Goal: Transaction & Acquisition: Purchase product/service

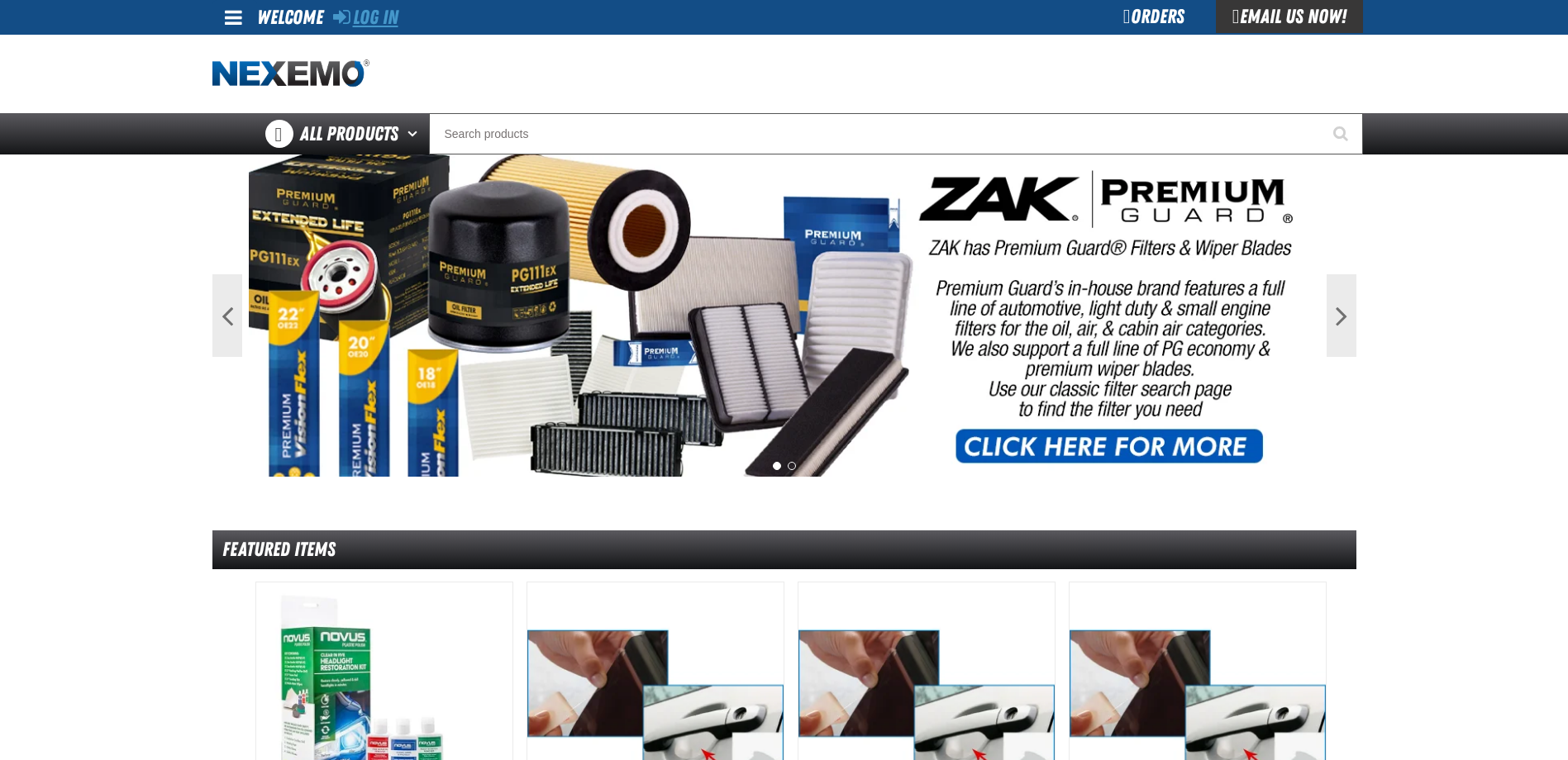
click at [352, 17] on link "Log In" at bounding box center [365, 17] width 65 height 23
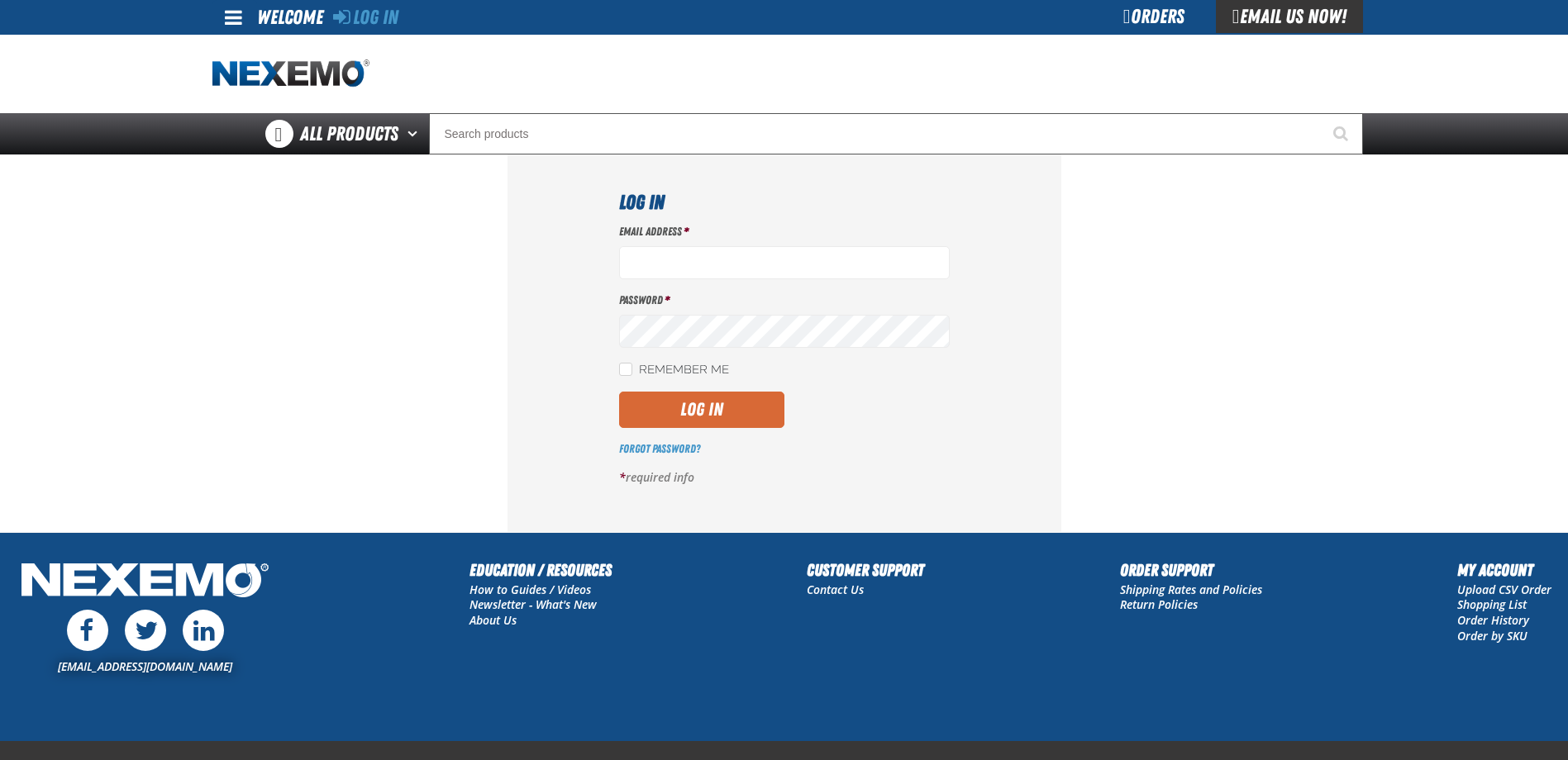
type input "[EMAIL_ADDRESS][DOMAIN_NAME]"
click at [701, 412] on button "Log In" at bounding box center [701, 410] width 165 height 36
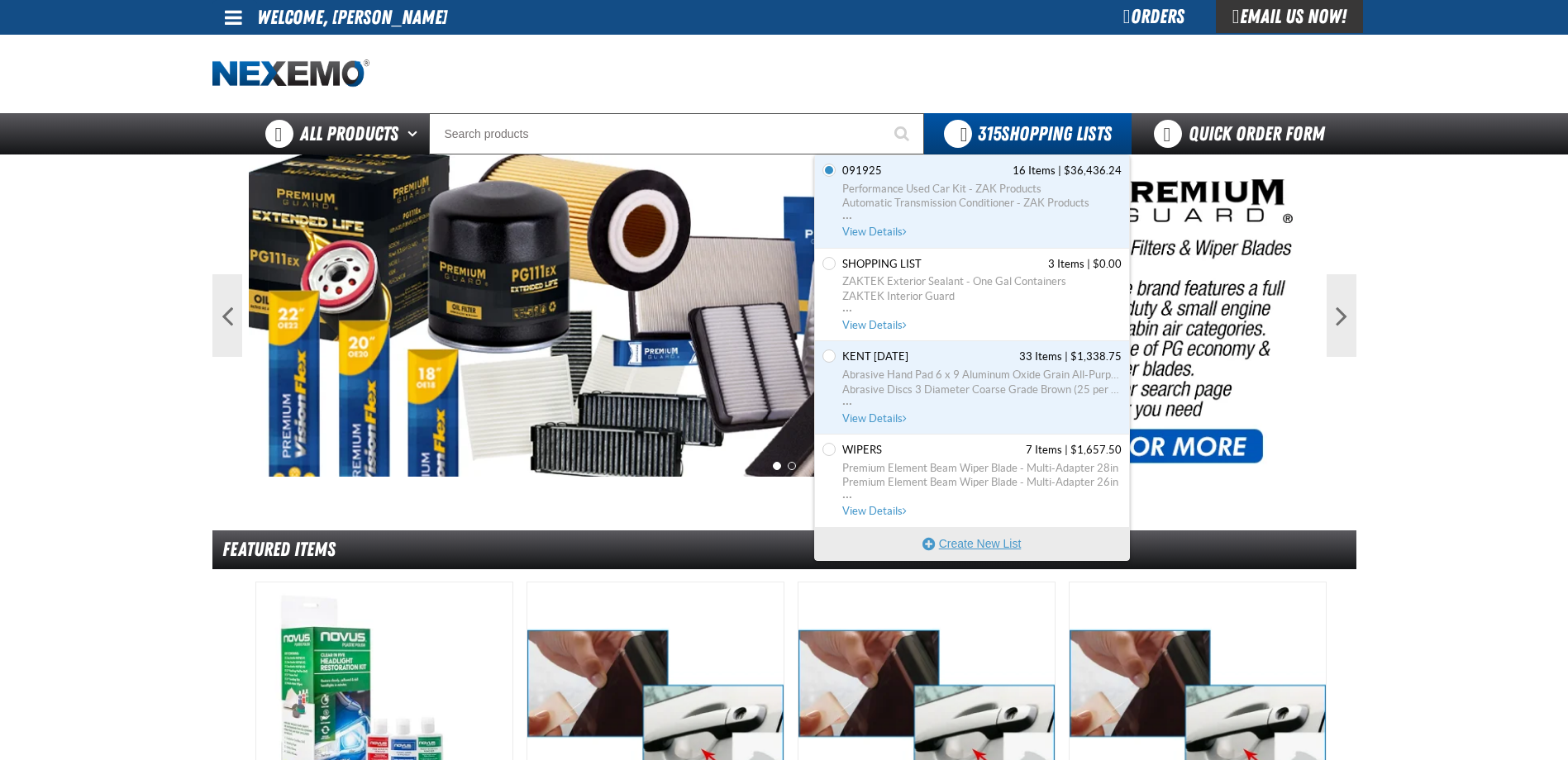
click at [978, 539] on button "Create New List" at bounding box center [971, 544] width 314 height 33
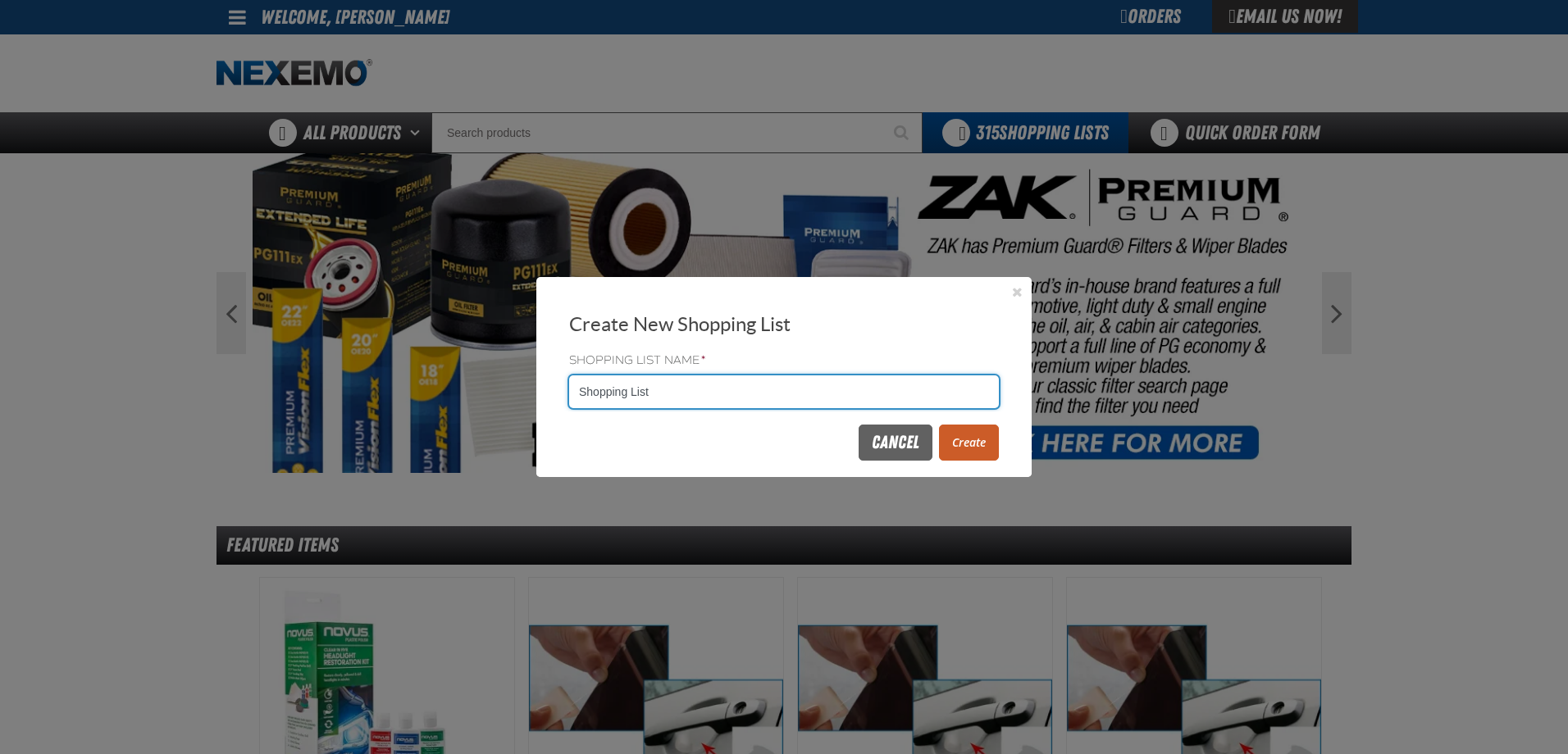
click at [825, 377] on input "Shopping List" at bounding box center [784, 392] width 430 height 33
type input "S"
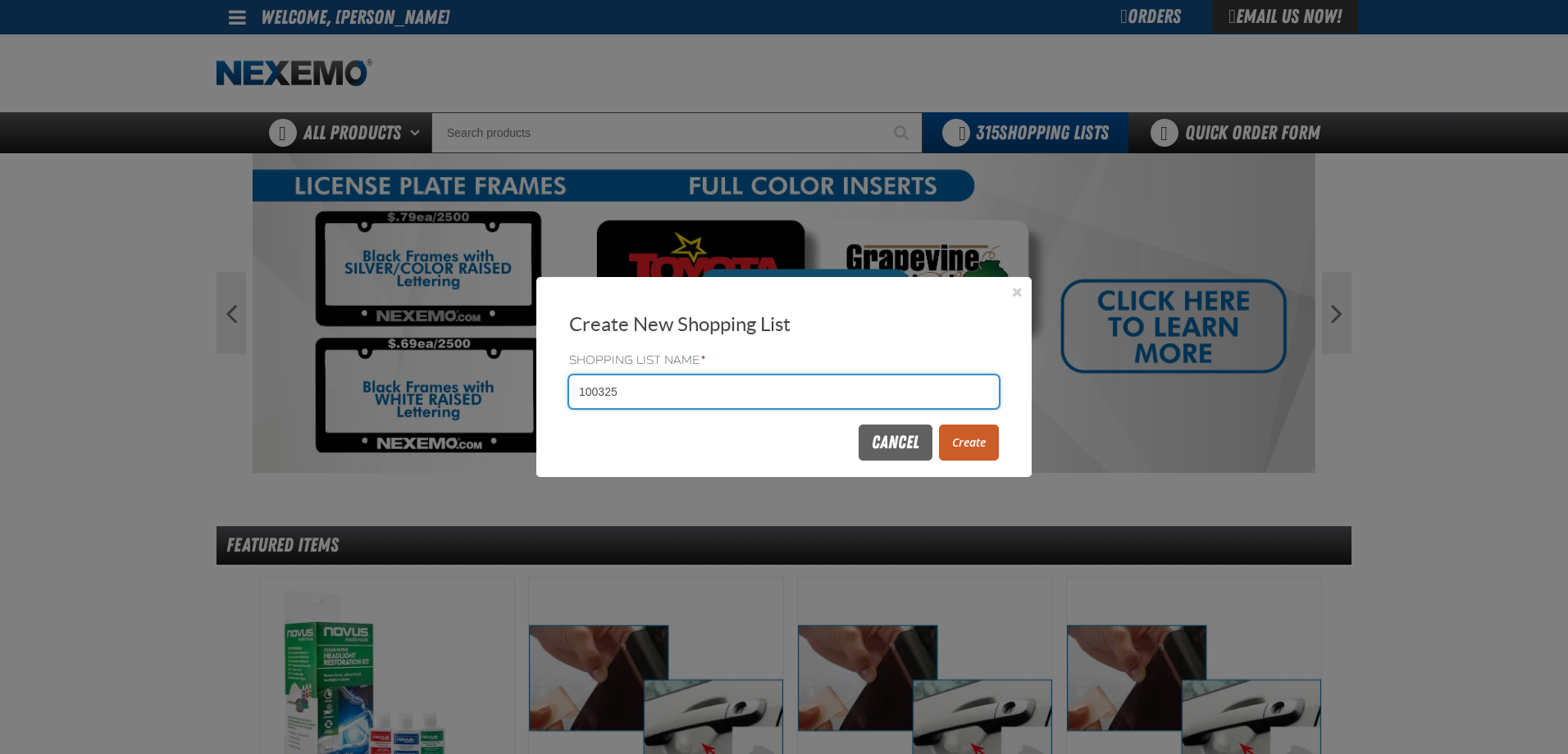
type input "100325"
click at [956, 445] on button "Create" at bounding box center [968, 443] width 60 height 36
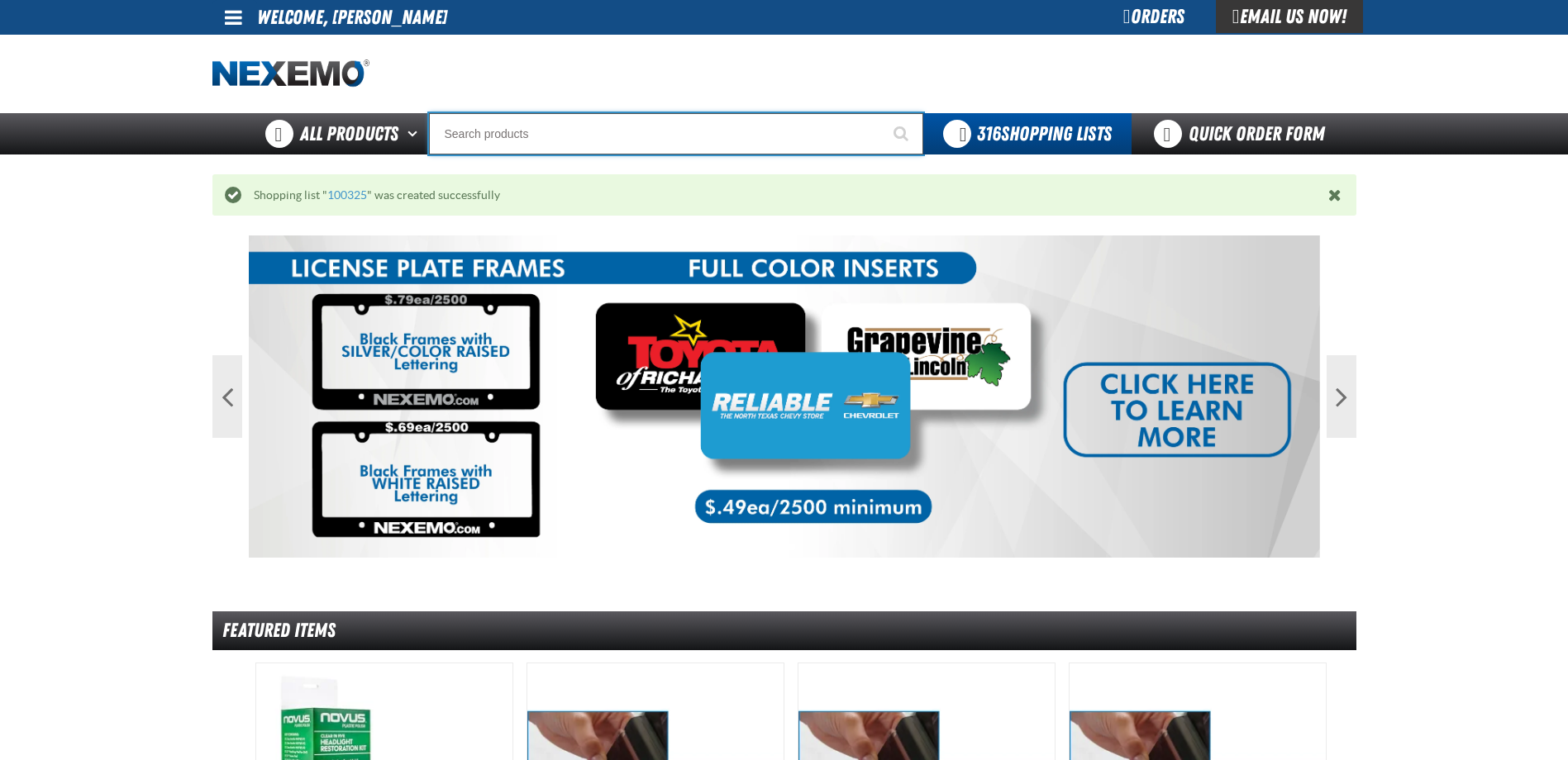
click at [573, 135] on input "Search" at bounding box center [676, 134] width 494 height 41
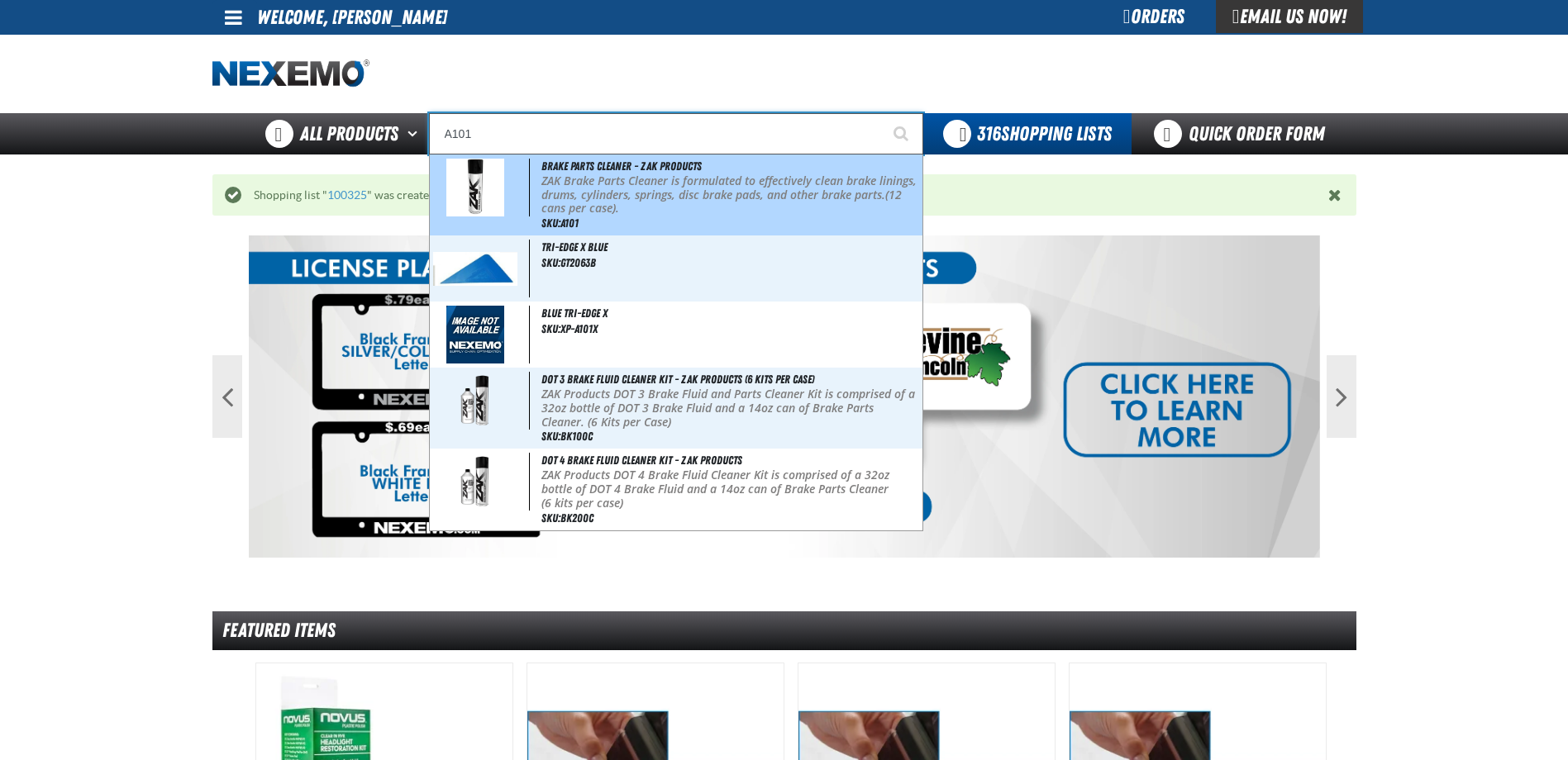
click at [602, 194] on p "ZAK Brake Parts Cleaner is formulated to effectively clean brake linings, drums…" at bounding box center [730, 195] width 377 height 41
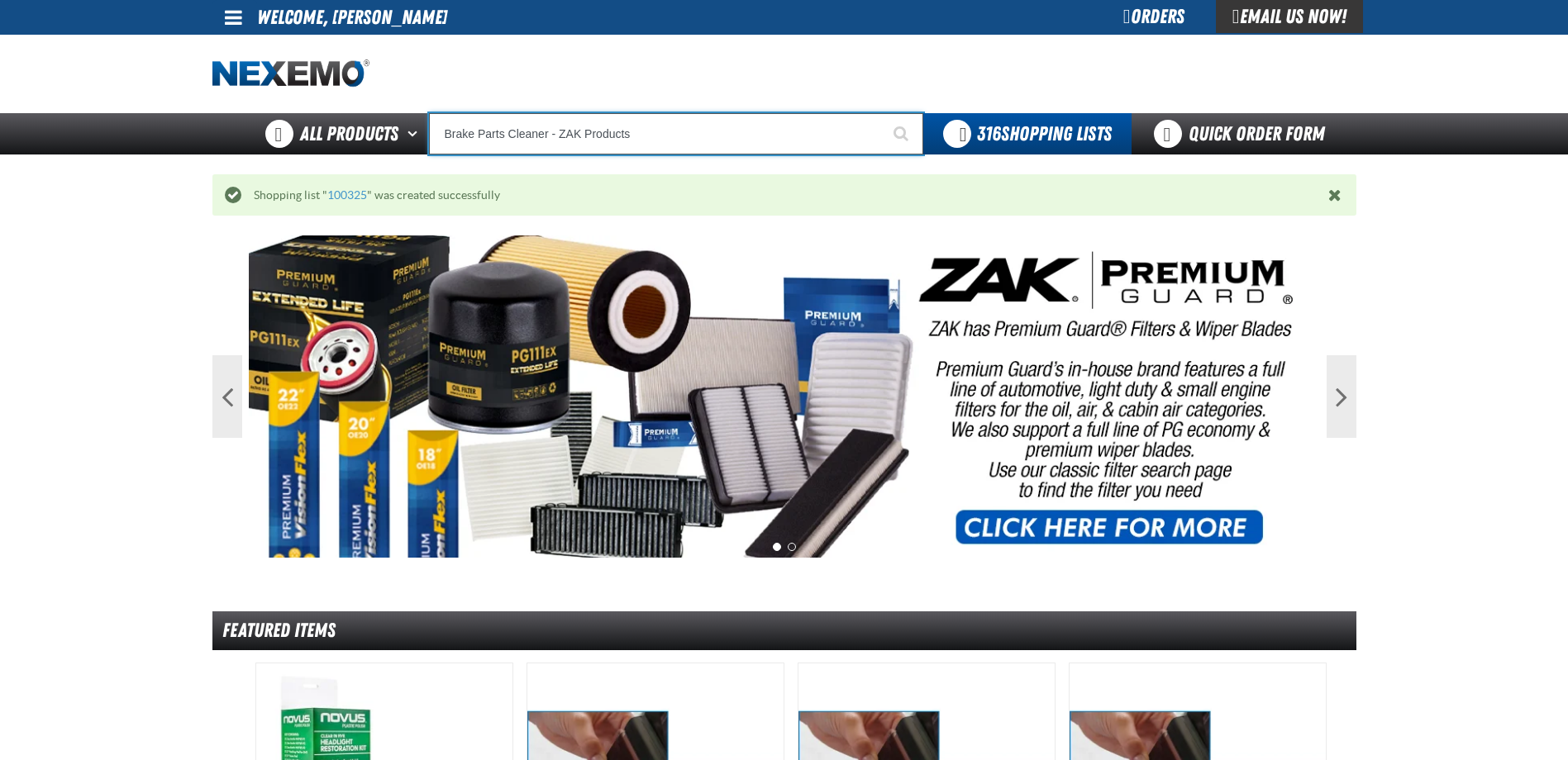
type input "Brake Parts Cleaner - ZAK Products"
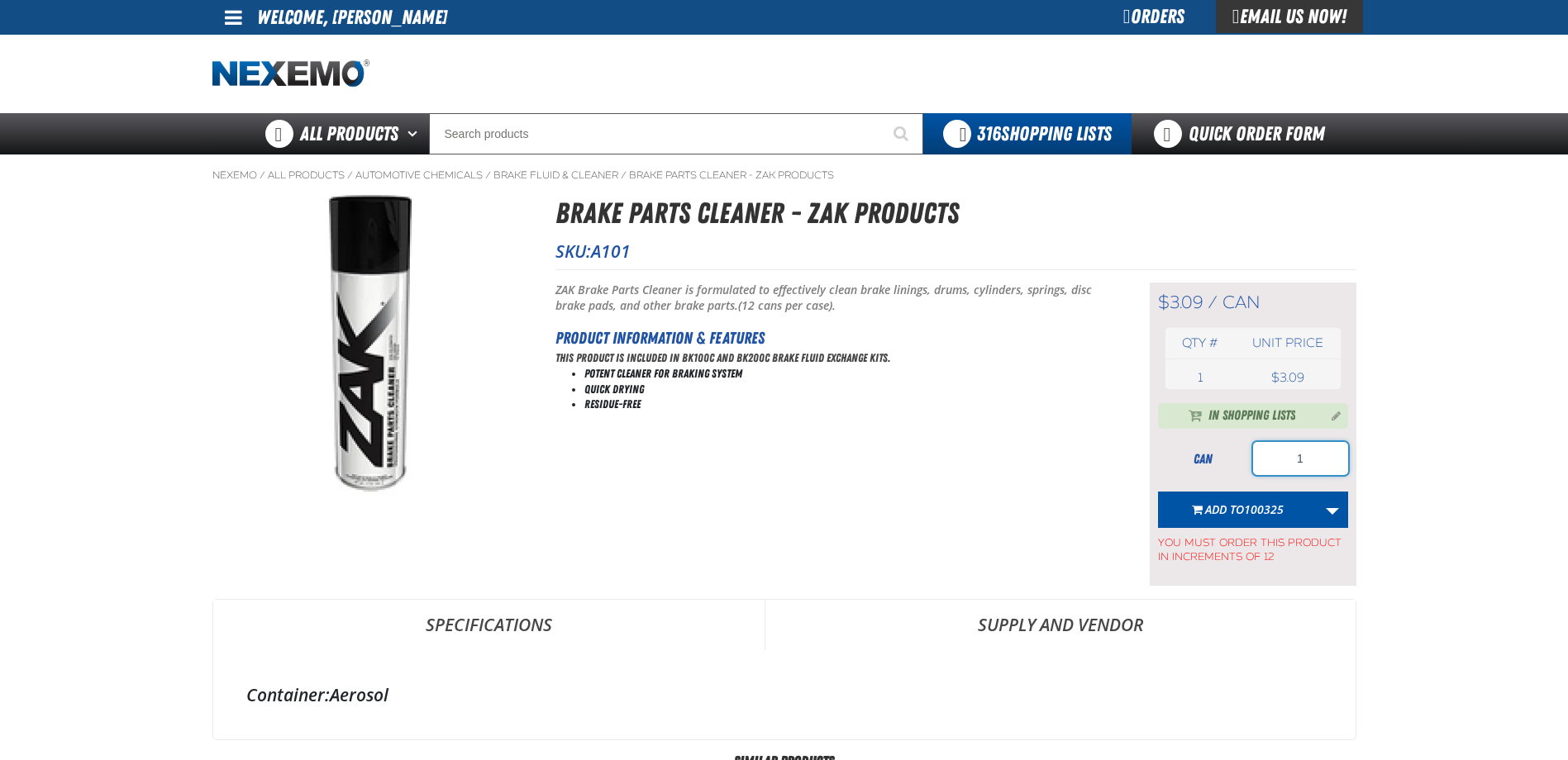
click at [1336, 459] on input "1" at bounding box center [1301, 459] width 95 height 33
type input "132"
click at [1250, 514] on span "100325" at bounding box center [1264, 509] width 40 height 15
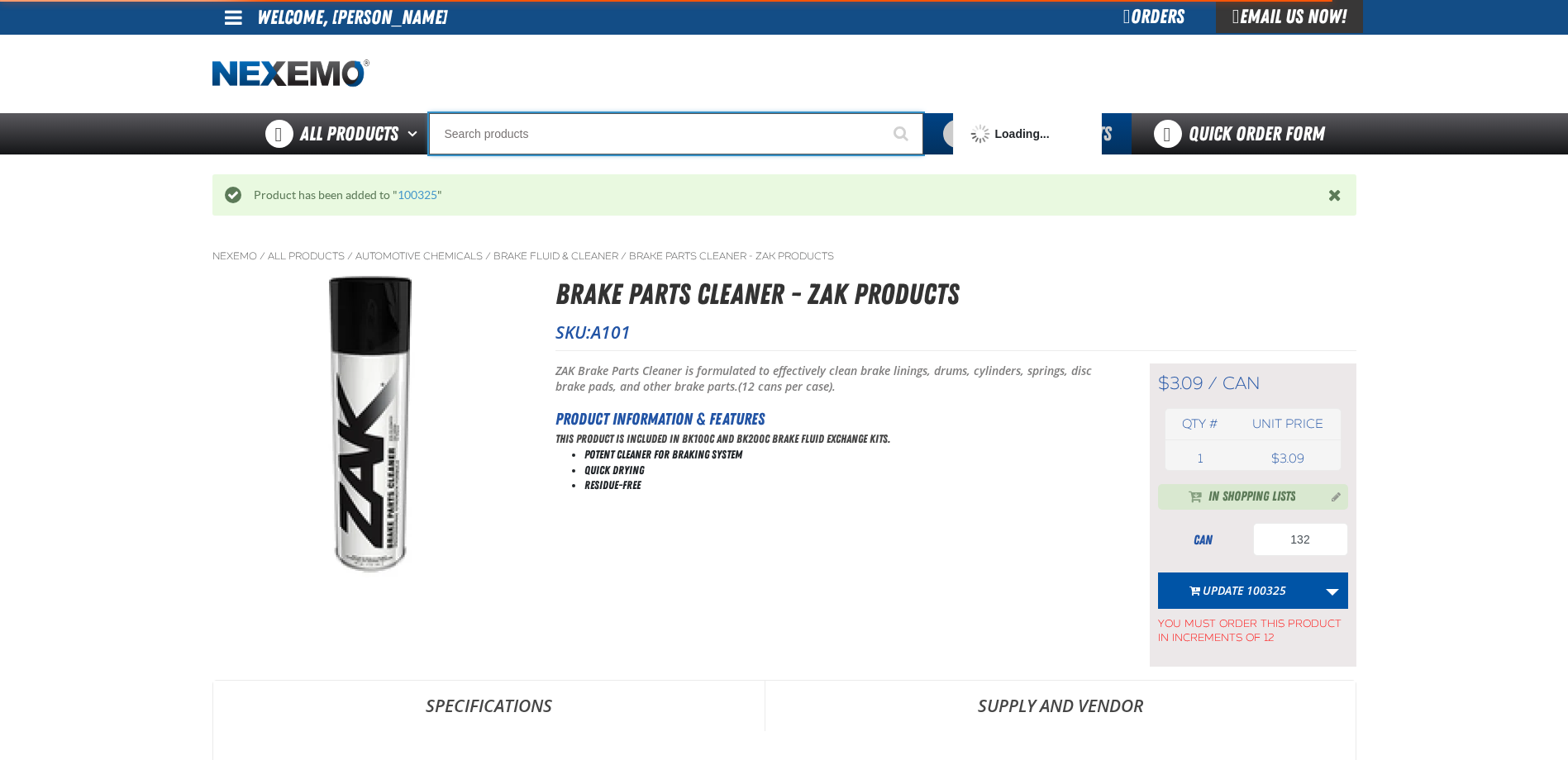
drag, startPoint x: 665, startPoint y: 160, endPoint x: 656, endPoint y: 132, distance: 29.4
click at [657, 134] on input "Search" at bounding box center [676, 134] width 494 height 41
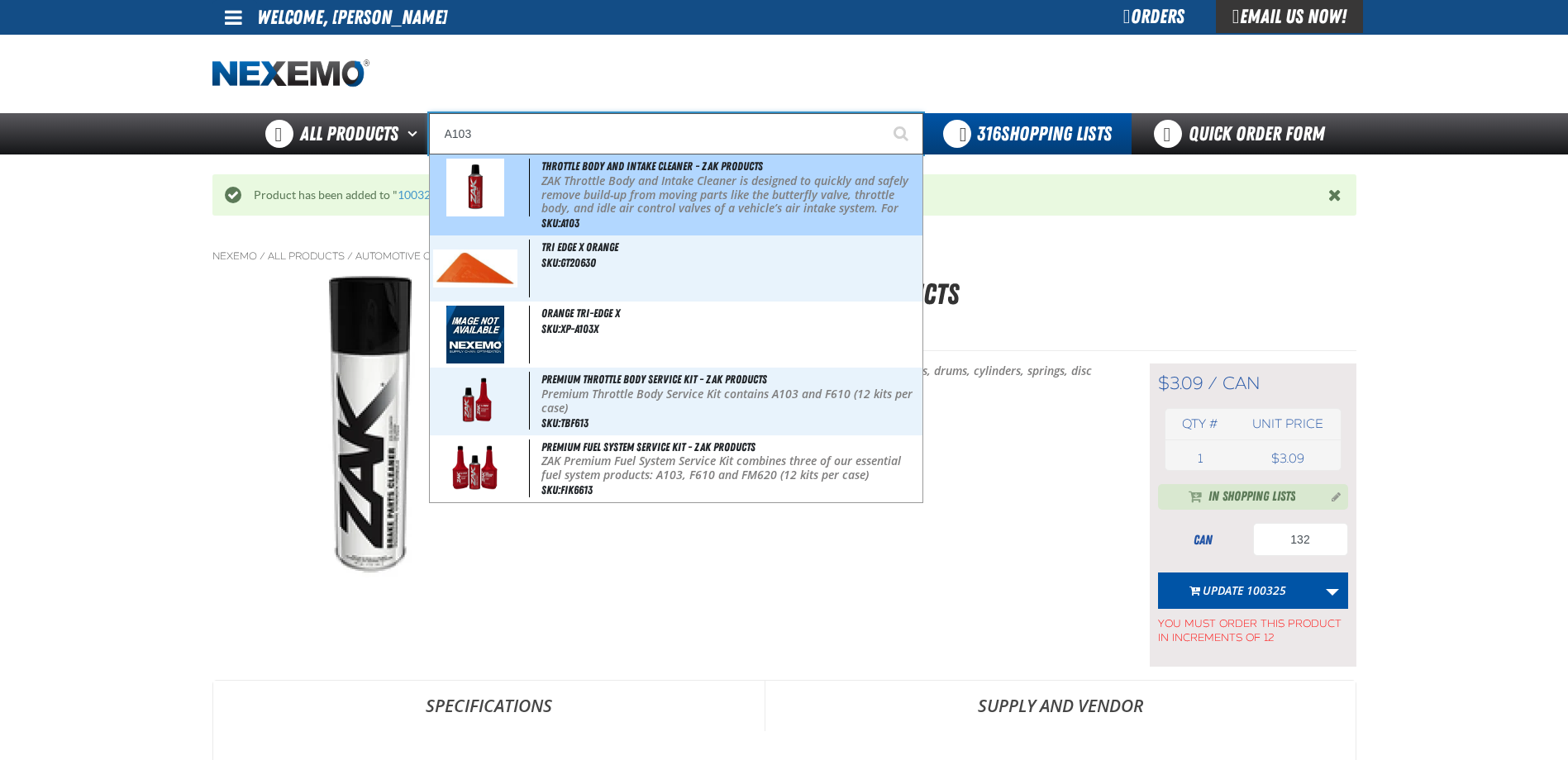
click at [601, 203] on p "ZAK Throttle Body and Intake Cleaner is designed to quickly and safely remove b…" at bounding box center [730, 202] width 377 height 55
type input "Throttle Body and Intake Cleaner - ZAK Products"
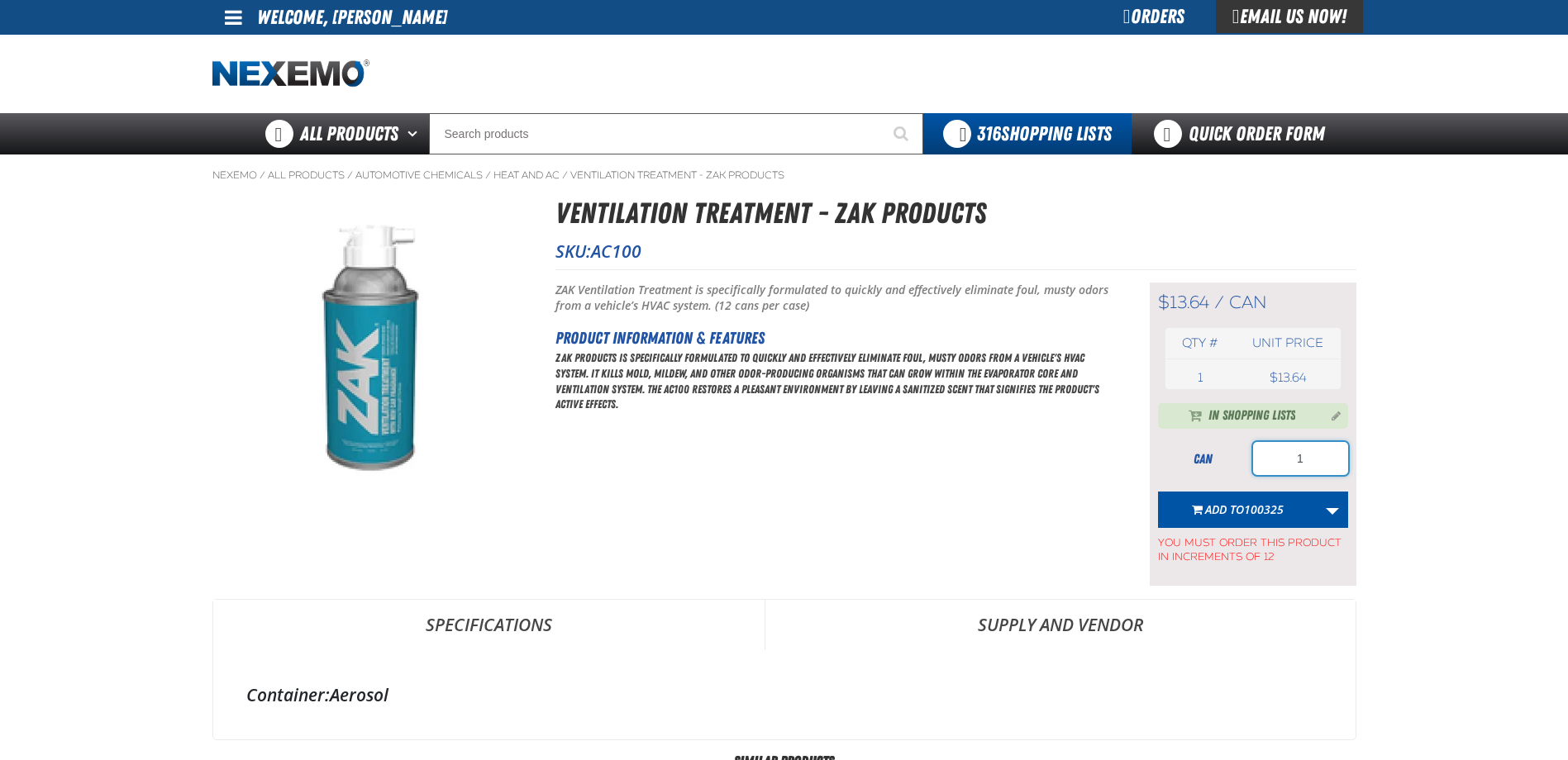
click at [1324, 449] on input "1" at bounding box center [1301, 459] width 95 height 33
type input "96"
click at [1256, 503] on span "100325" at bounding box center [1264, 509] width 40 height 15
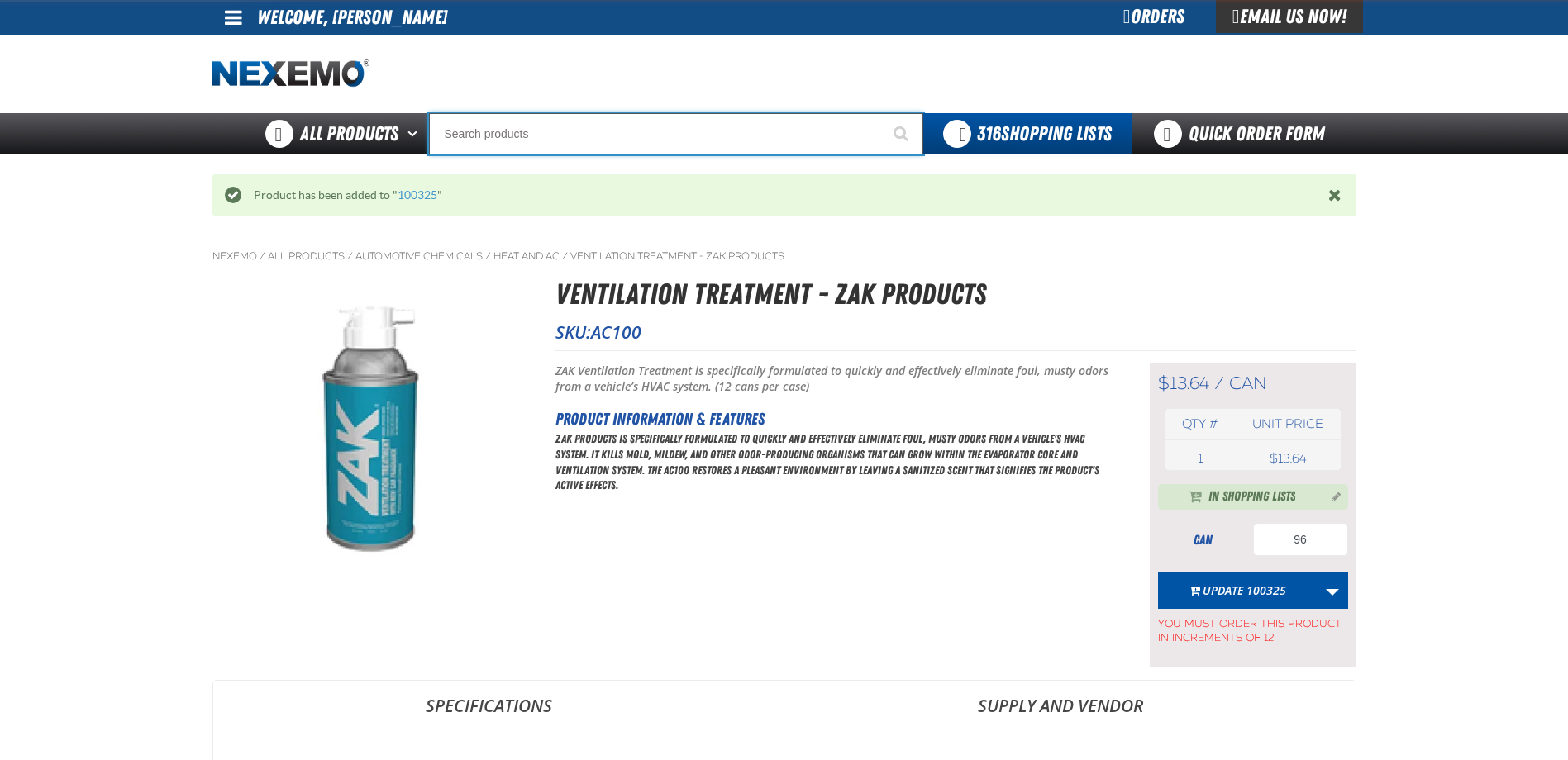
click at [547, 141] on input "Search" at bounding box center [676, 134] width 494 height 41
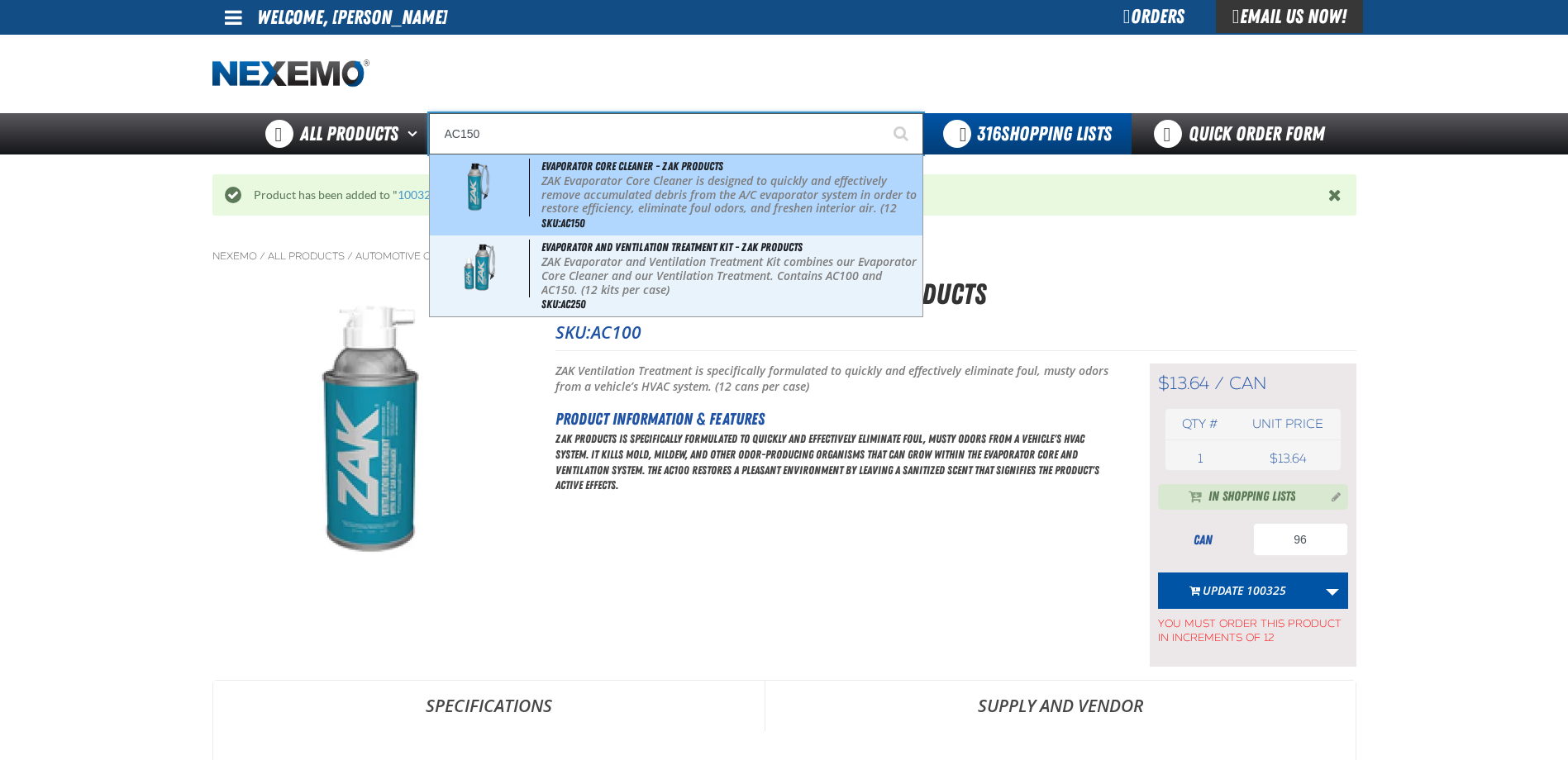
click at [586, 175] on p "ZAK Evaporator Core Cleaner is designed to quickly and effectively remove accum…" at bounding box center [730, 202] width 377 height 55
type input "Evaporator Core Cleaner - ZAK Products"
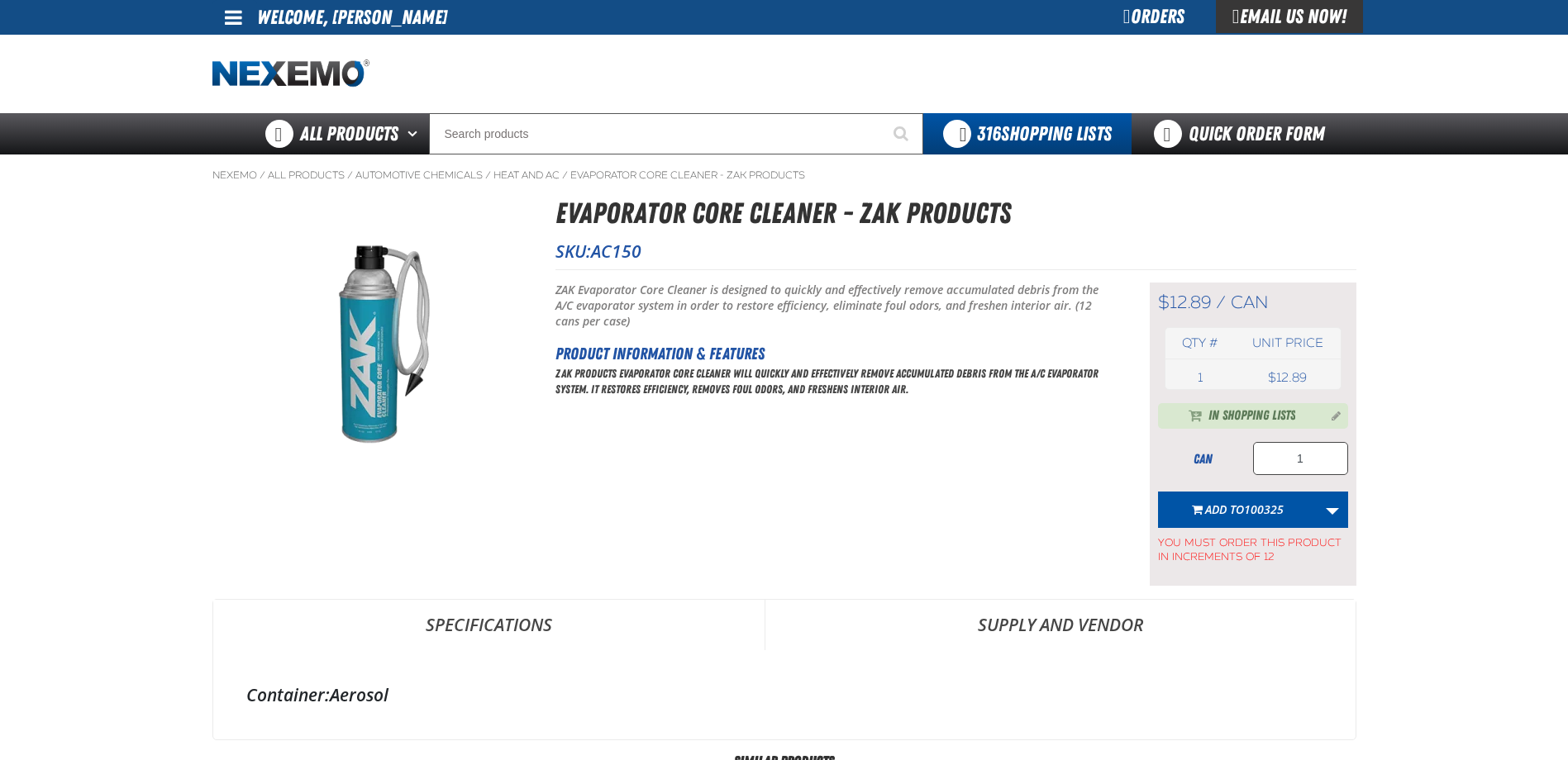
type input "96"
click at [1318, 462] on input "1" at bounding box center [1301, 459] width 95 height 33
type input "168"
click at [1225, 511] on span "Add to 100325" at bounding box center [1244, 509] width 78 height 15
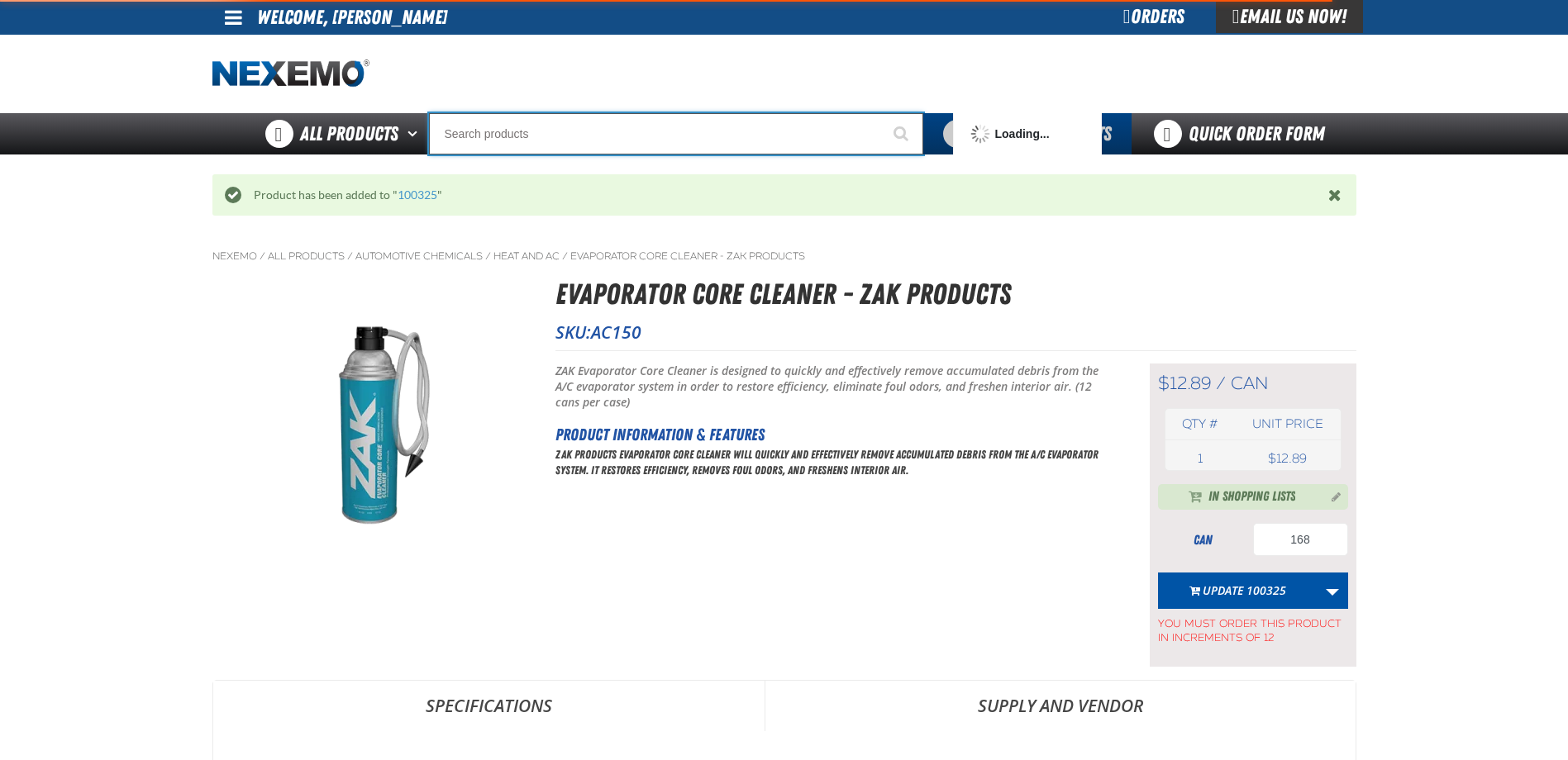
click at [524, 125] on input "Search" at bounding box center [676, 134] width 494 height 41
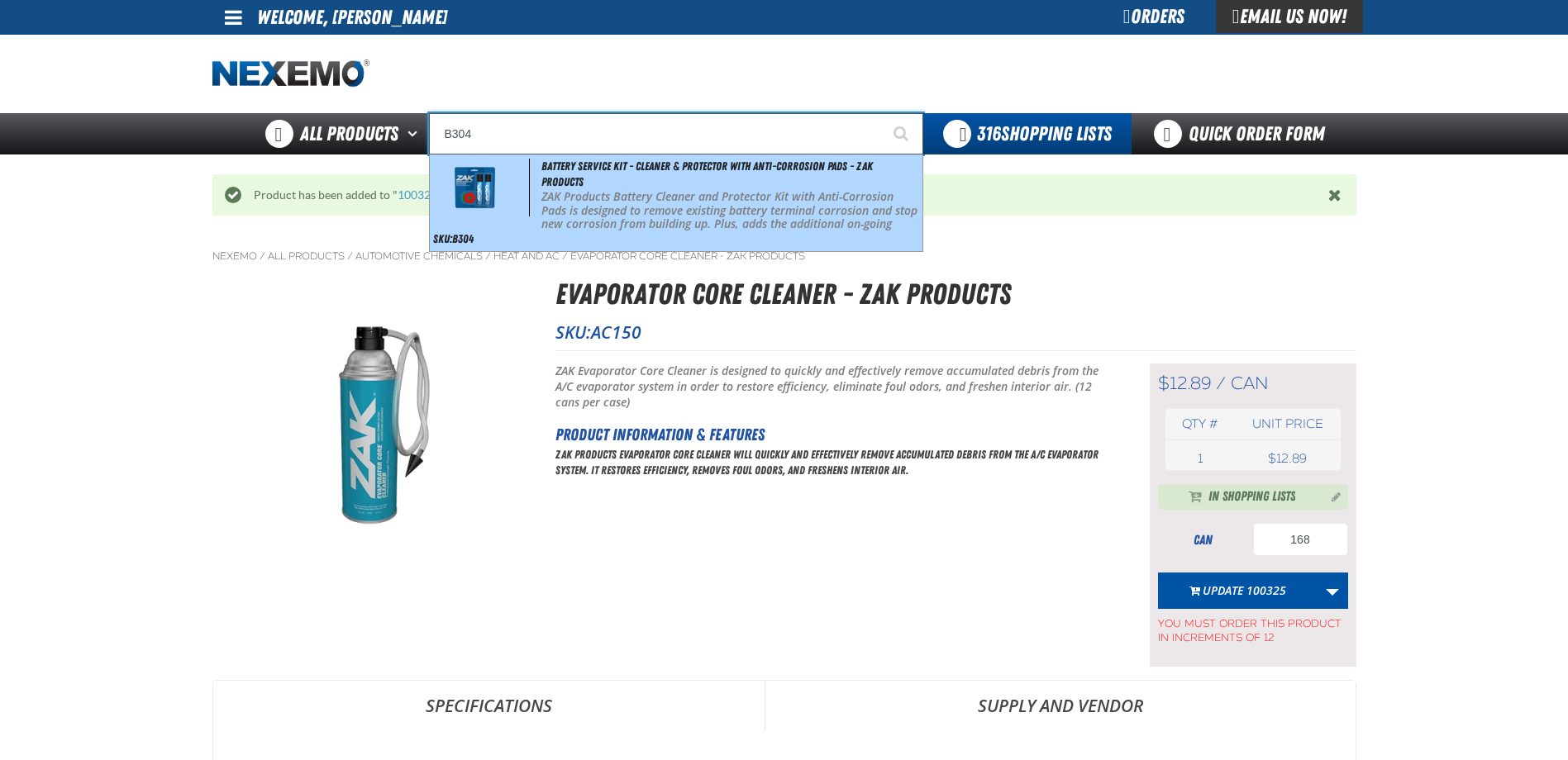
click at [586, 183] on div "Battery Service Kit - Cleaner & Protector with Anti-Corrosion Pads - ZAK Produc…" at bounding box center [676, 202] width 492 height 96
type input "Battery Service Kit - Cleaner & Protector with Anti-Corrosion Pads - ZAK Produc…"
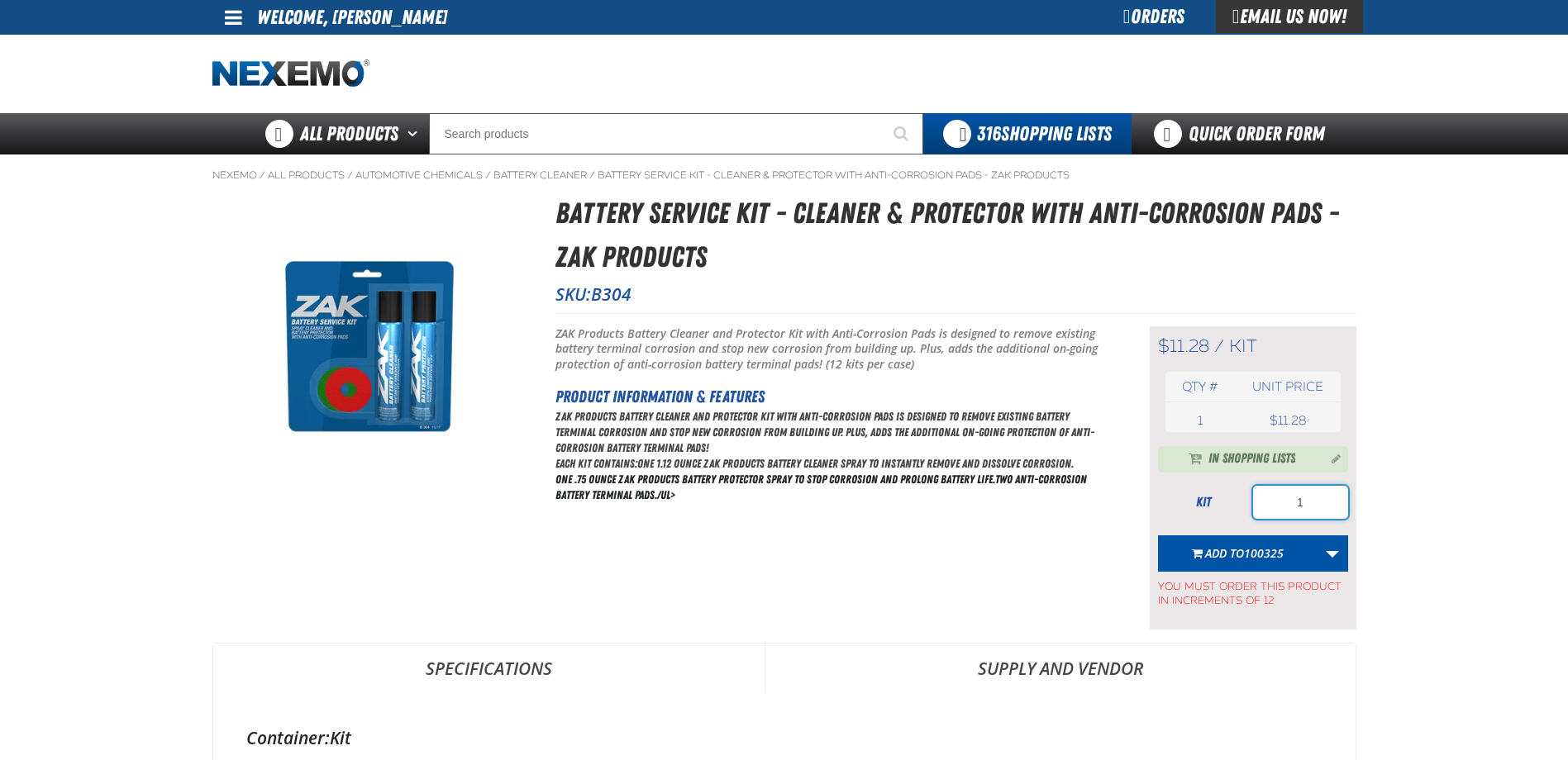
click at [1316, 506] on input "1" at bounding box center [1301, 503] width 95 height 33
type input "48"
click at [1266, 557] on span "100325" at bounding box center [1264, 553] width 40 height 15
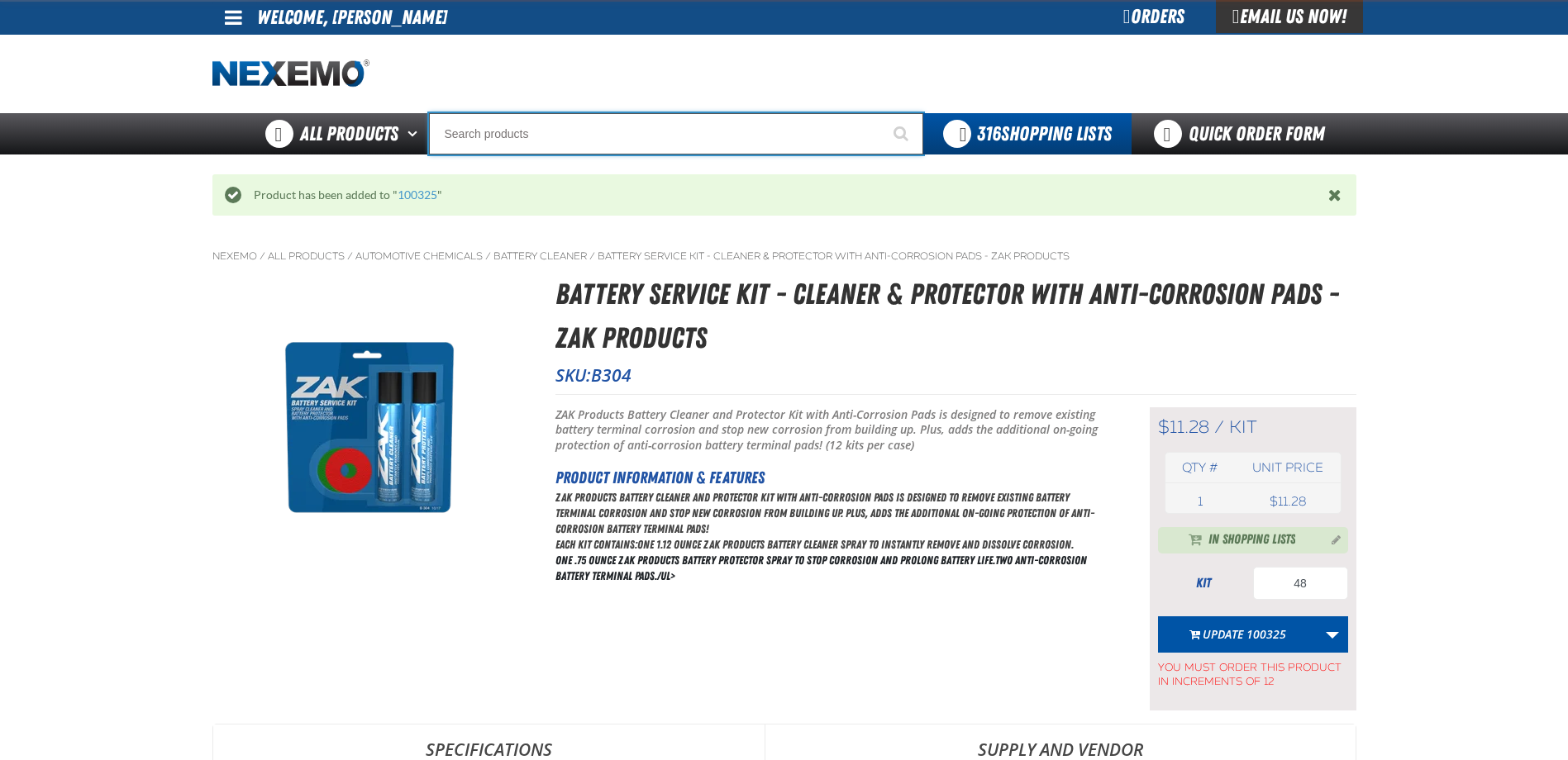
click at [608, 131] on input "Search" at bounding box center [676, 134] width 494 height 41
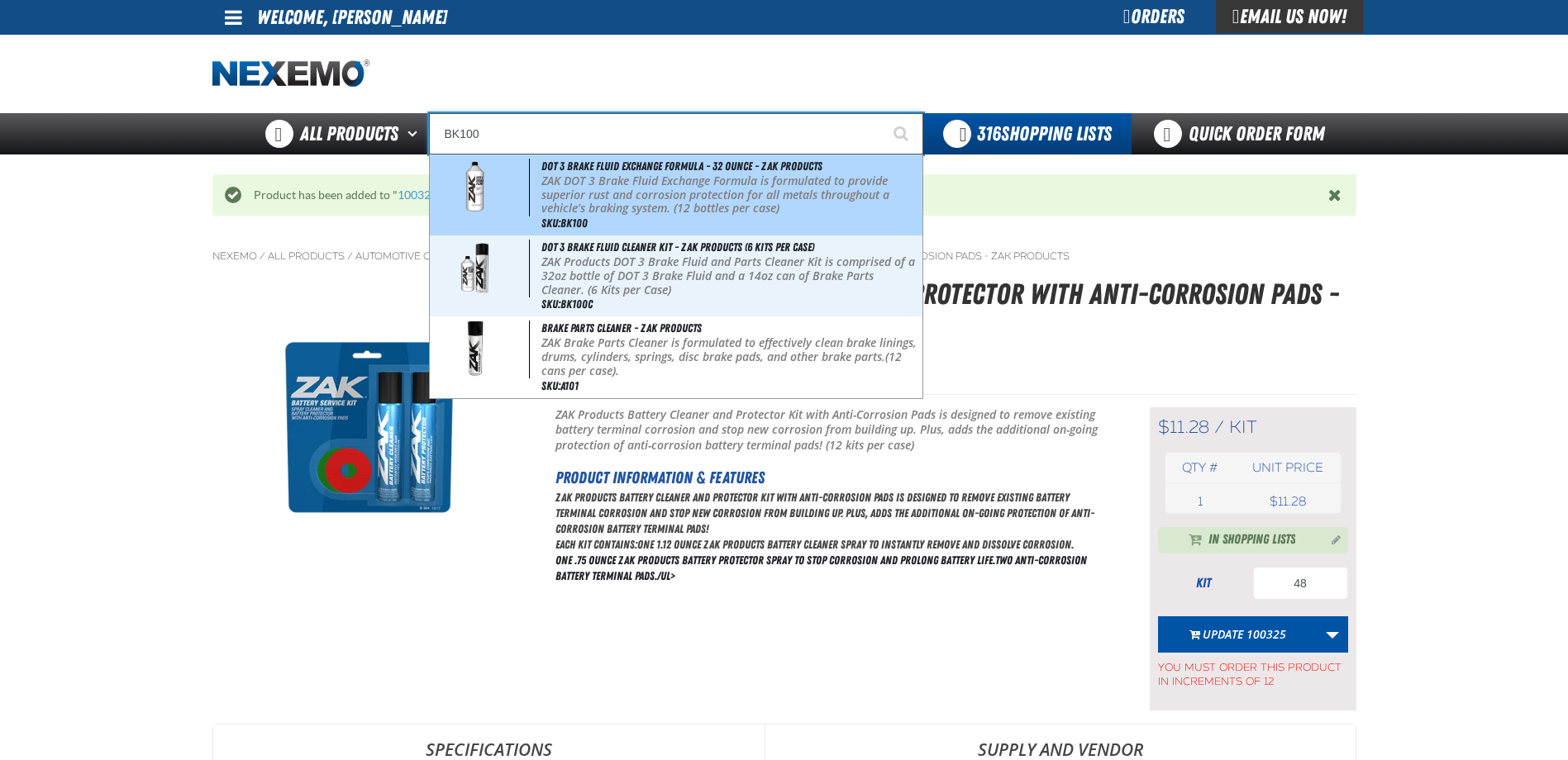
click at [609, 171] on span "DOT 3 Brake Fluid Exchange Formula - 32 Ounce - ZAK Products" at bounding box center [682, 166] width 281 height 13
type input "DOT 3 Brake Fluid Exchange Formula - 32 Ounce - ZAK Products"
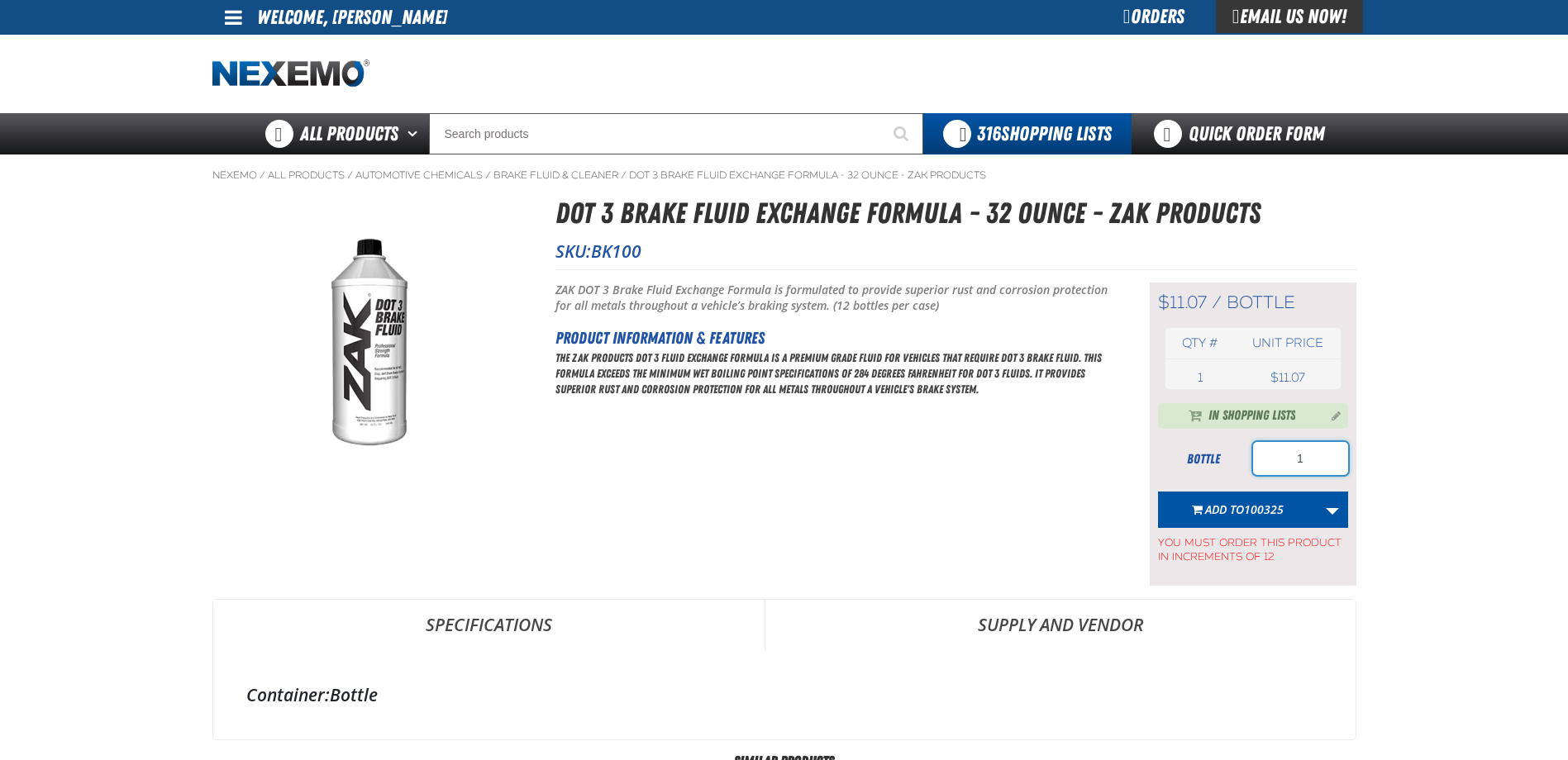
click at [1304, 462] on input "1" at bounding box center [1301, 459] width 95 height 33
type input "120"
click at [1222, 497] on button "Add to 100325" at bounding box center [1237, 510] width 159 height 36
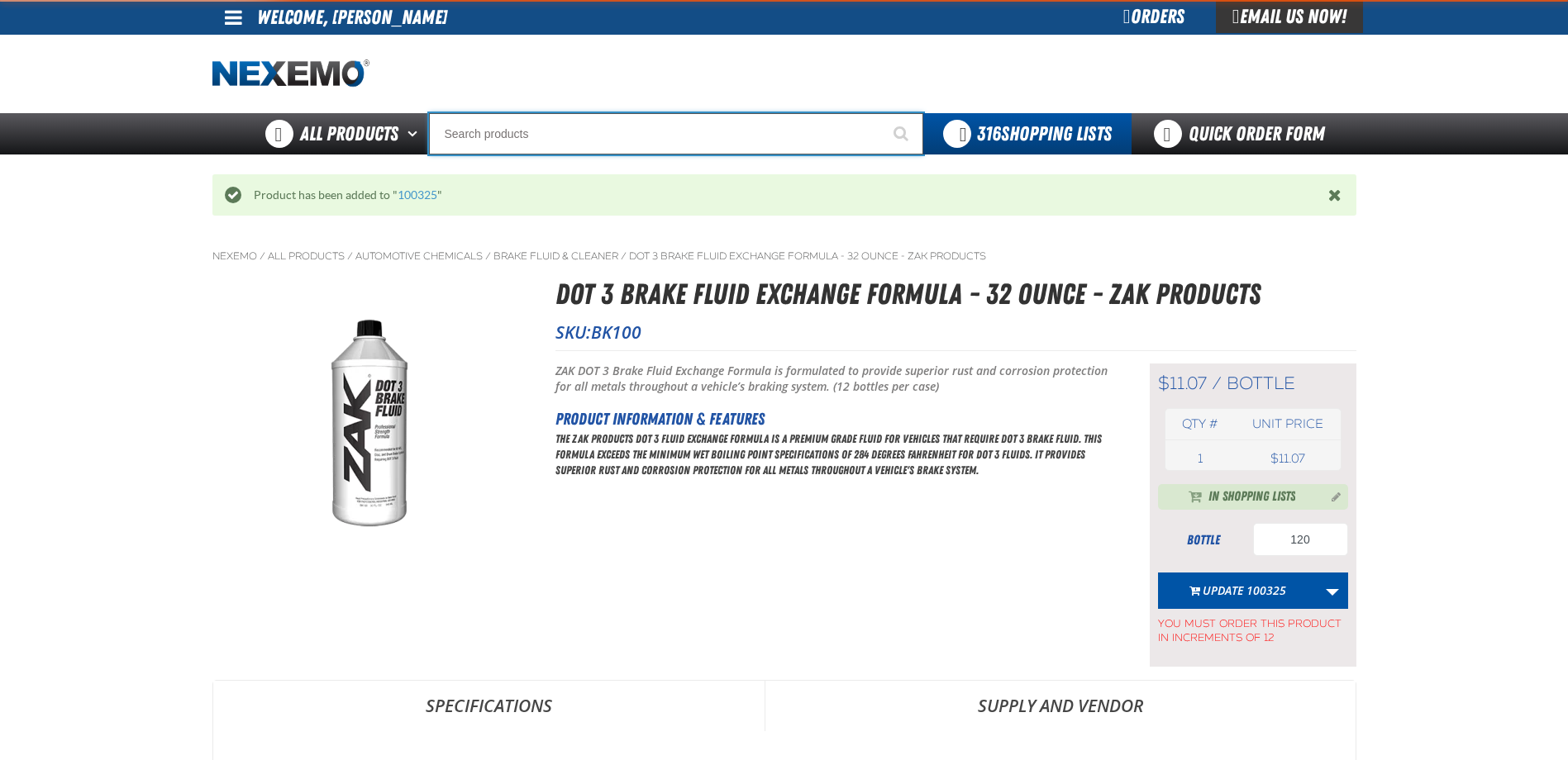
click at [483, 153] on input "Search" at bounding box center [676, 134] width 494 height 41
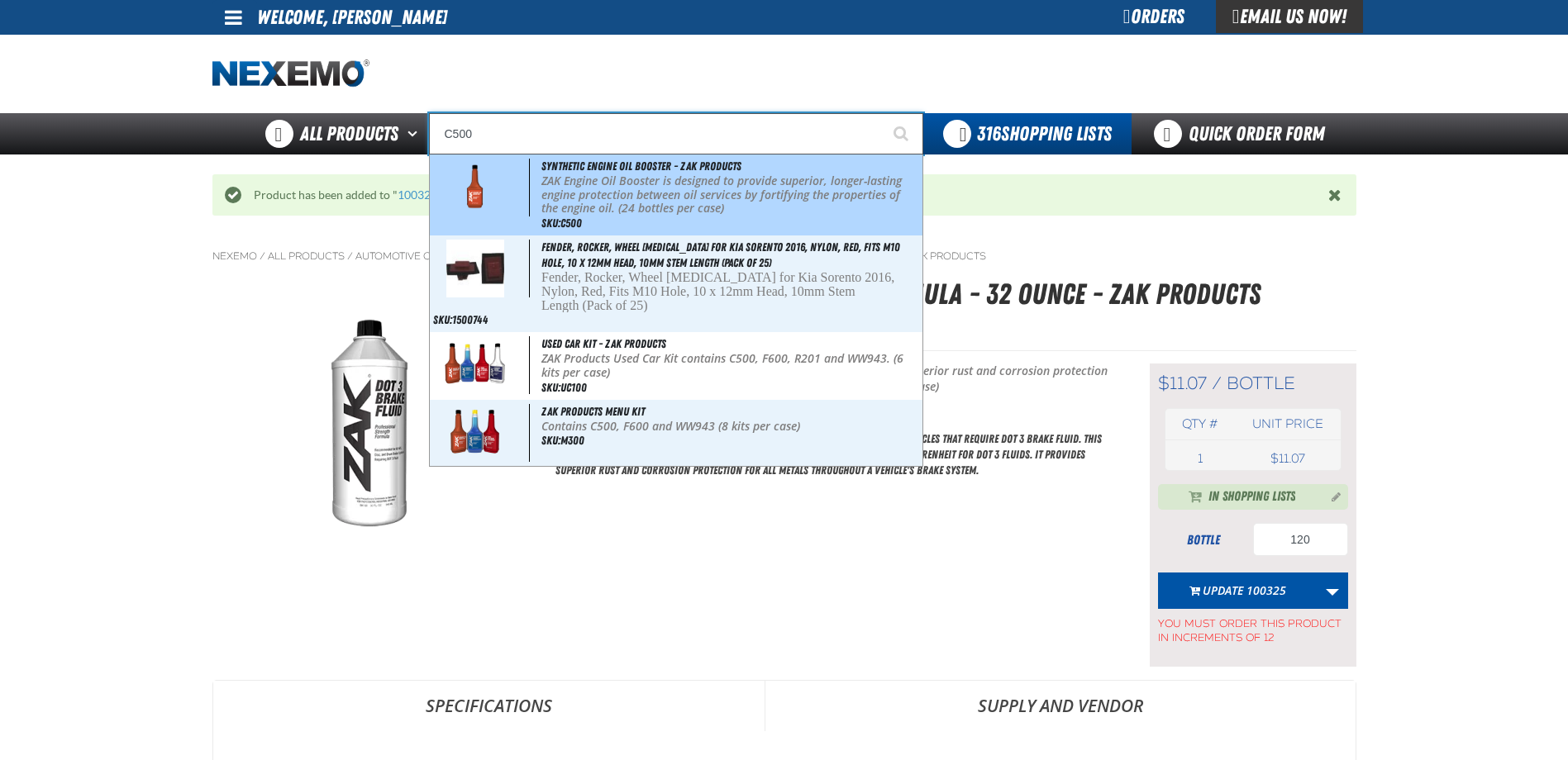
click at [580, 169] on span "Synthetic Engine Oil Booster - ZAK Products" at bounding box center [642, 166] width 200 height 13
type input "Synthetic Engine Oil Booster - ZAK Products"
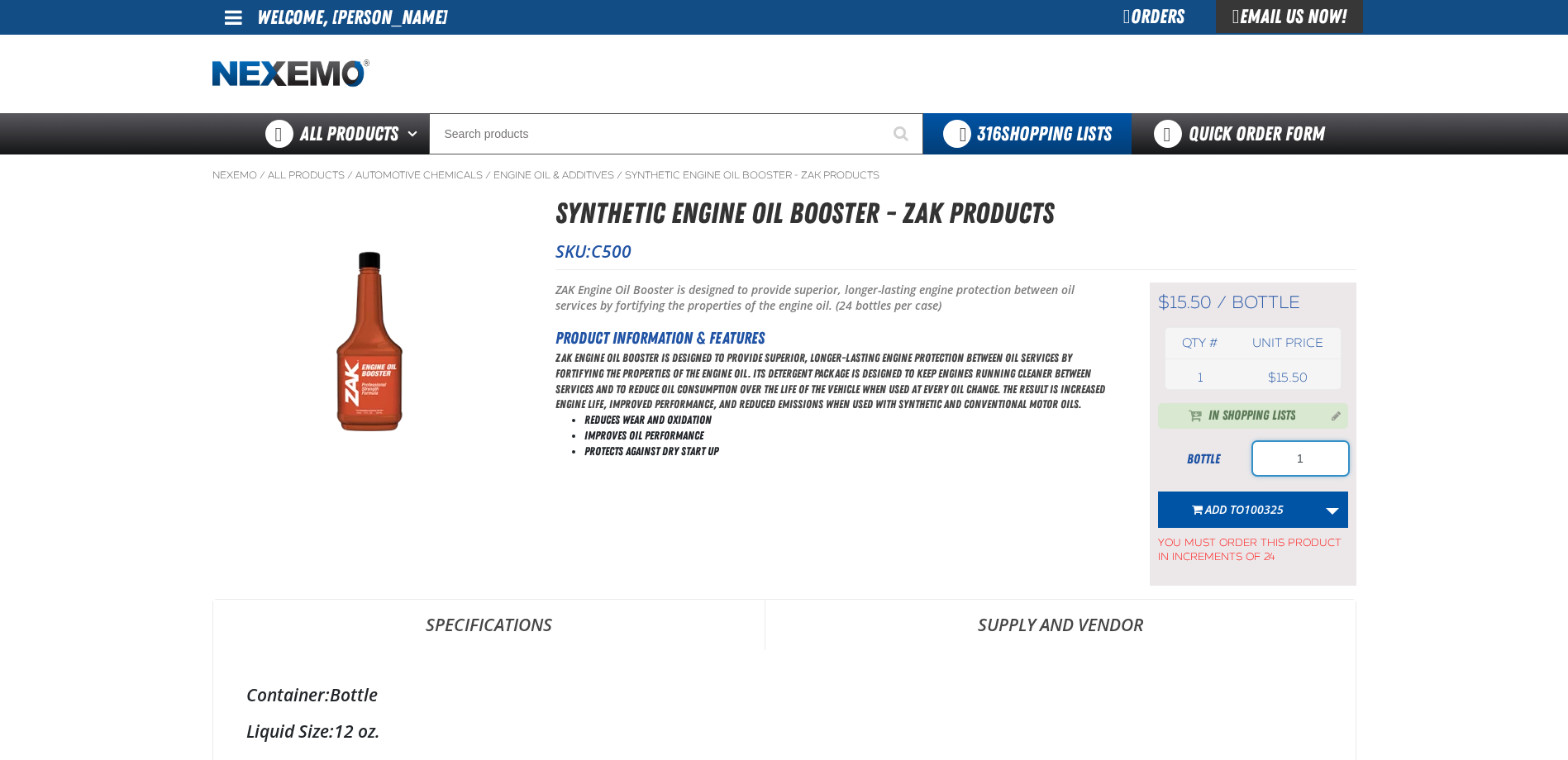
click at [1313, 462] on input "1" at bounding box center [1301, 459] width 95 height 33
type input "432"
click at [1225, 515] on span "Add to 100325" at bounding box center [1244, 509] width 78 height 15
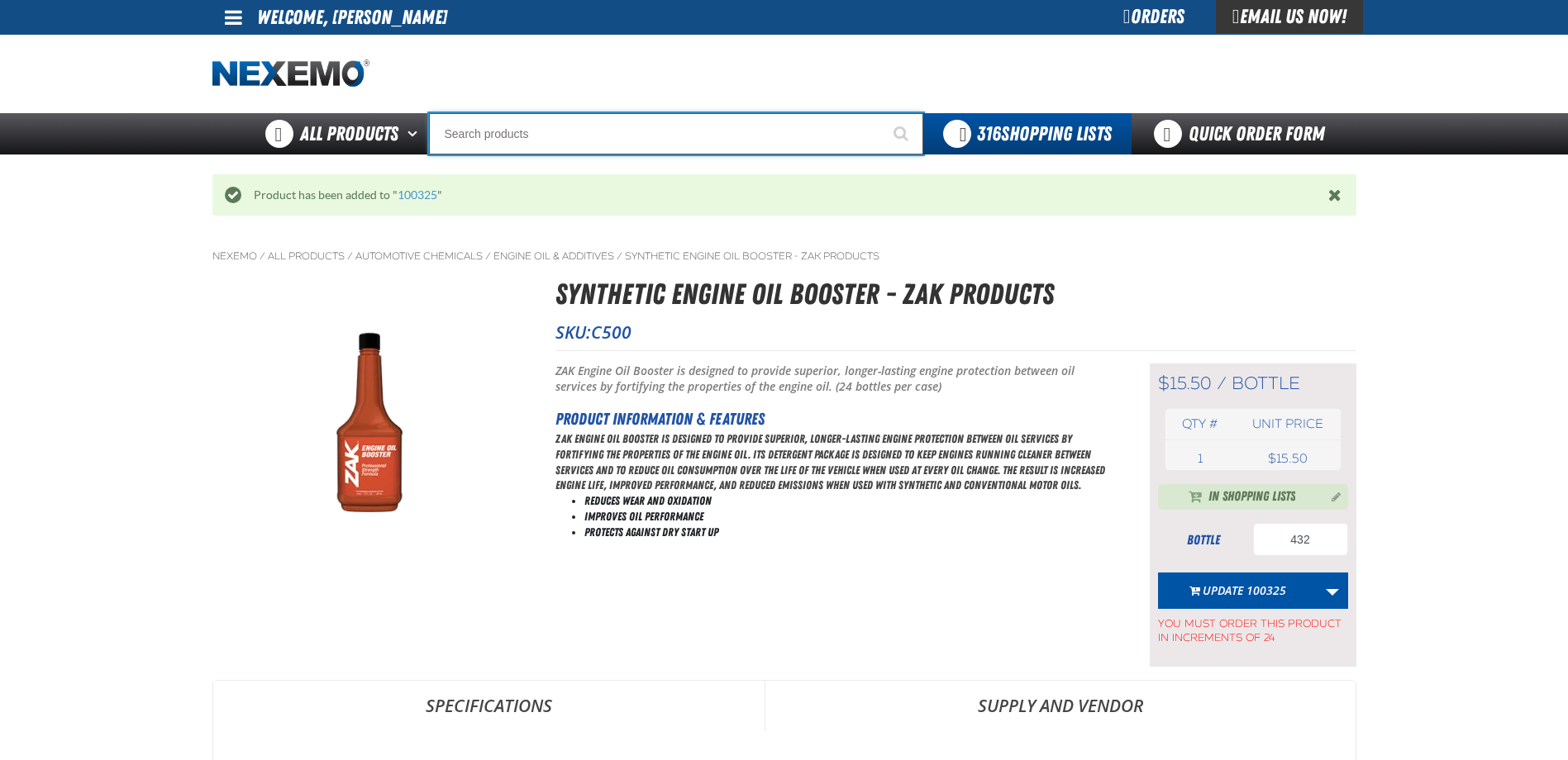
click at [547, 125] on input "Search" at bounding box center [676, 134] width 494 height 41
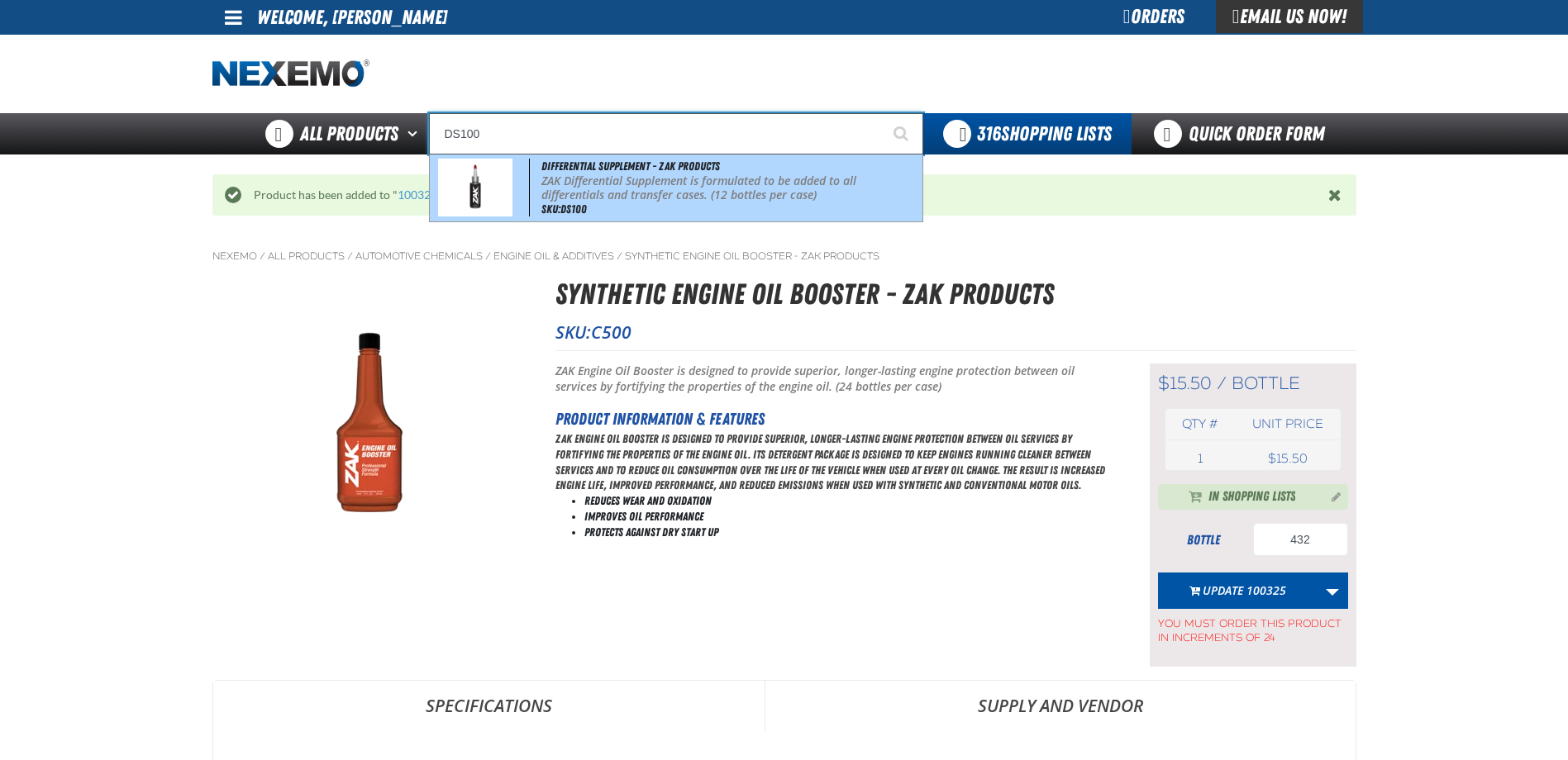
click at [597, 189] on p "ZAK Differential Supplement is formulated to be added to all differentials and …" at bounding box center [730, 188] width 377 height 28
type input "Differential Supplement - ZAK Products"
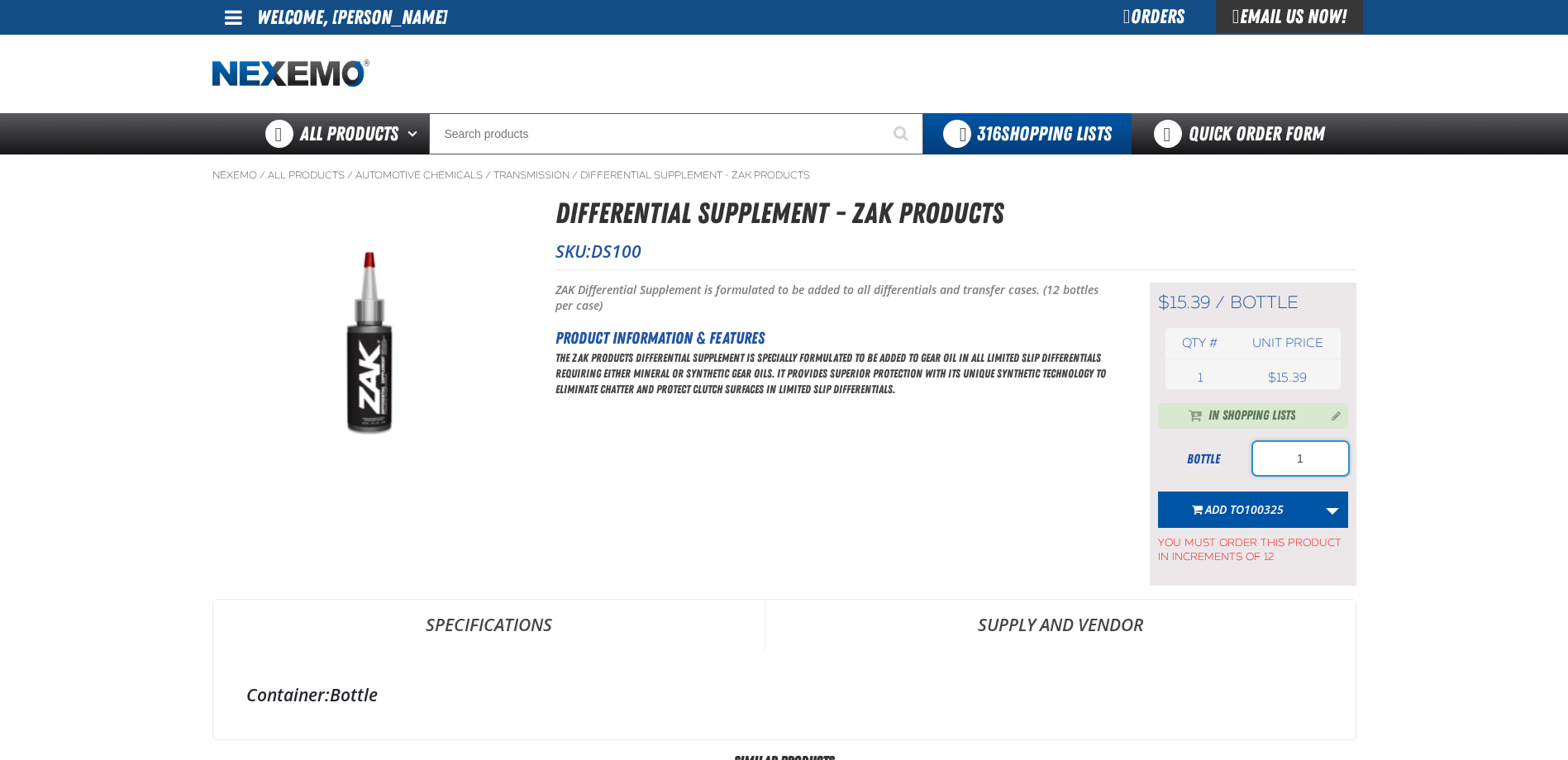
click at [1304, 464] on input "1" at bounding box center [1301, 459] width 95 height 33
type input "36"
click at [1242, 511] on span "Add to 100325" at bounding box center [1244, 509] width 78 height 15
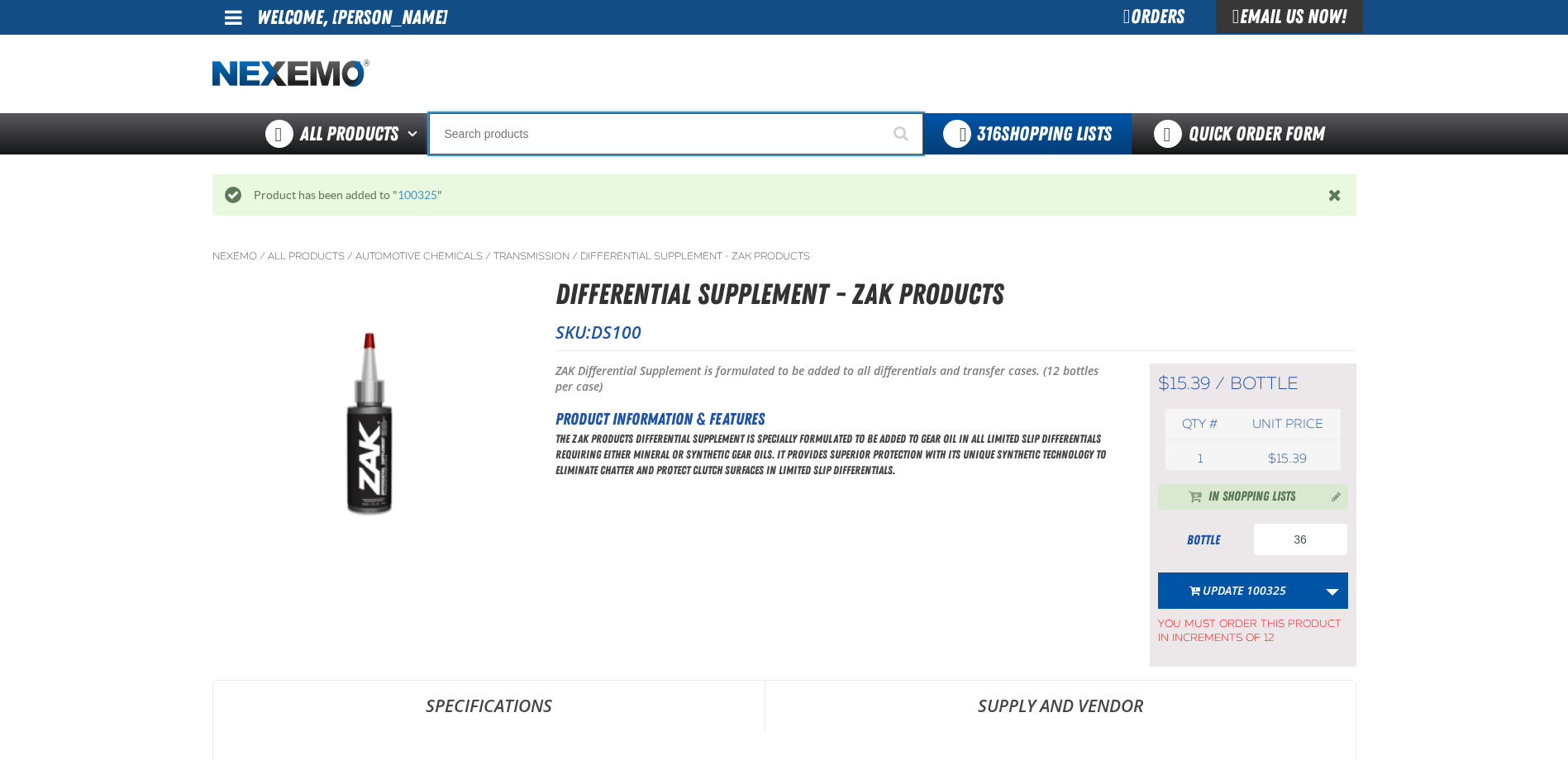
click at [698, 144] on input "Search" at bounding box center [676, 134] width 494 height 41
type input "E"
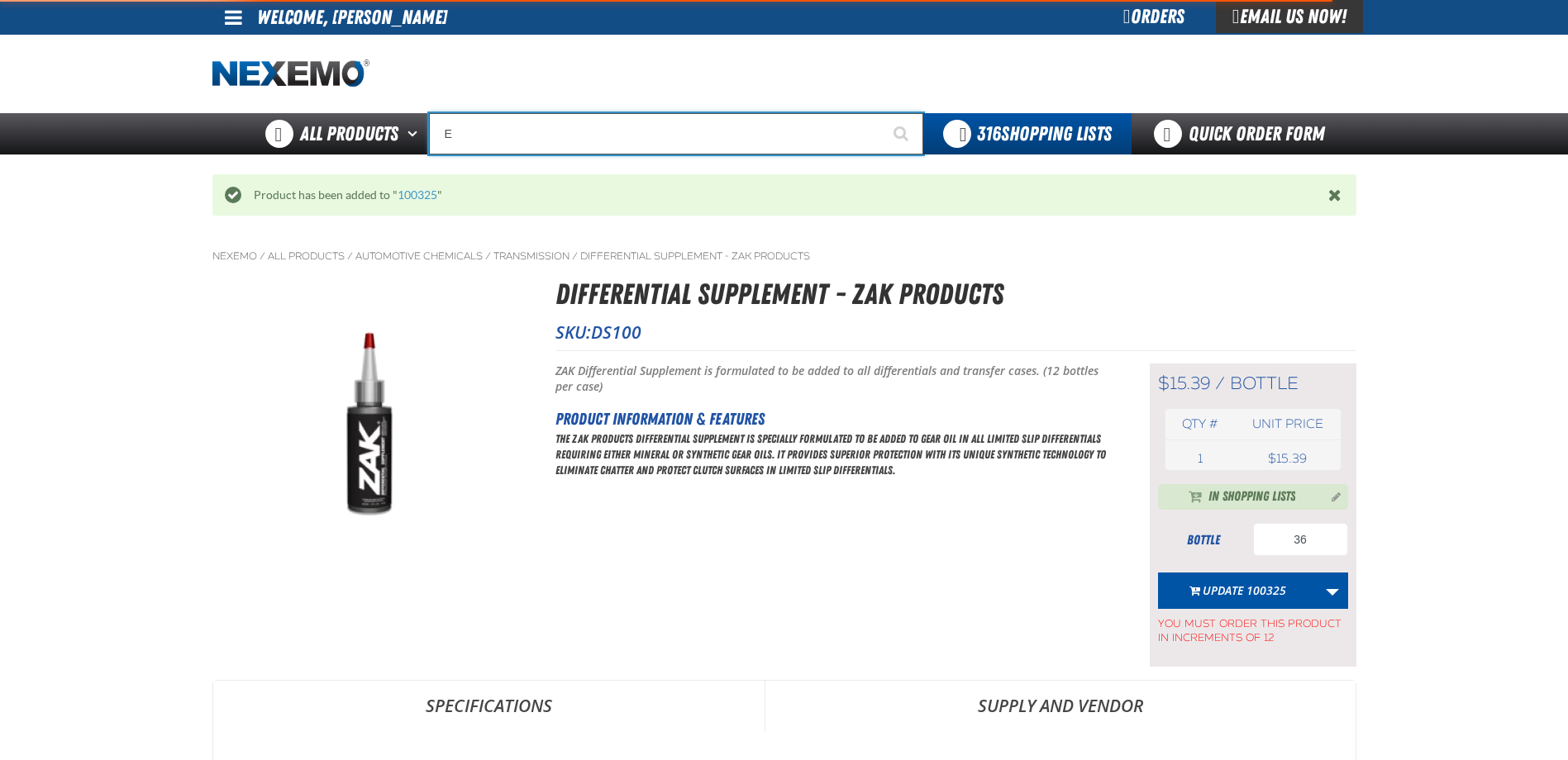
type input "ETEKT Low E Coating Detector - Single & Dual"
type input "EF"
type input "EFS0512 Engine Oil Fluid Exchange Kit"
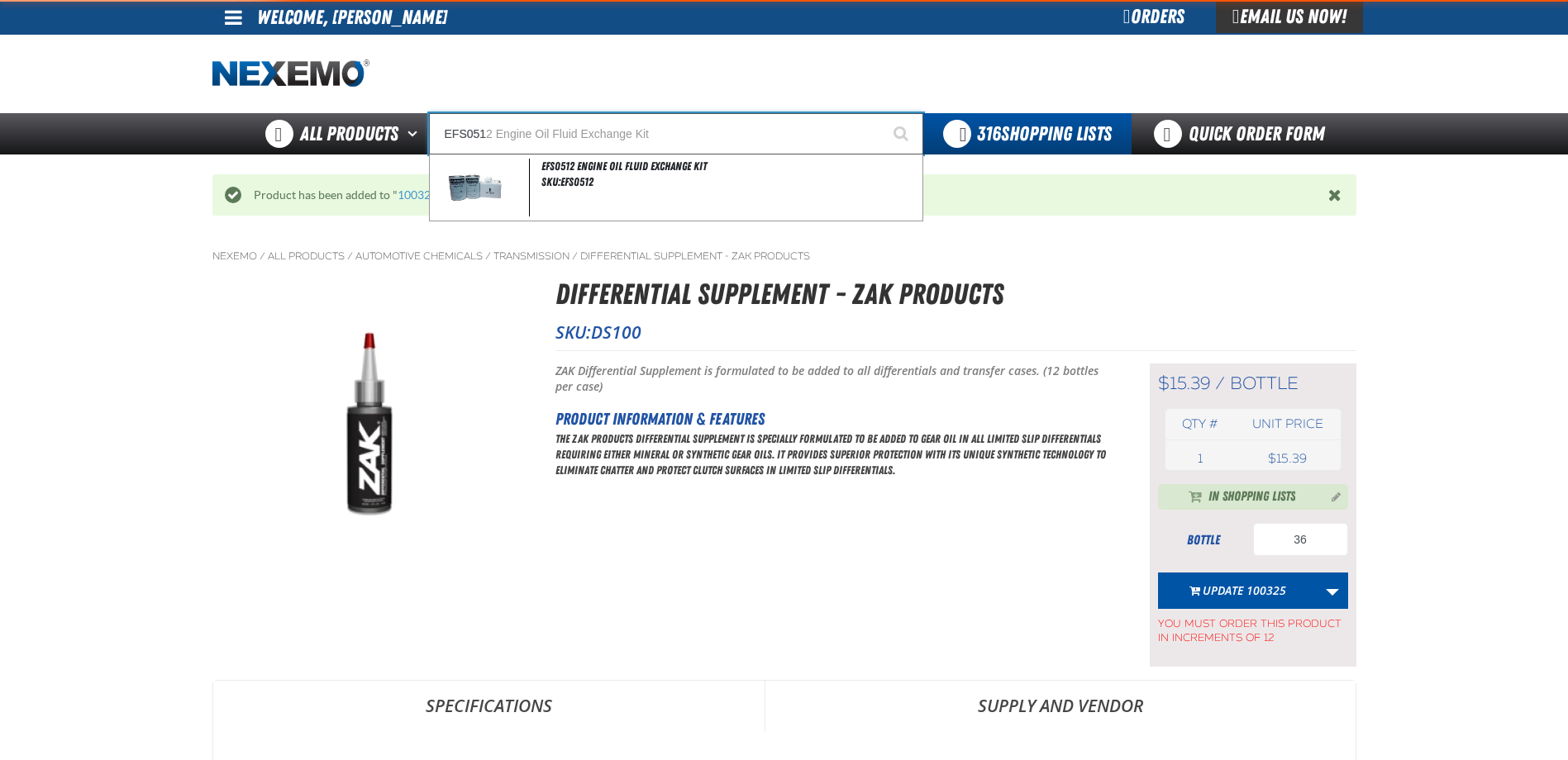
type input "EFS0512"
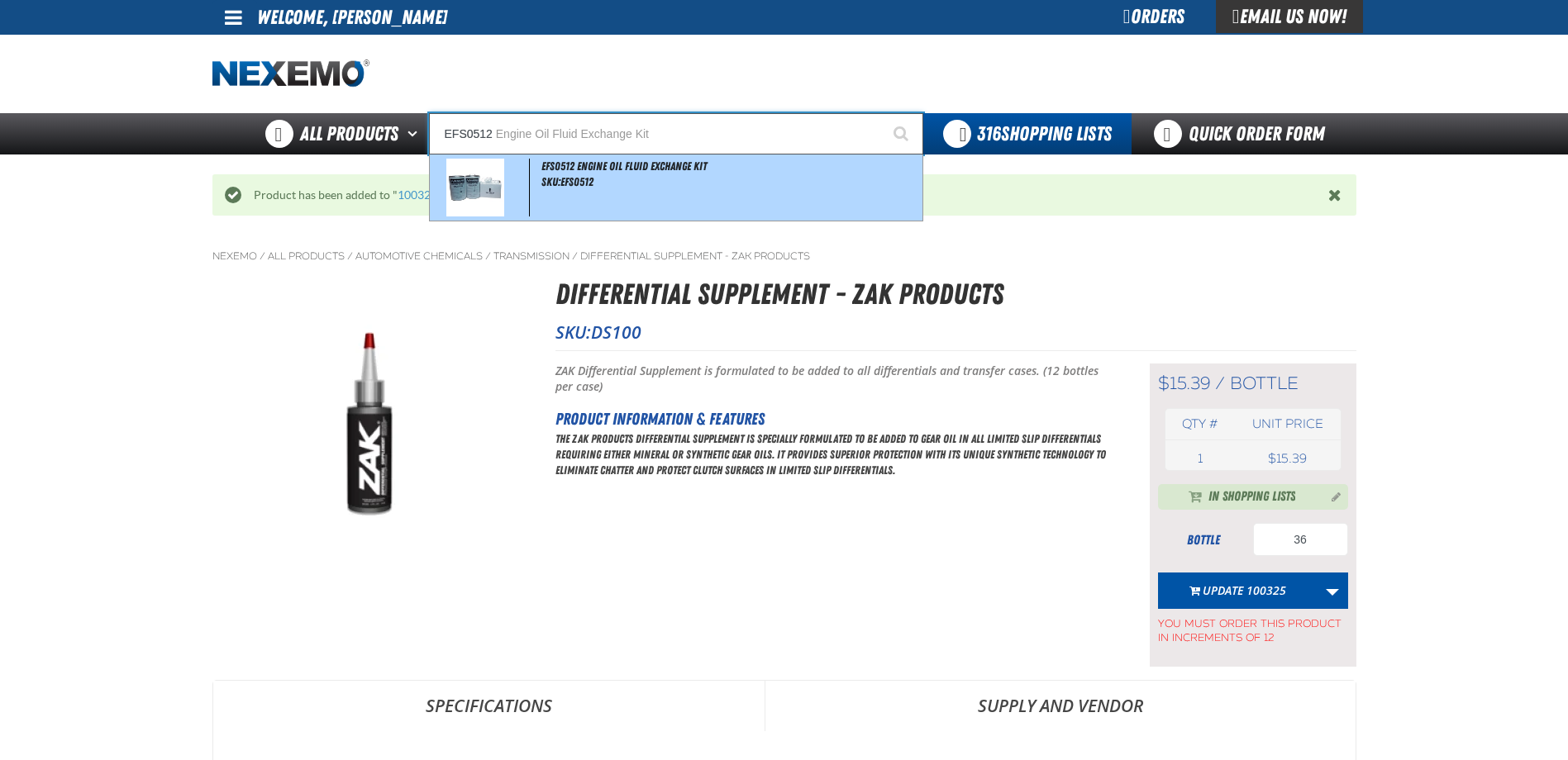
click at [679, 178] on div "EFS0512 Engine Oil Fluid Exchange Kit SKU:EFS0512" at bounding box center [676, 187] width 492 height 66
type input "EFS0512 Engine Oil Fluid Exchange Kit"
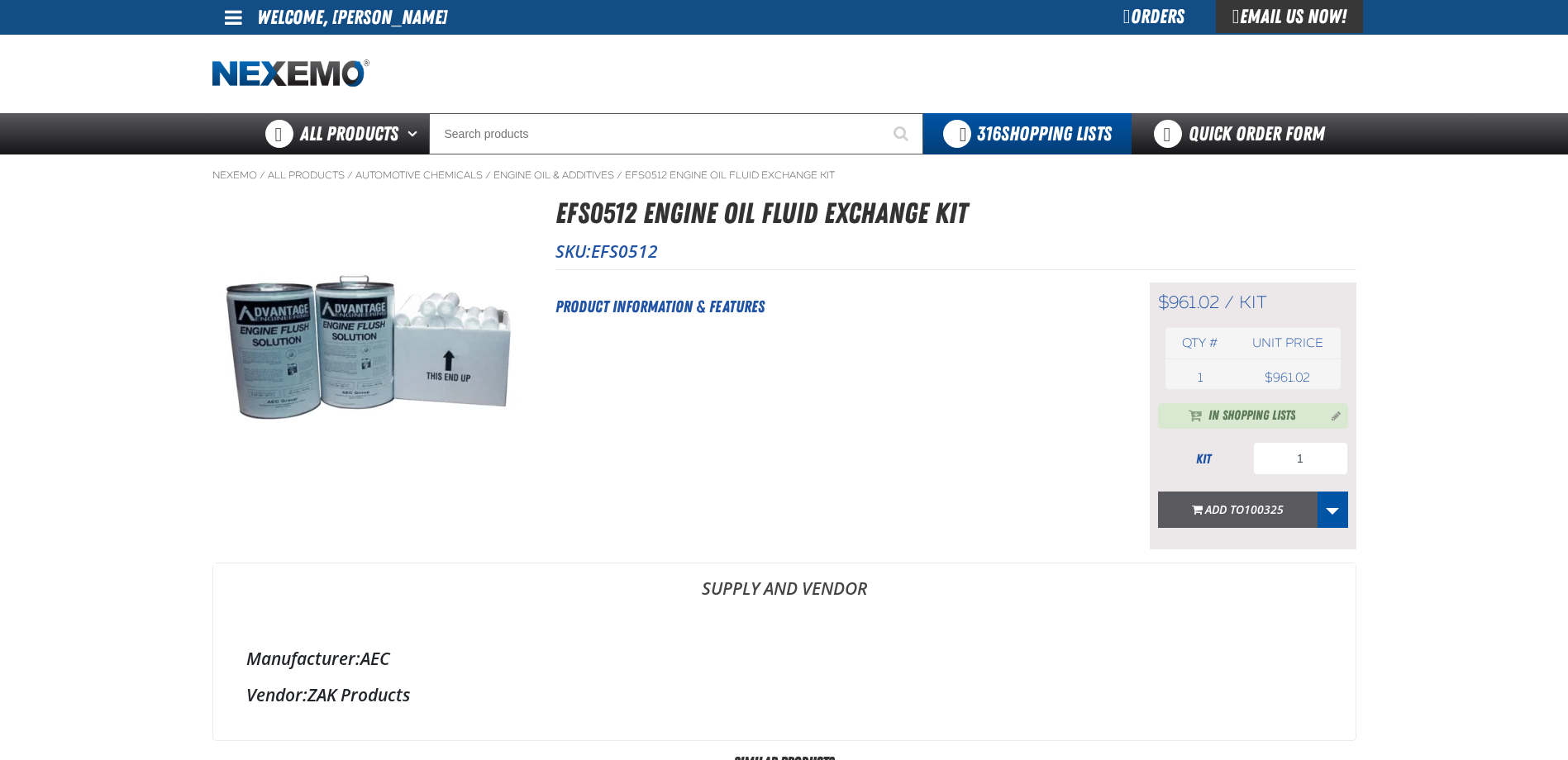
type input "432"
click at [1261, 506] on span "100325" at bounding box center [1264, 509] width 40 height 15
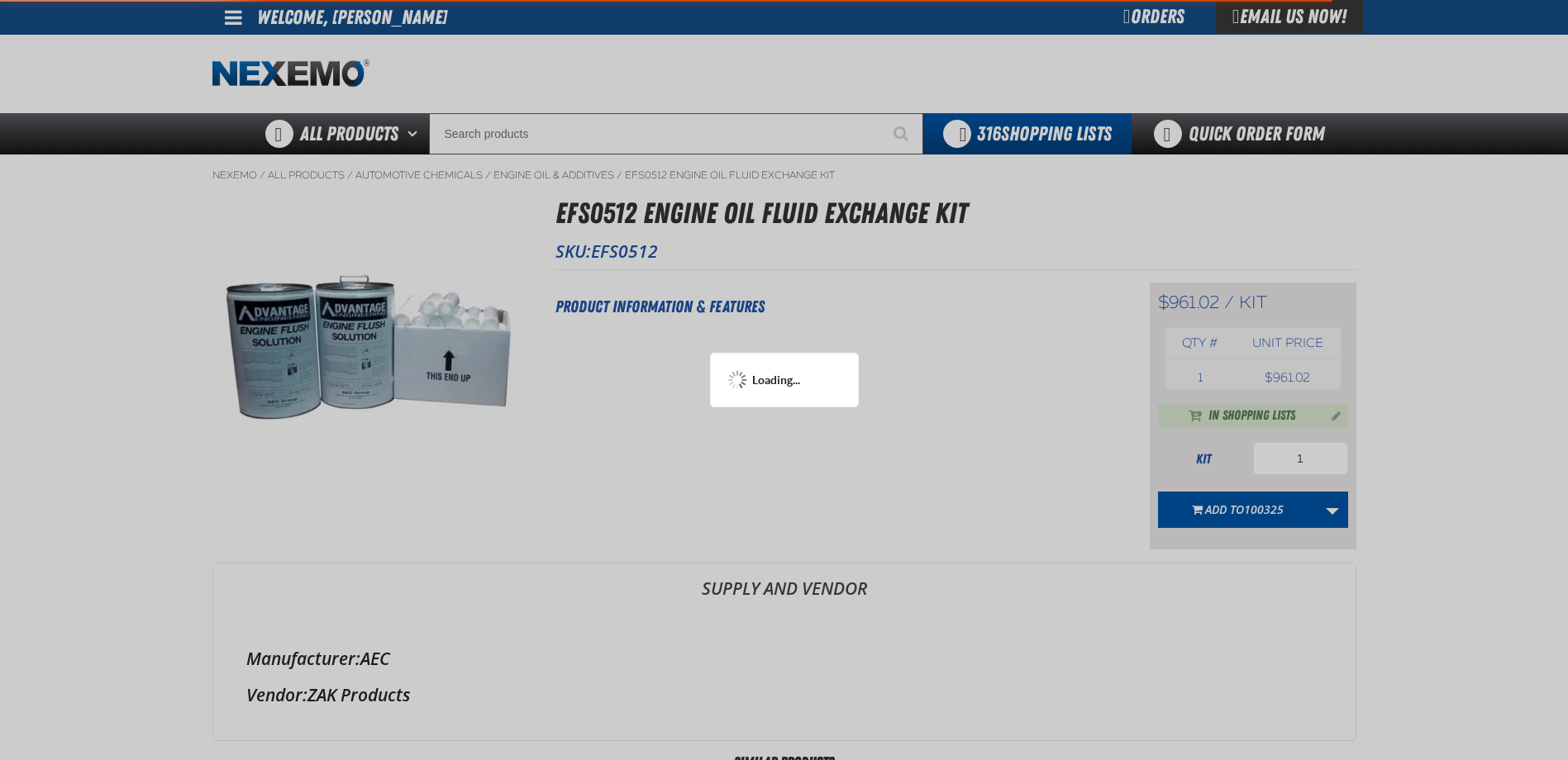
click at [561, 134] on div at bounding box center [784, 380] width 1568 height 760
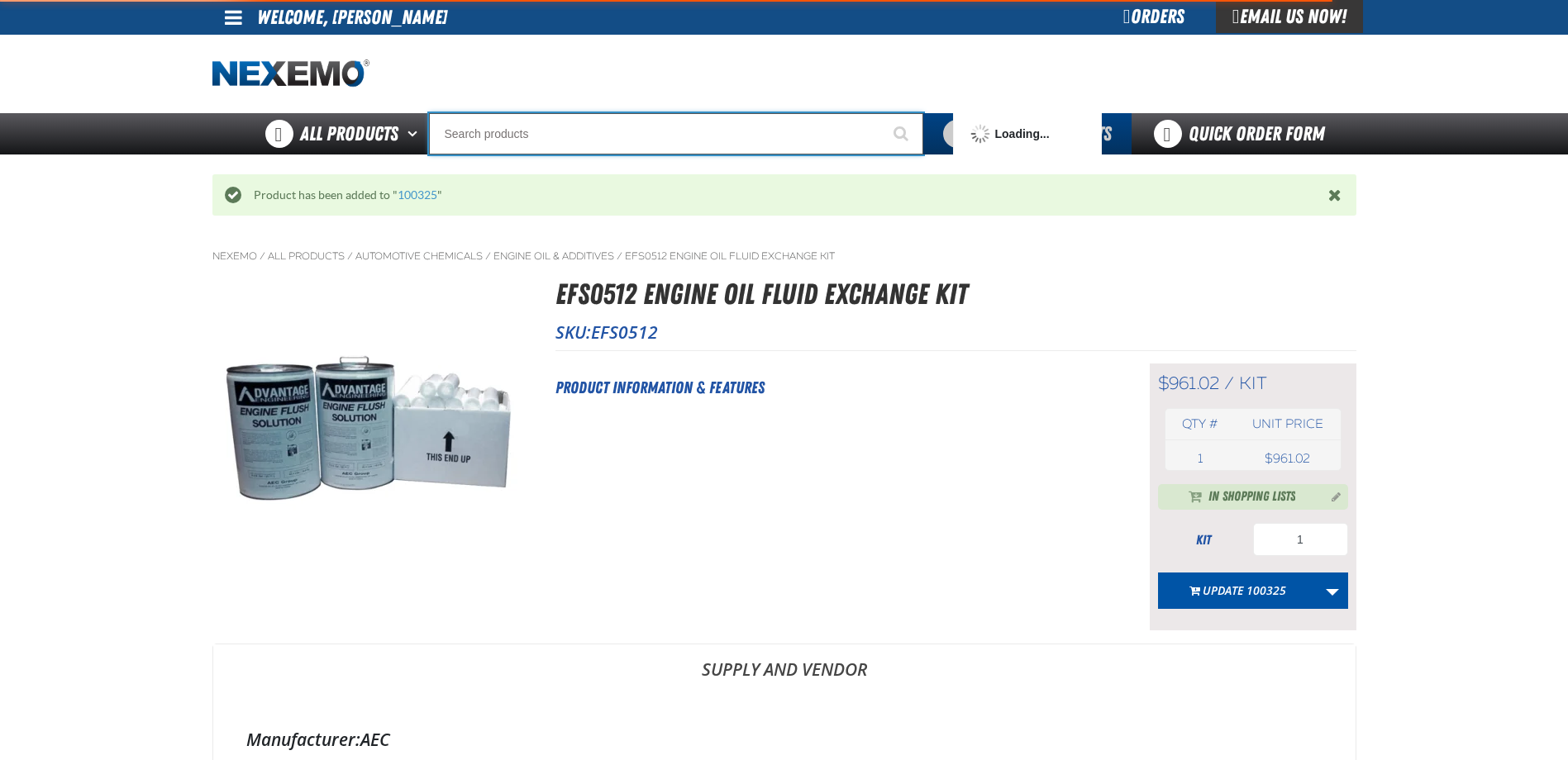
click at [561, 134] on input "Search" at bounding box center [676, 134] width 494 height 41
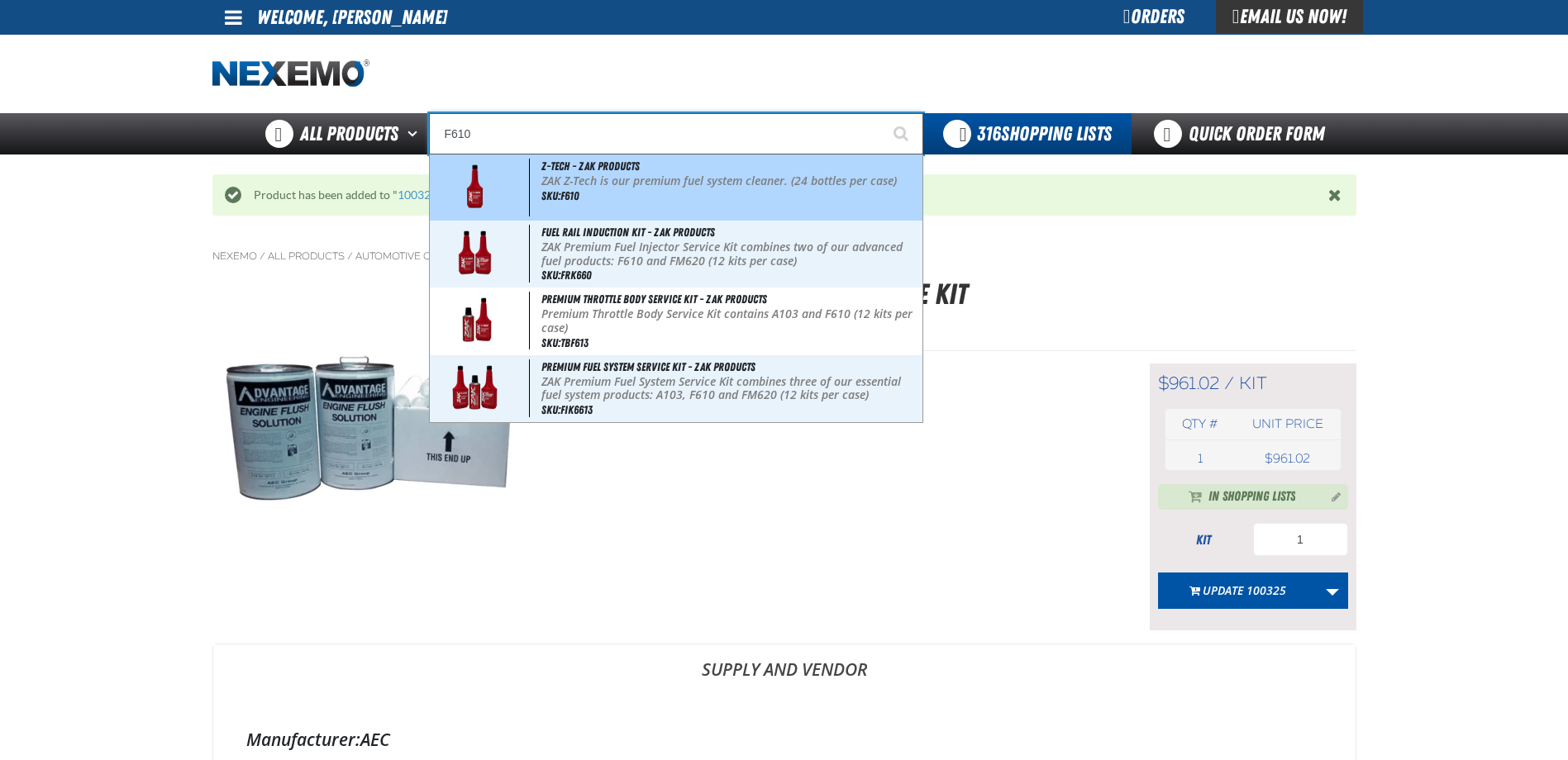
click at [581, 176] on p "ZAK Z-Tech is our premium fuel system cleaner. (24 bottles per case)" at bounding box center [730, 181] width 377 height 14
type input "Z-Tech - ZAK Products"
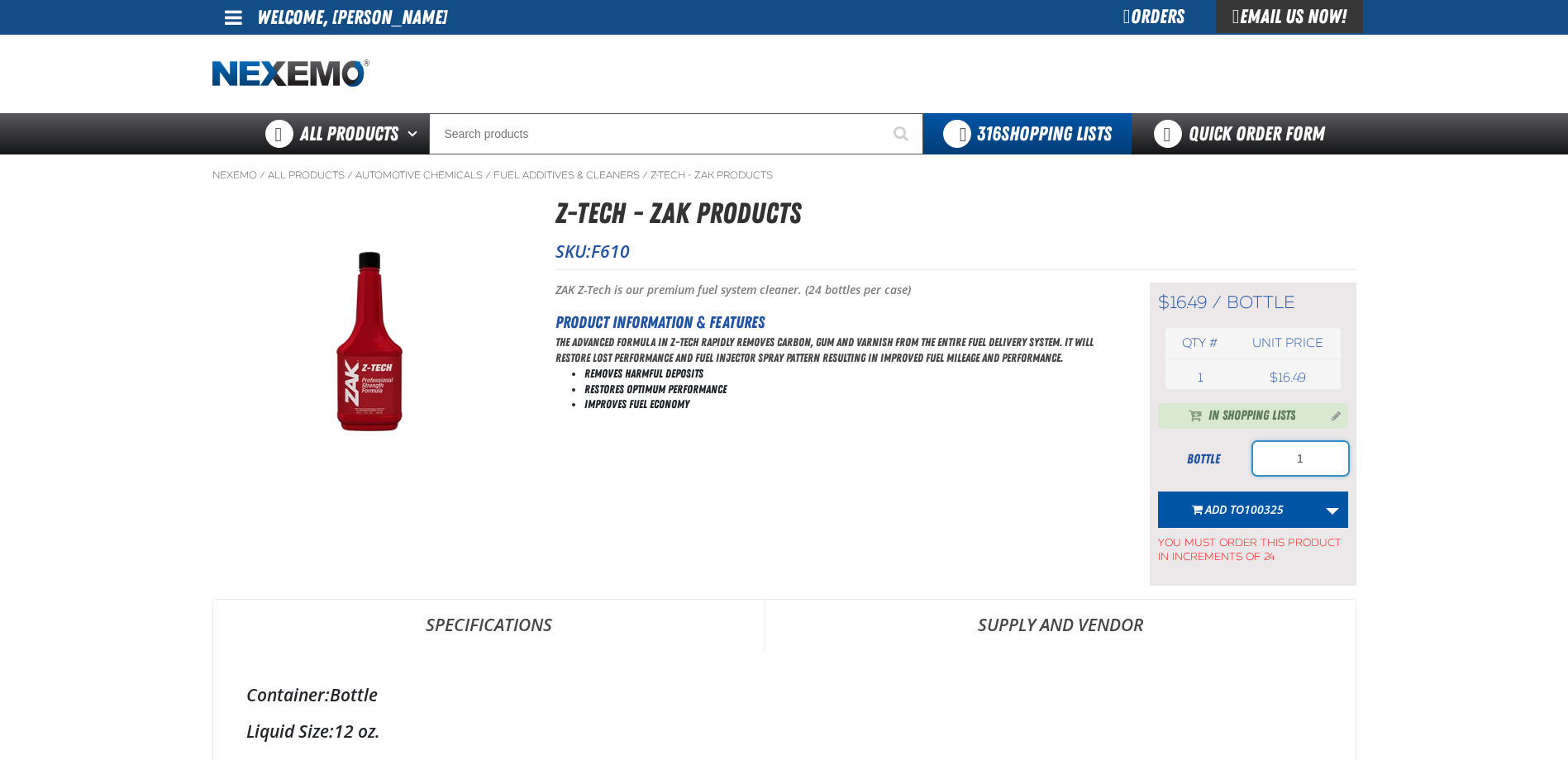
click at [1305, 462] on input "1" at bounding box center [1301, 459] width 95 height 33
type input "576"
click at [1284, 506] on span "100325" at bounding box center [1264, 509] width 40 height 15
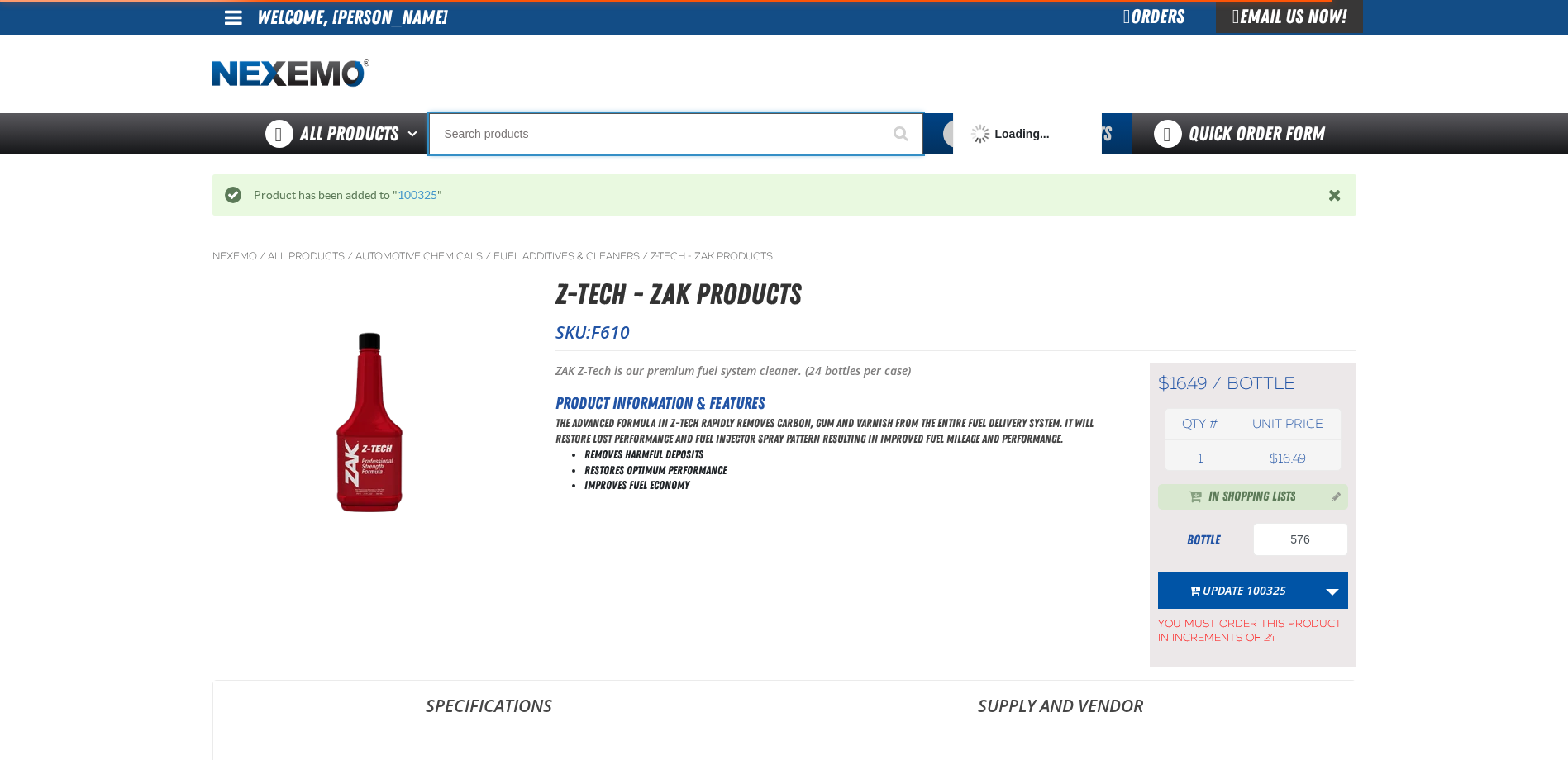
click at [682, 136] on input "Search" at bounding box center [676, 134] width 494 height 41
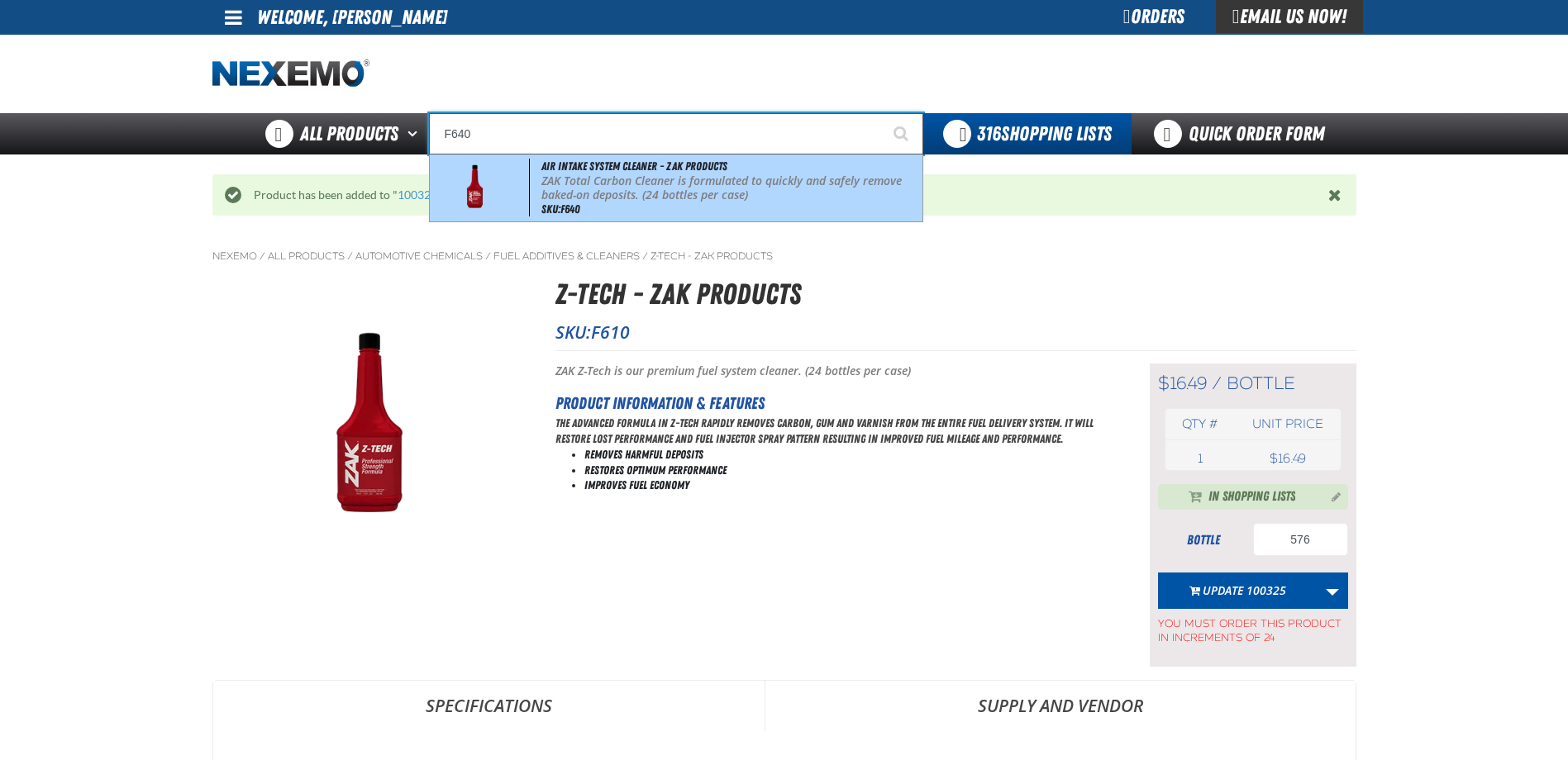
click at [673, 172] on span "Air Intake System Cleaner - ZAK Products" at bounding box center [634, 166] width 186 height 13
type input "Air Intake System Cleaner - ZAK Products"
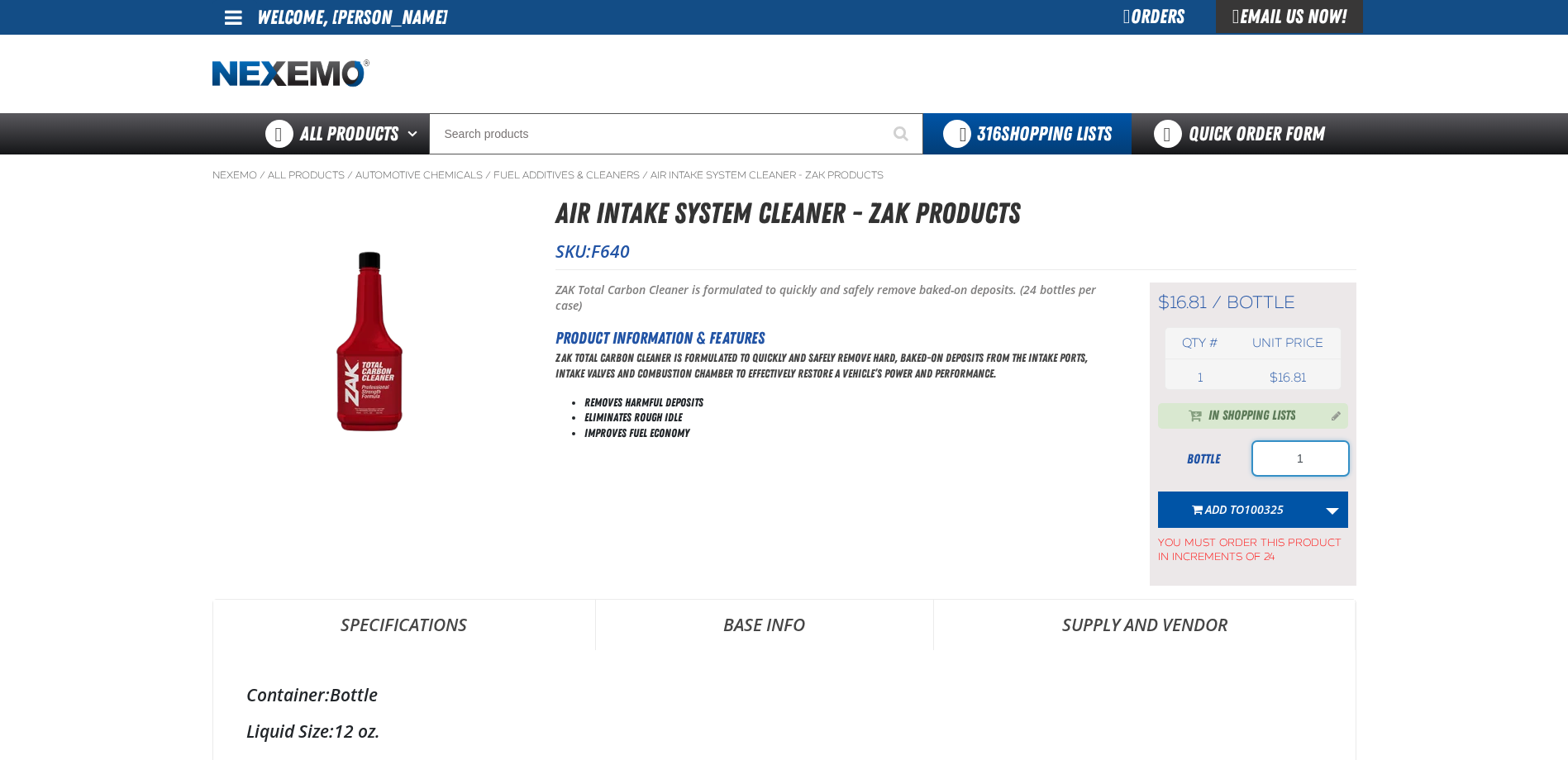
click at [1298, 457] on input "1" at bounding box center [1301, 459] width 95 height 33
click at [1310, 460] on input "1" at bounding box center [1301, 459] width 95 height 33
type input "48"
click at [1248, 501] on button "Add to 100325" at bounding box center [1237, 510] width 159 height 36
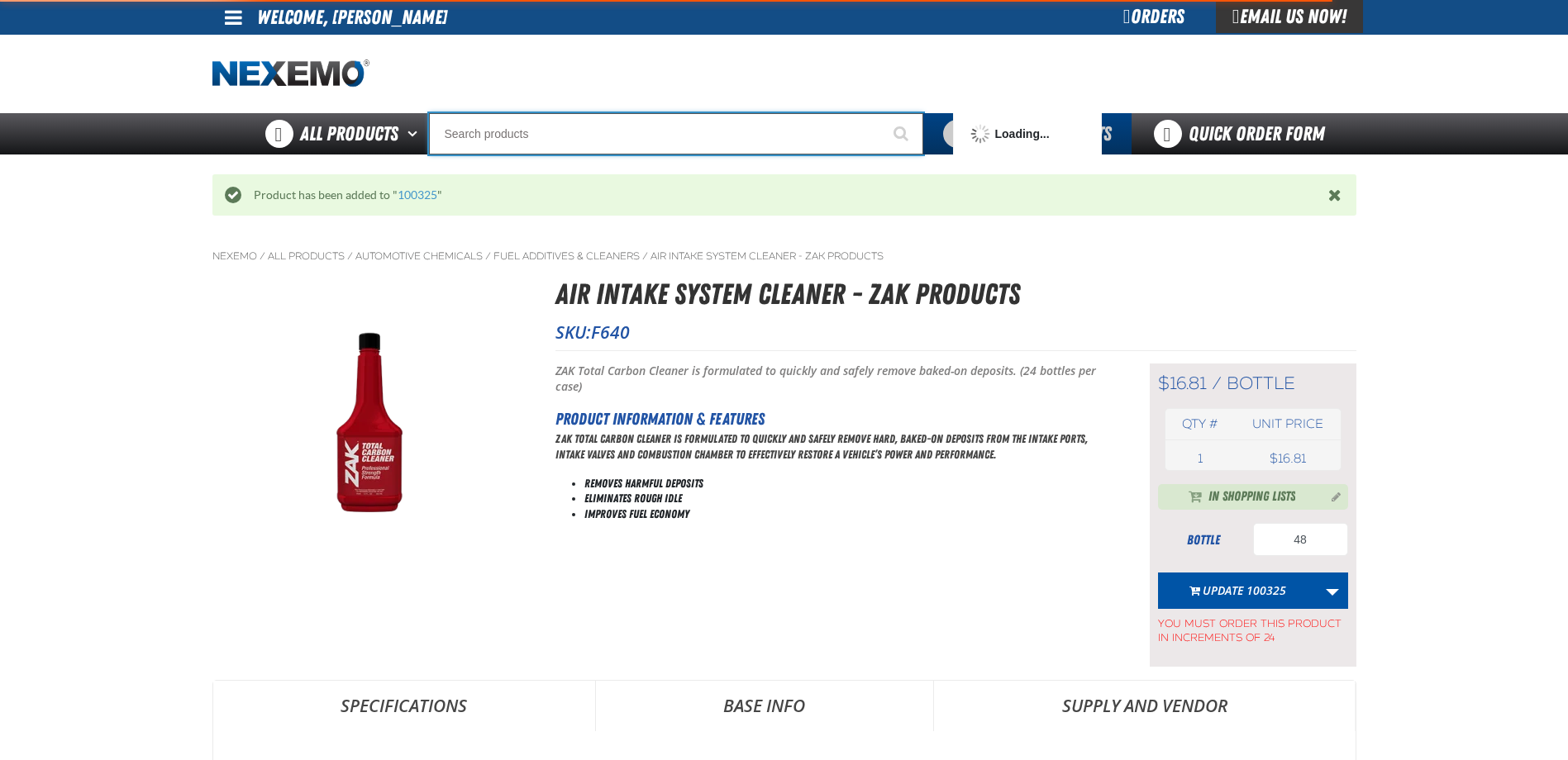
click at [613, 147] on input "Search" at bounding box center [676, 134] width 494 height 41
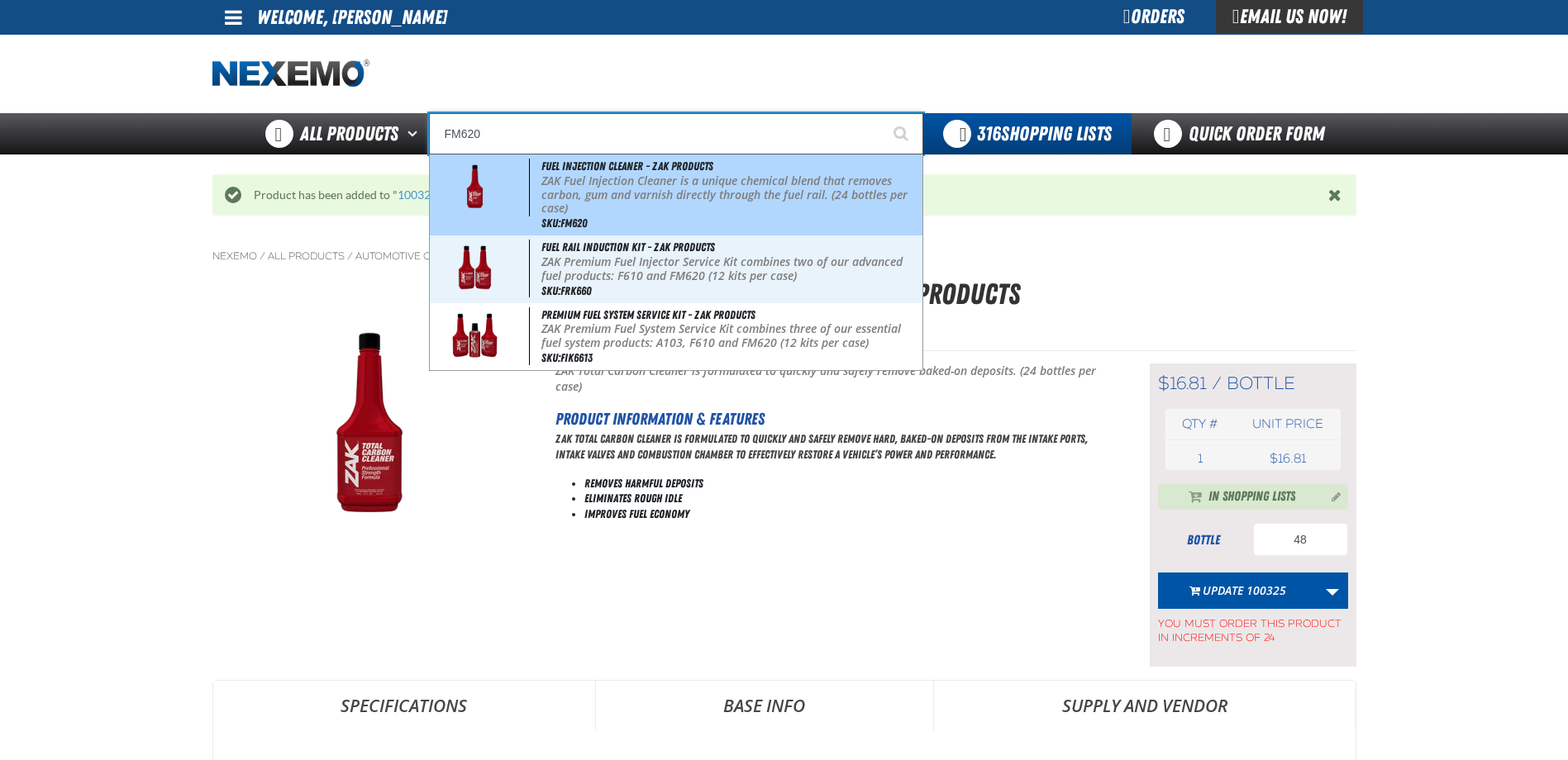
click at [616, 183] on p "ZAK Fuel Injection Cleaner is a unique chemical blend that removes carbon, gum …" at bounding box center [730, 195] width 377 height 41
type input "Fuel Injection Cleaner - ZAK Products"
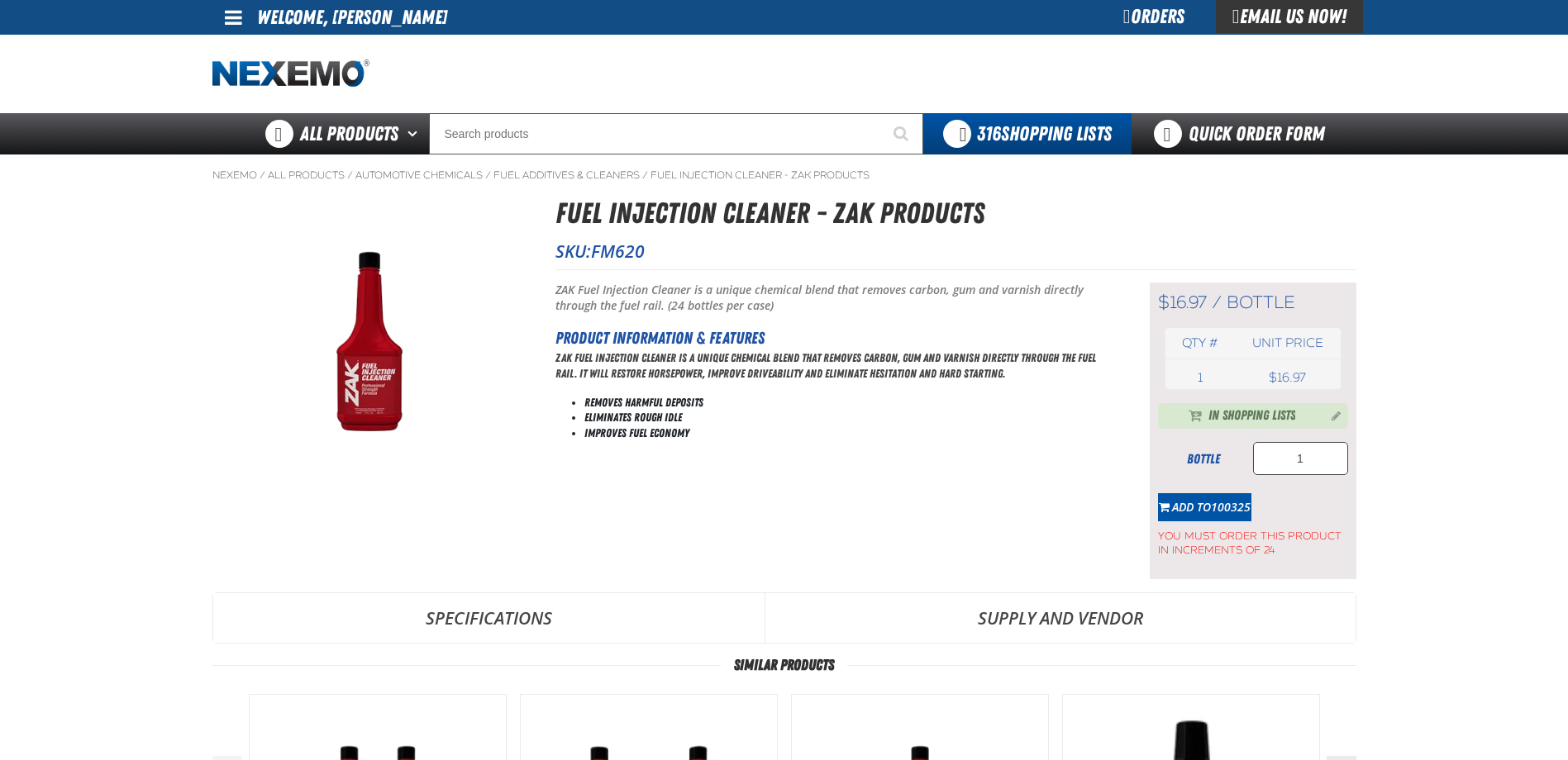
type input "48"
type input "96"
type input "576"
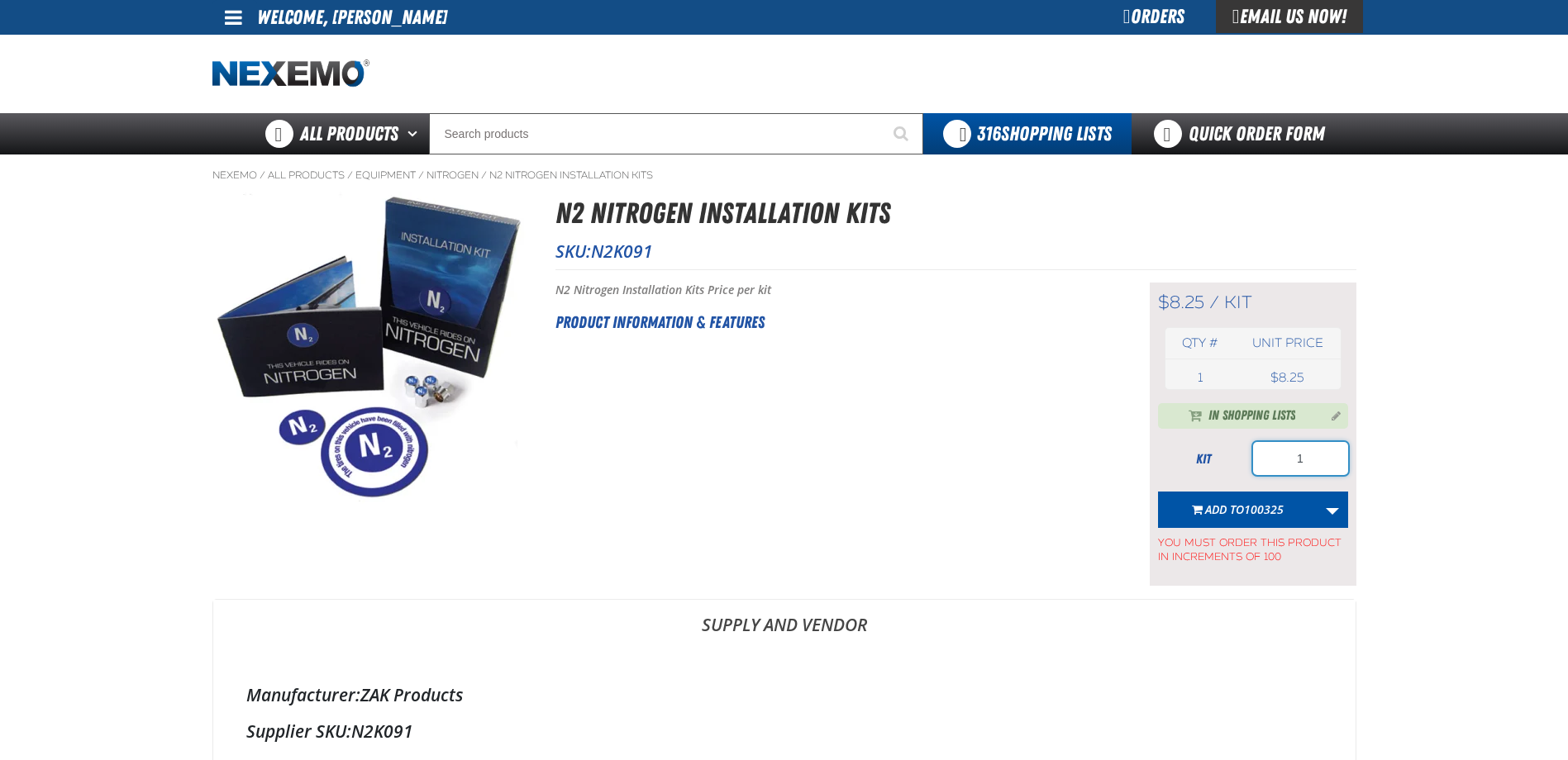
click at [1310, 462] on input "1" at bounding box center [1301, 459] width 95 height 33
type input "400"
click at [1269, 501] on button "Add to 100325" at bounding box center [1237, 510] width 159 height 36
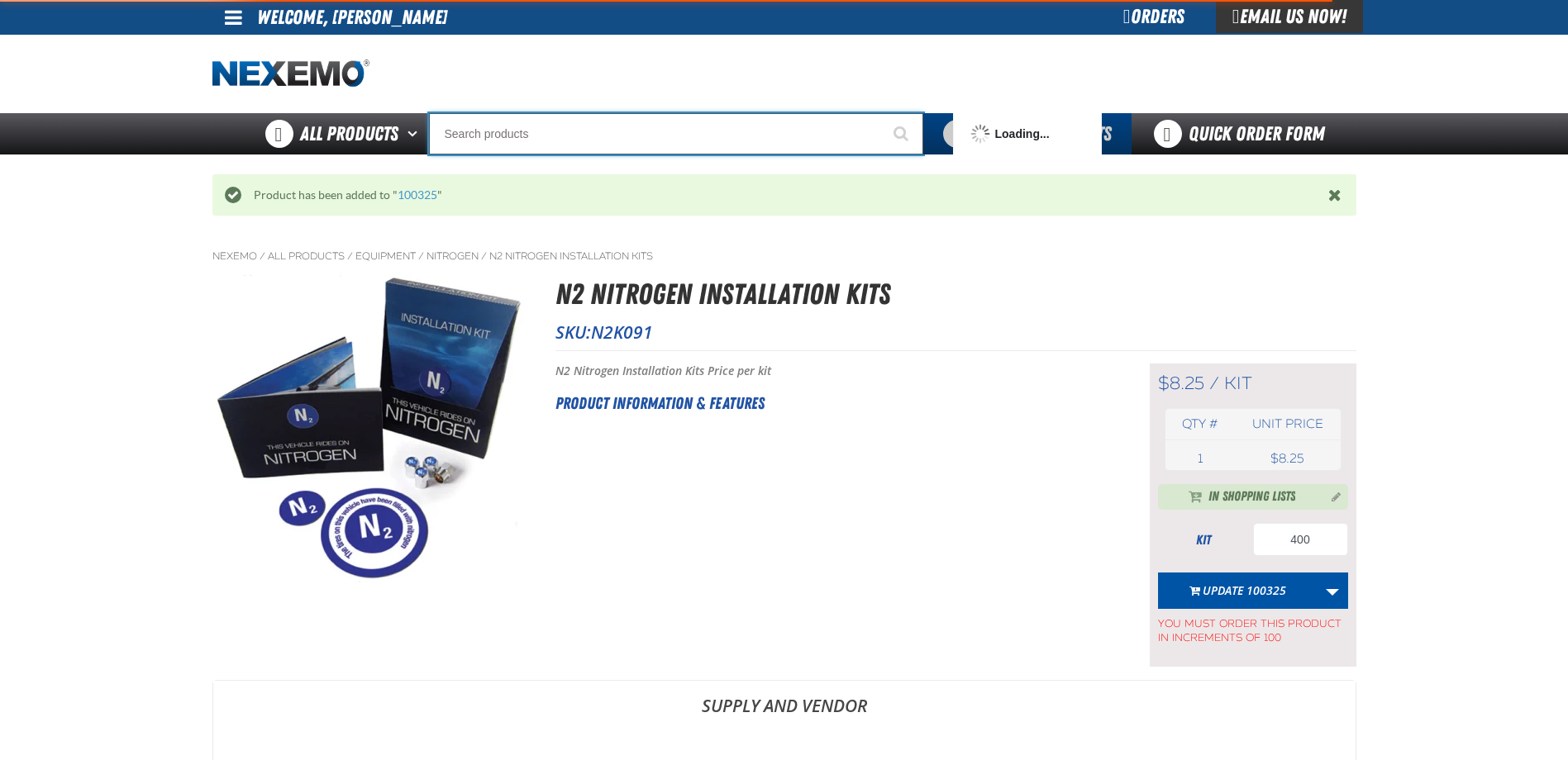
click at [554, 146] on input "Search" at bounding box center [676, 134] width 494 height 41
type input "P"
type input "Perfect P Series 0.25-ounce Lead Wheel Weight"
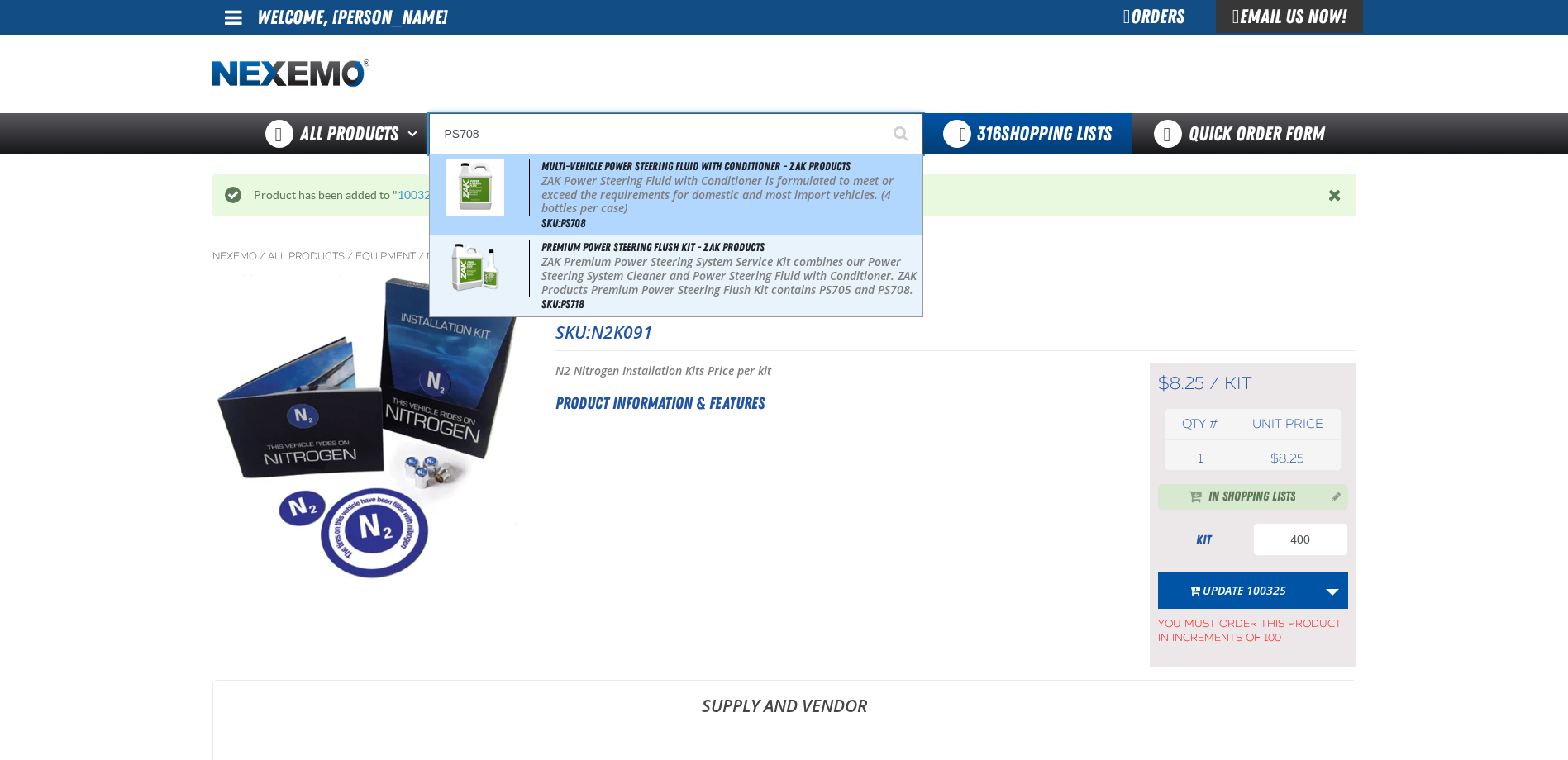
click at [584, 206] on p "ZAK Power Steering Fluid with Conditioner is formulated to meet or exceed the r…" at bounding box center [730, 195] width 377 height 41
type input "Multi-Vehicle Power Steering Fluid with Conditioner - ZAK Products"
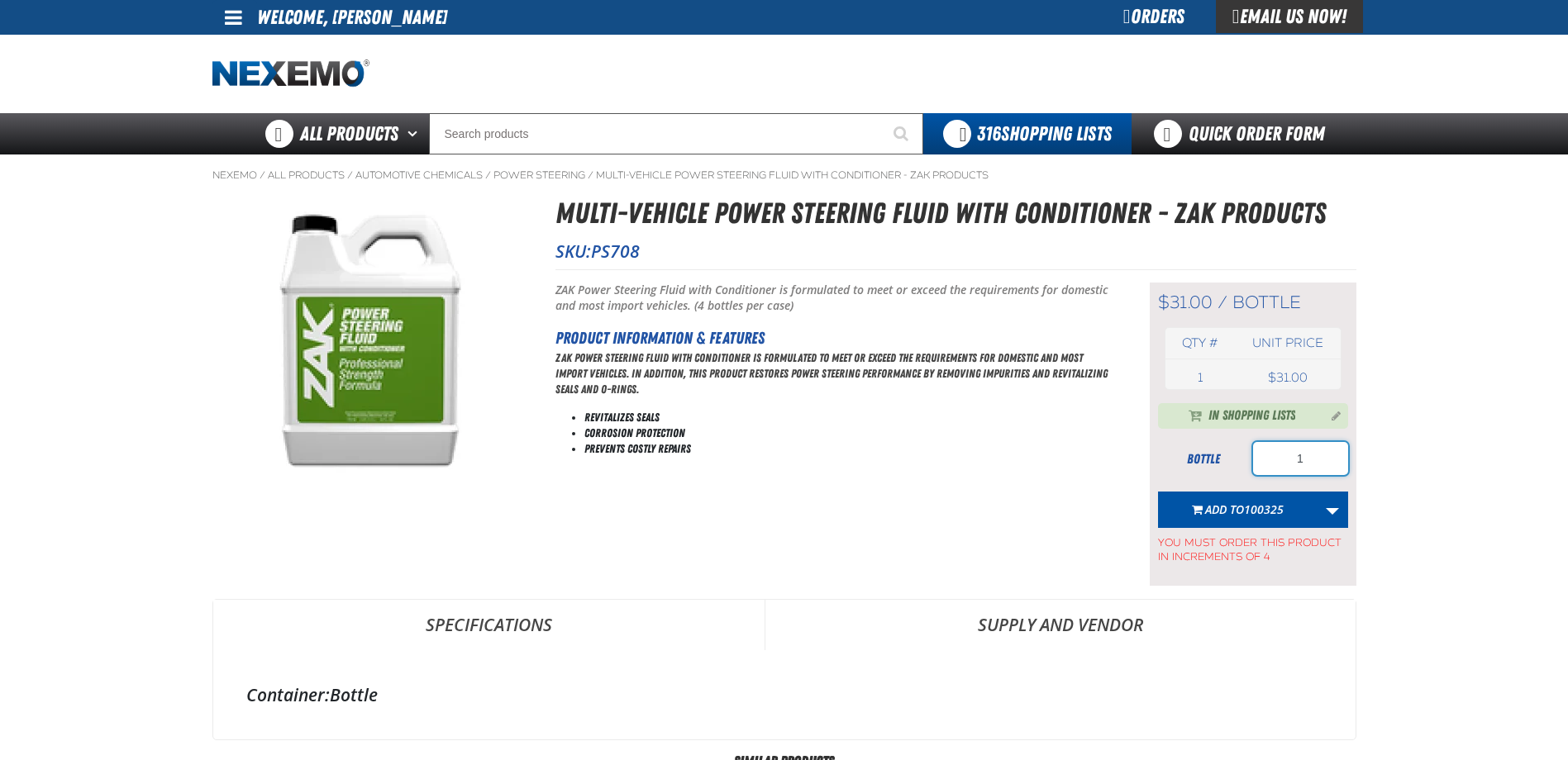
click at [1298, 461] on input "1" at bounding box center [1301, 459] width 95 height 33
click at [1307, 462] on input "1" at bounding box center [1301, 459] width 95 height 33
type input "16"
click at [1262, 509] on span "100325" at bounding box center [1264, 509] width 40 height 15
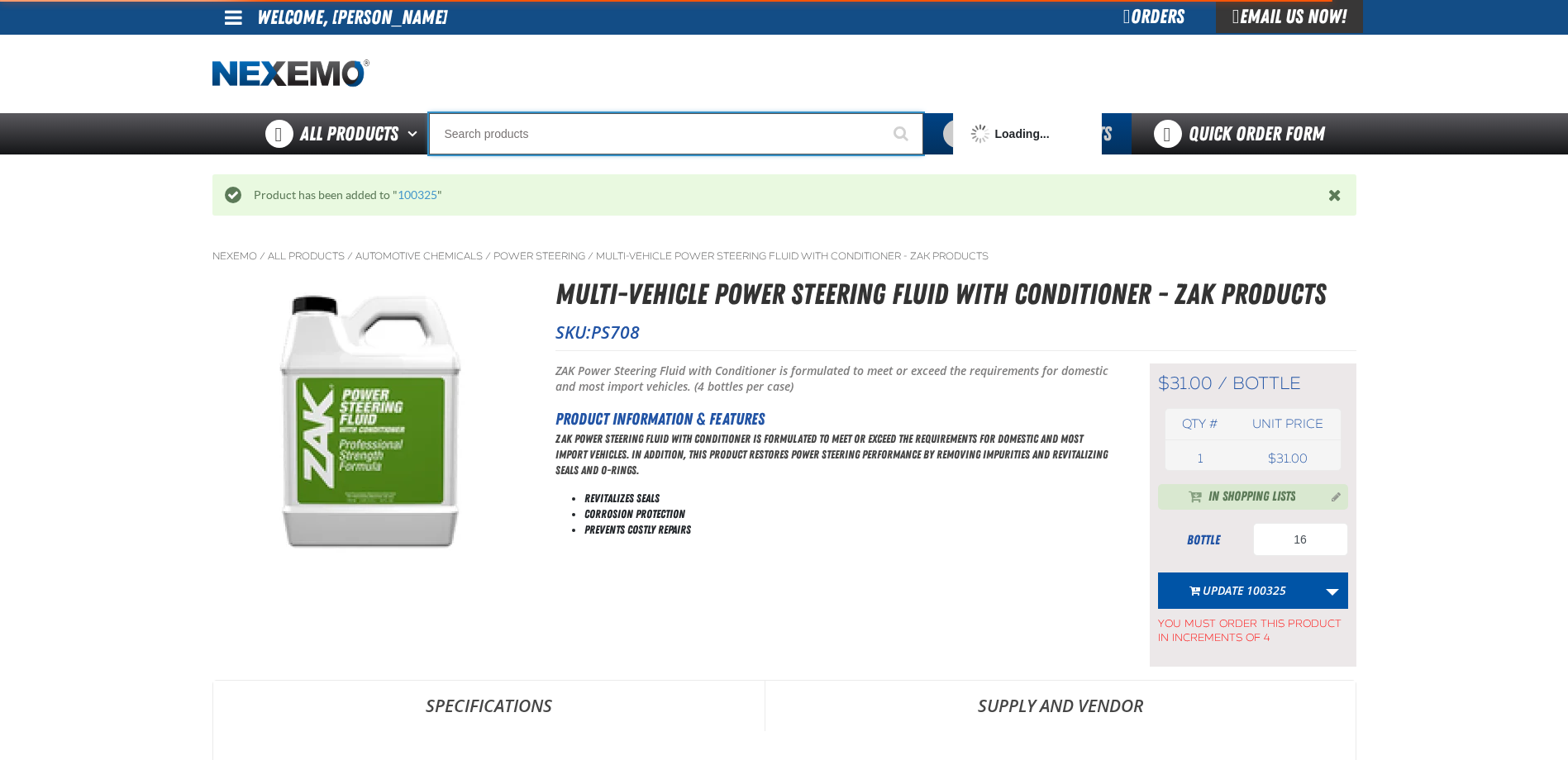
click at [576, 129] on input "Search" at bounding box center [676, 134] width 494 height 41
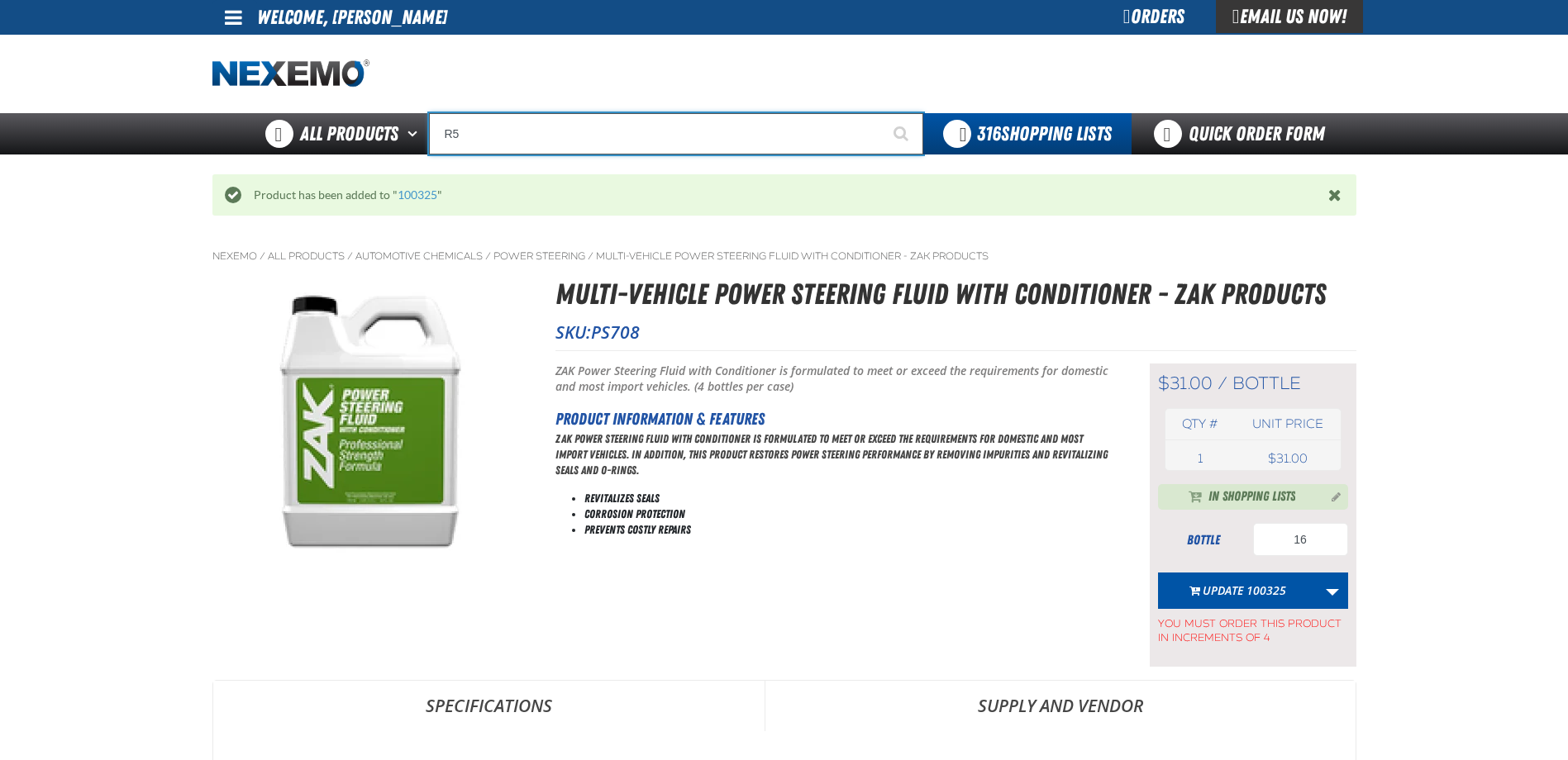
type input "R"
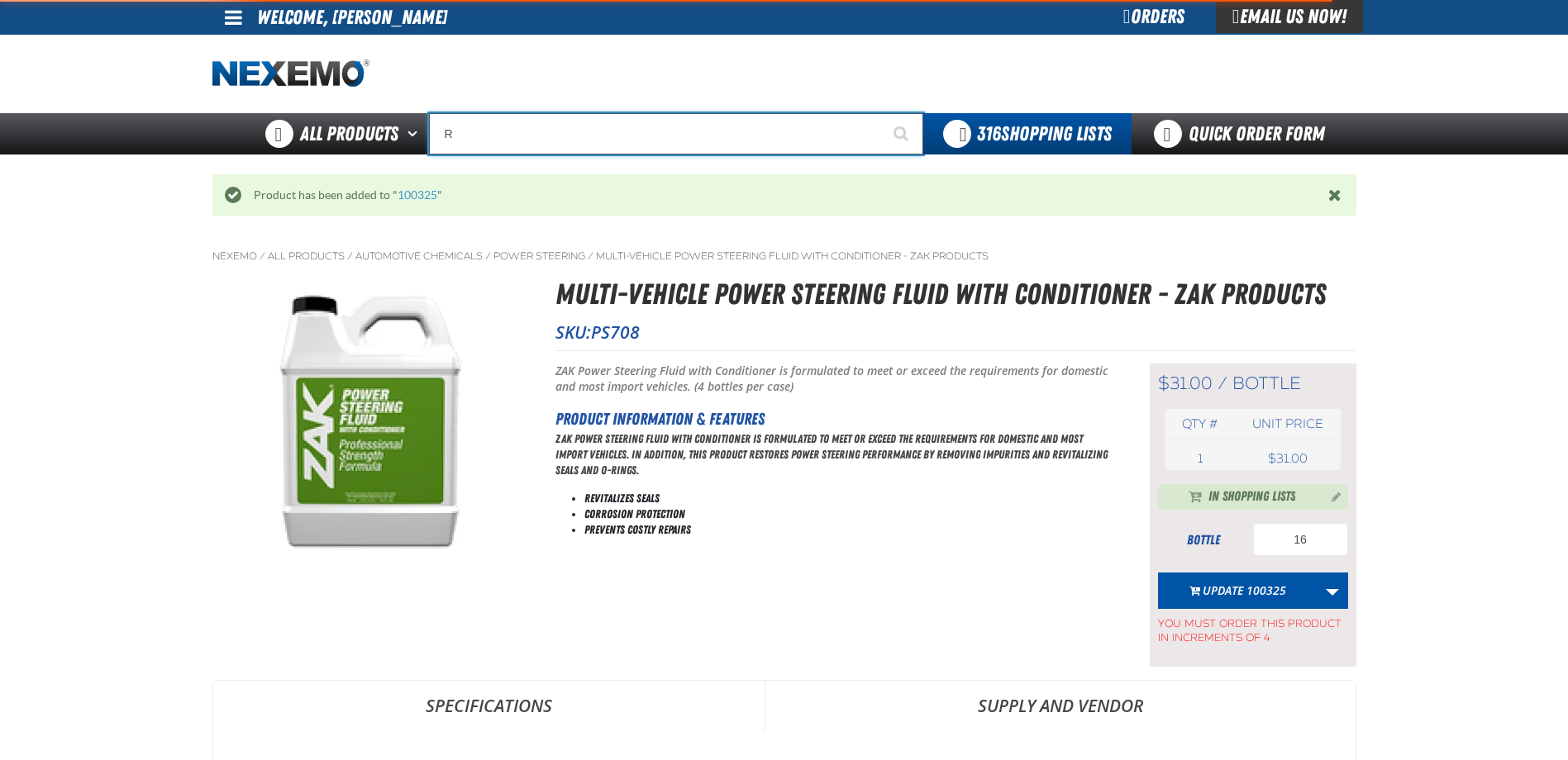
type input "ROADSIDE R"
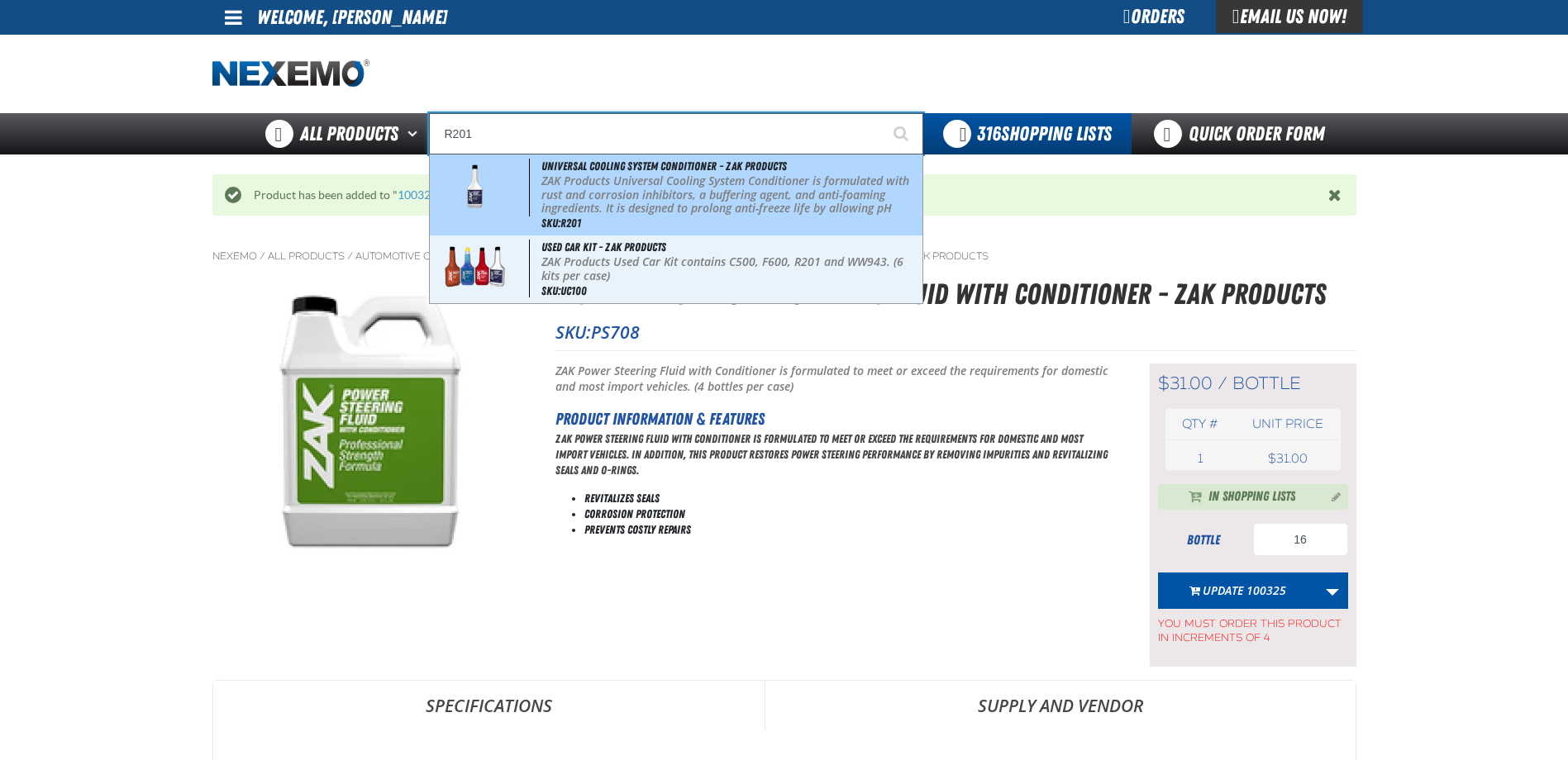
click at [579, 189] on p "ZAK Products Universal Cooling System Conditioner is formulated with rust and c…" at bounding box center [730, 209] width 377 height 70
type input "Universal Cooling System Conditioner - ZAK Products"
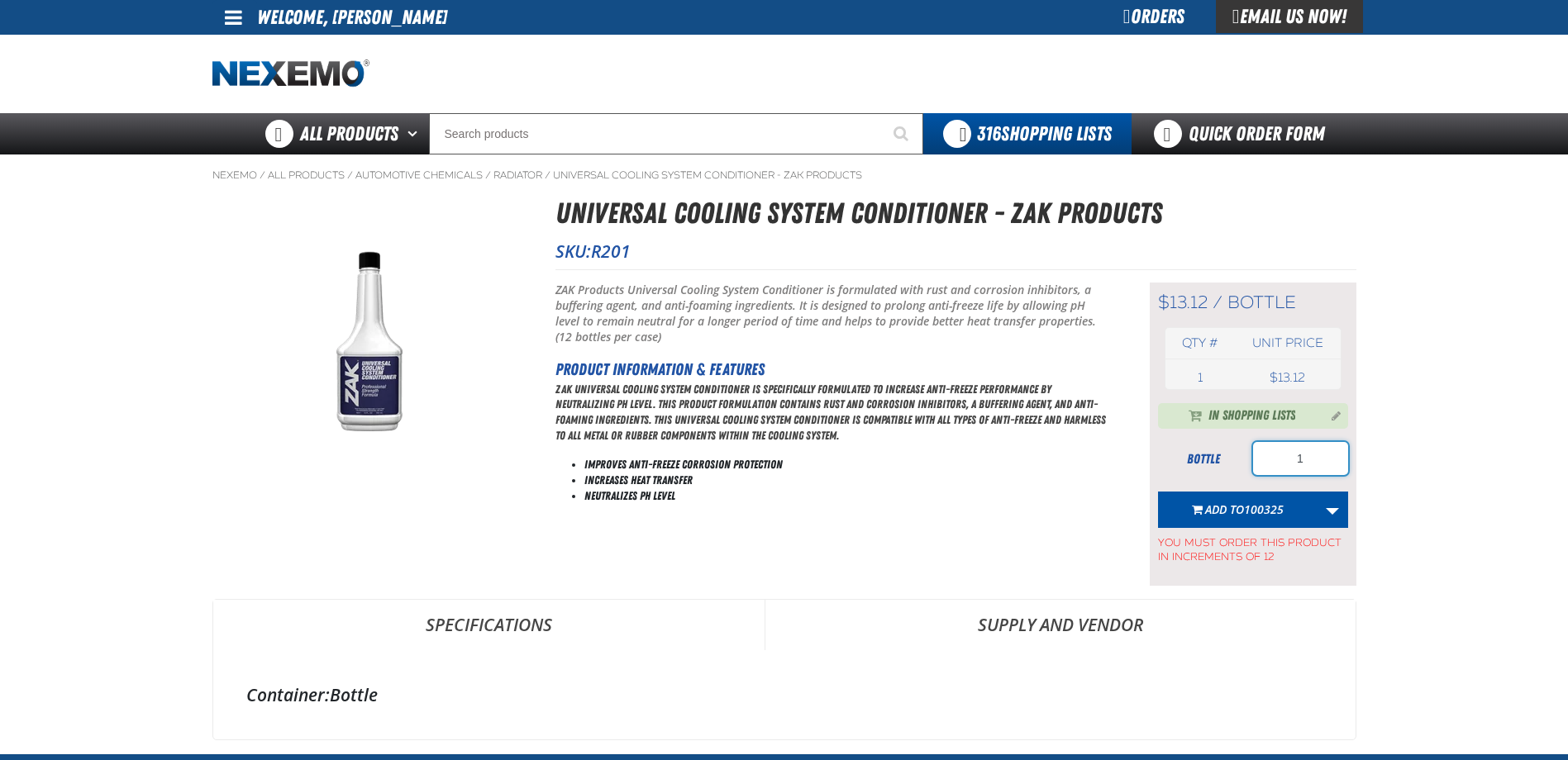
click at [1320, 462] on input "1" at bounding box center [1301, 459] width 95 height 33
type input "48"
click at [1280, 501] on button "Add to 100325" at bounding box center [1237, 510] width 159 height 36
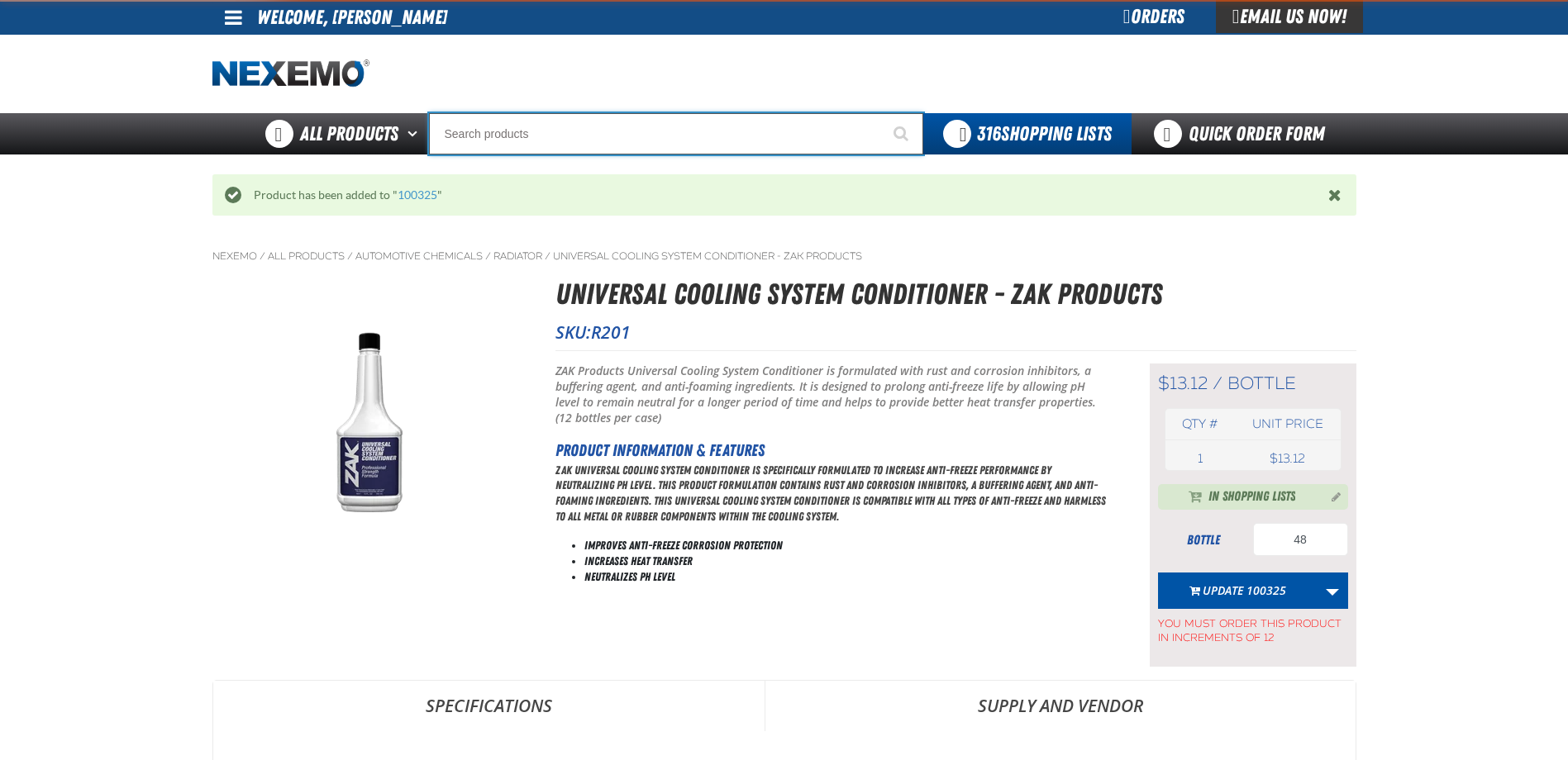
click at [602, 138] on input "Search" at bounding box center [676, 134] width 494 height 41
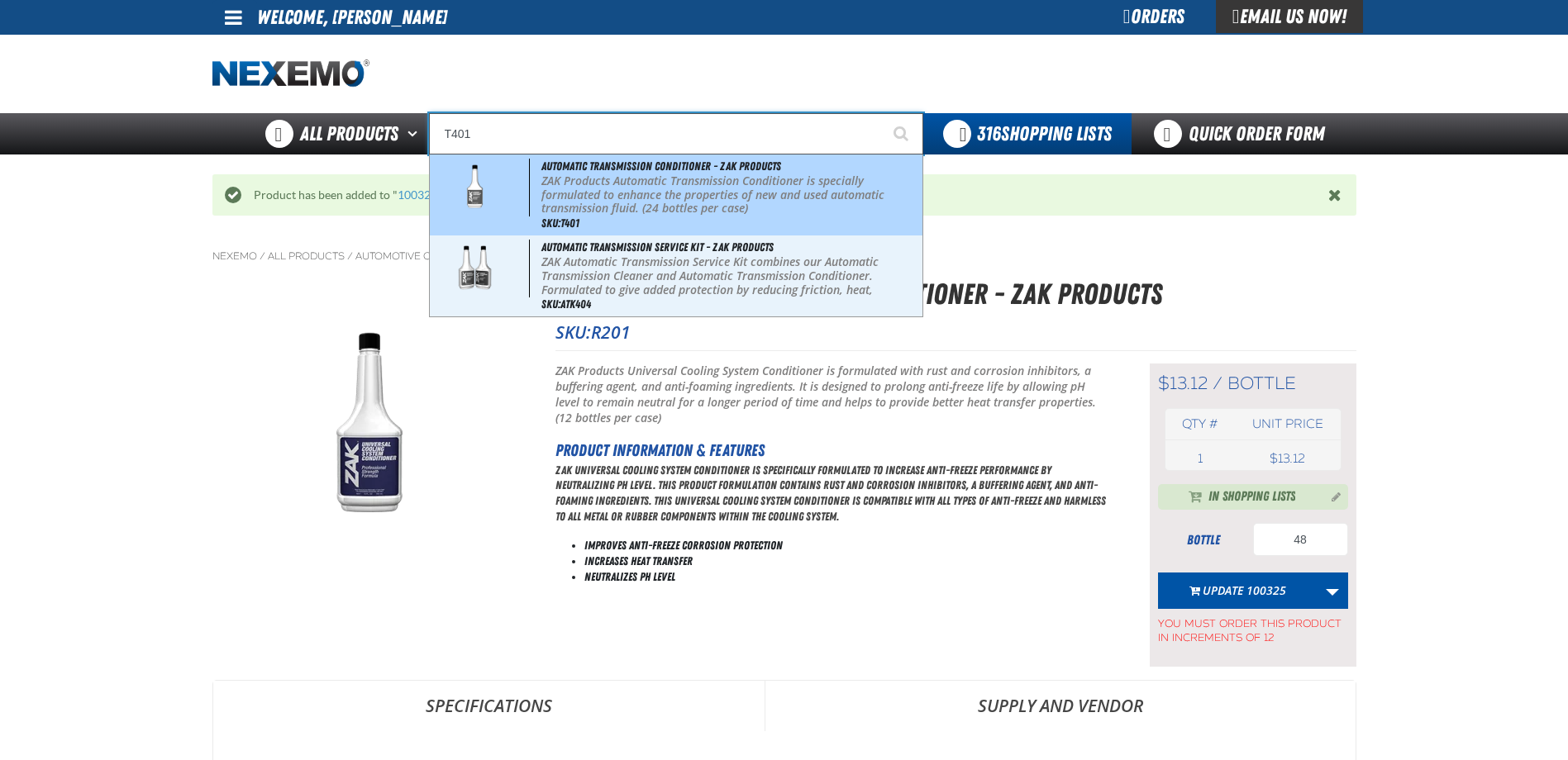
click at [587, 185] on p "ZAK Products Automatic Transmission Conditioner is specially formulated to enha…" at bounding box center [730, 195] width 377 height 41
type input "Automatic Transmission Conditioner - ZAK Products"
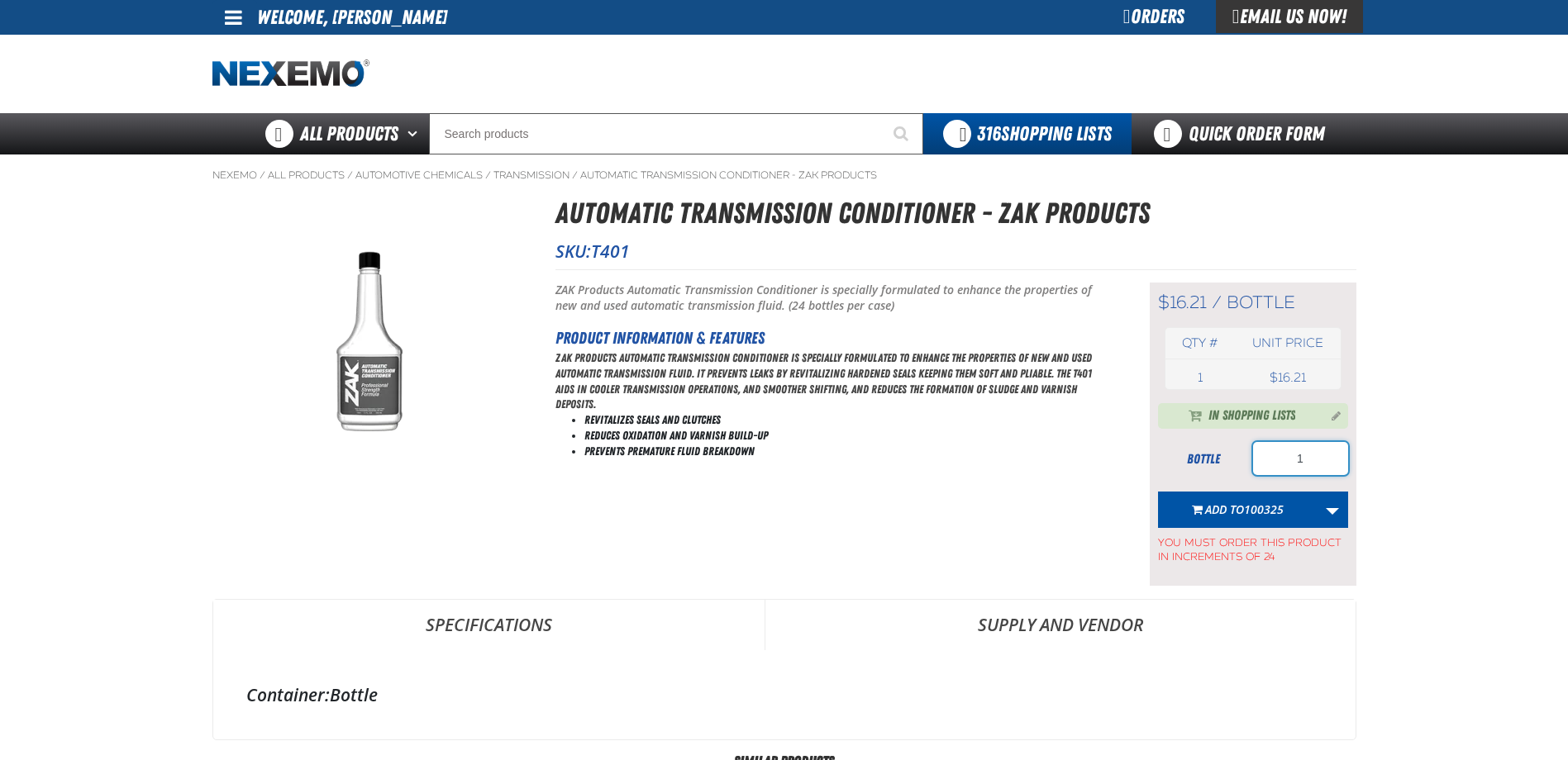
click at [1331, 468] on input "1" at bounding box center [1301, 459] width 95 height 33
type input "48"
click at [1275, 503] on span "100325" at bounding box center [1264, 509] width 40 height 15
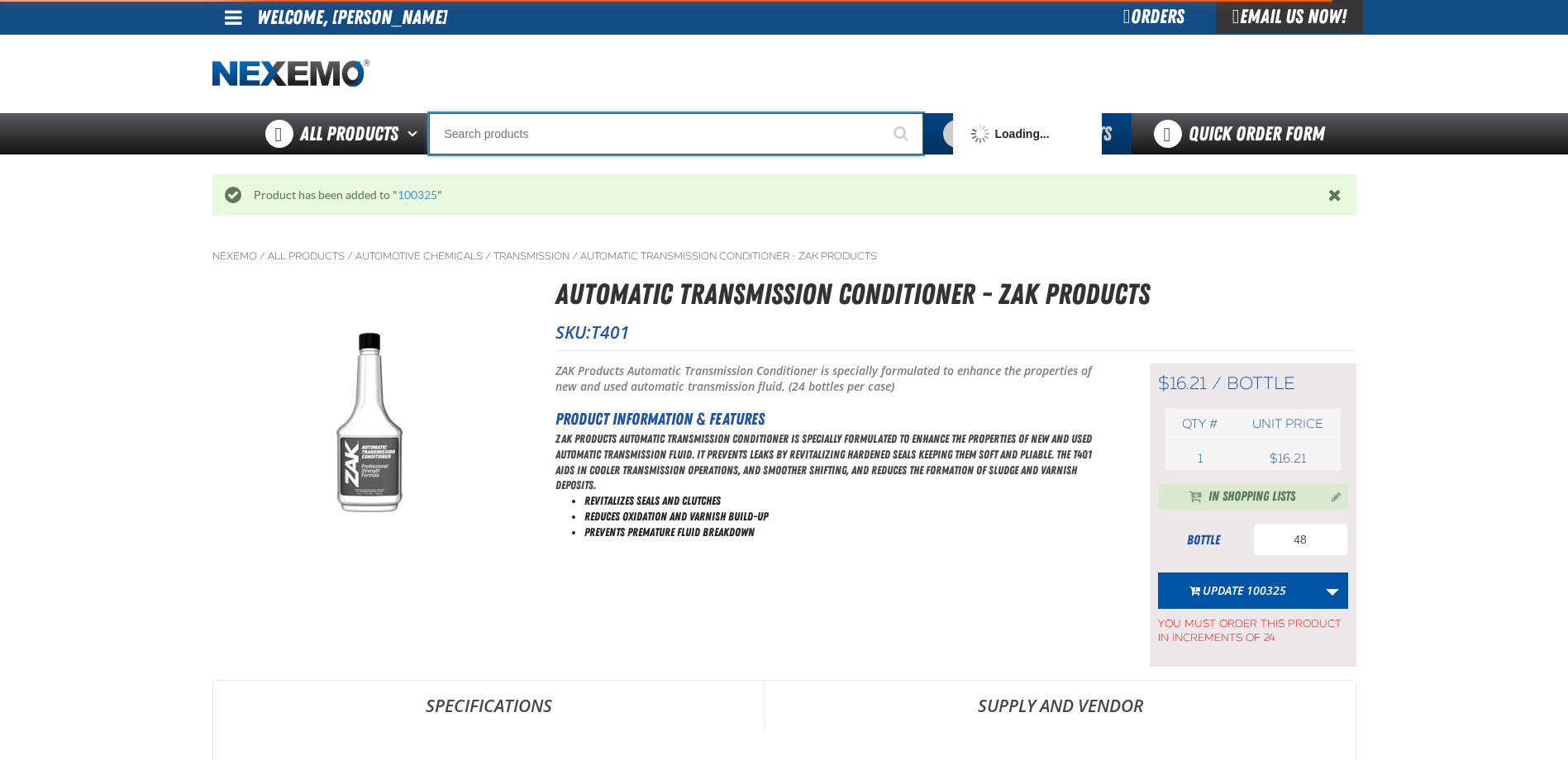
click at [503, 140] on input "Search" at bounding box center [676, 134] width 494 height 41
type input "UC"
type input "UC RED"
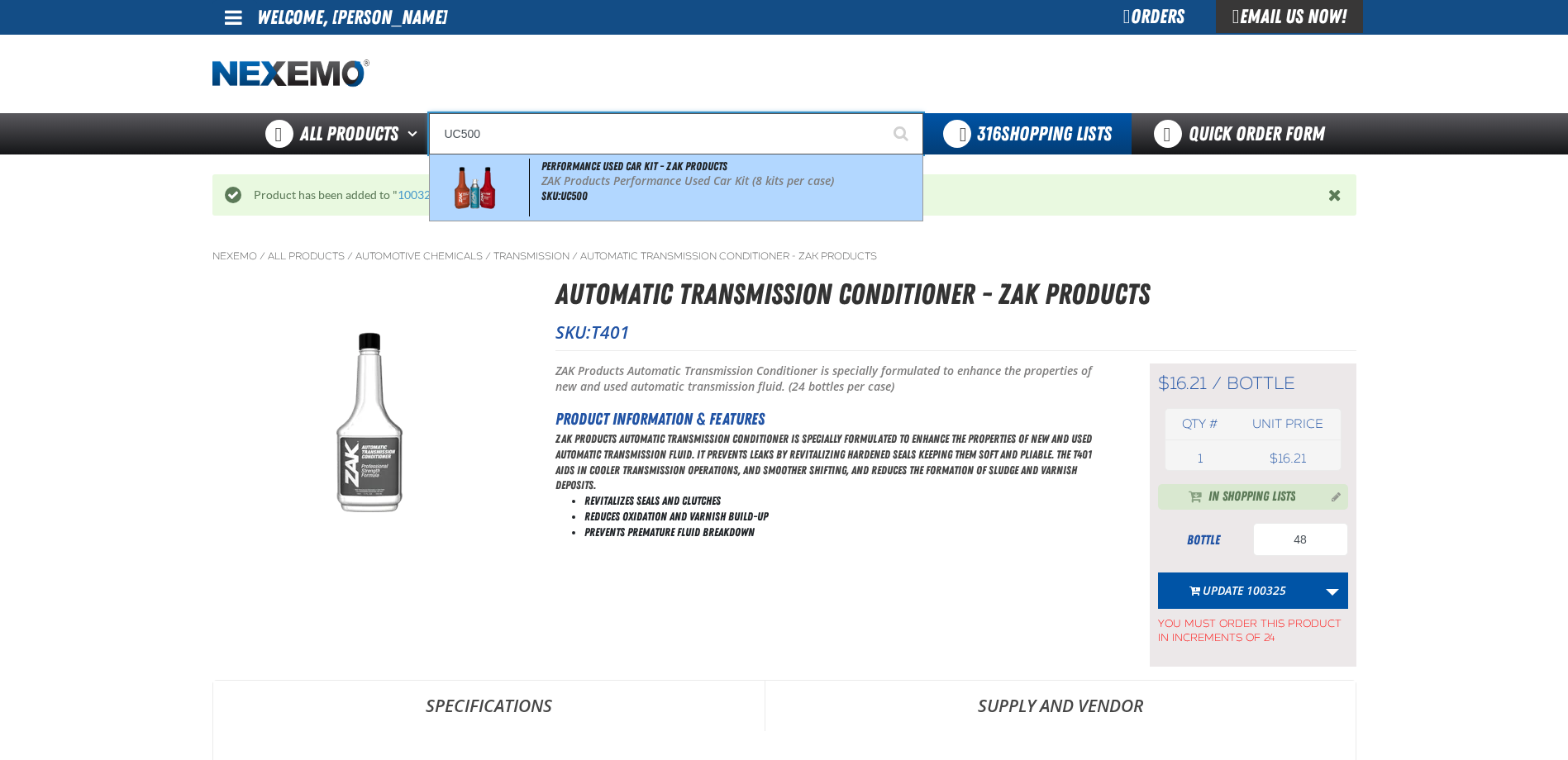
click at [569, 176] on p "ZAK Products Performance Used Car Kit (8 kits per case)" at bounding box center [730, 181] width 377 height 14
type input "Performance Used Car Kit - ZAK Products"
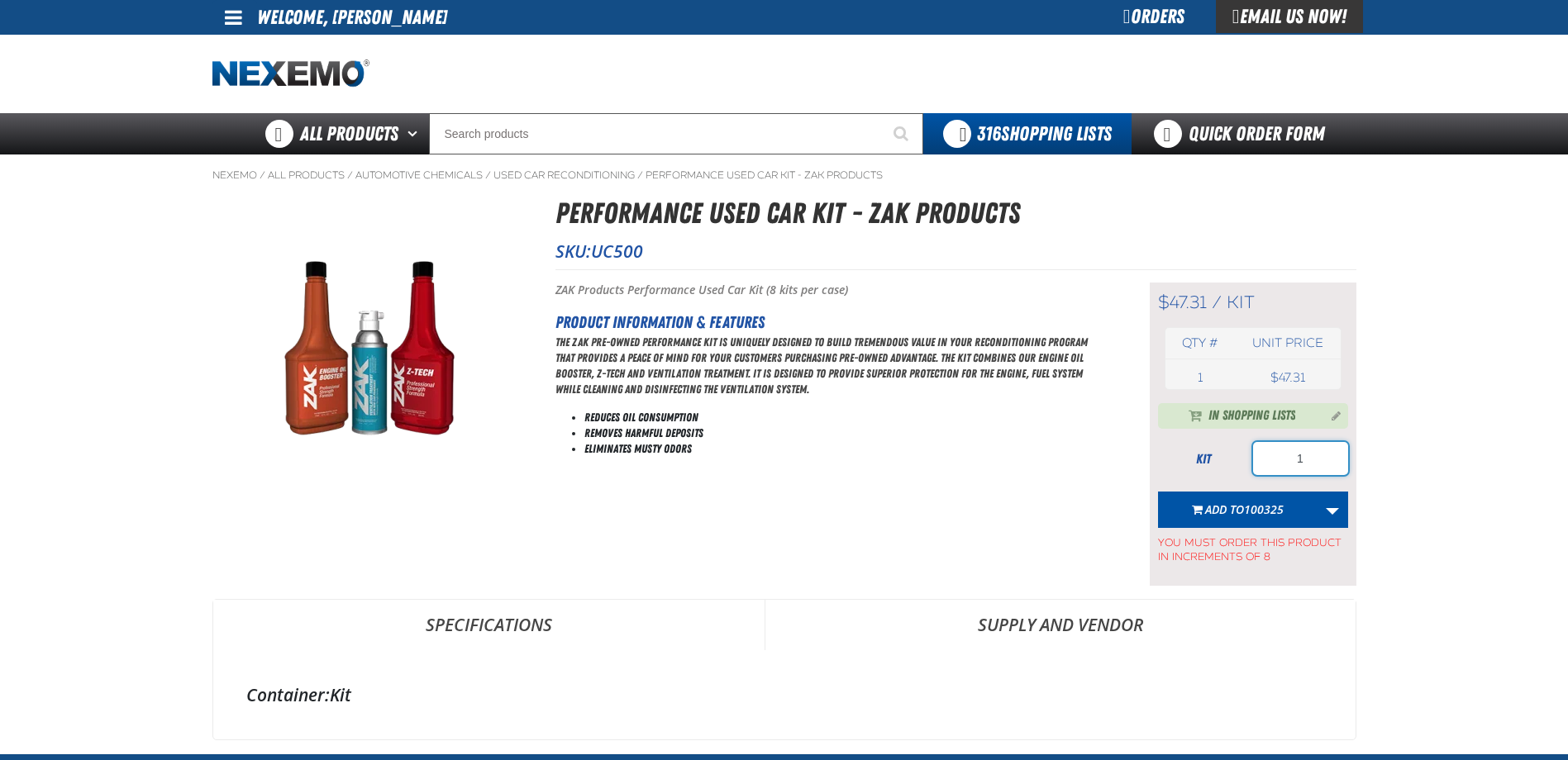
click at [1326, 454] on input "1" at bounding box center [1301, 459] width 95 height 33
type input "120"
click at [1278, 502] on span "100325" at bounding box center [1264, 509] width 40 height 15
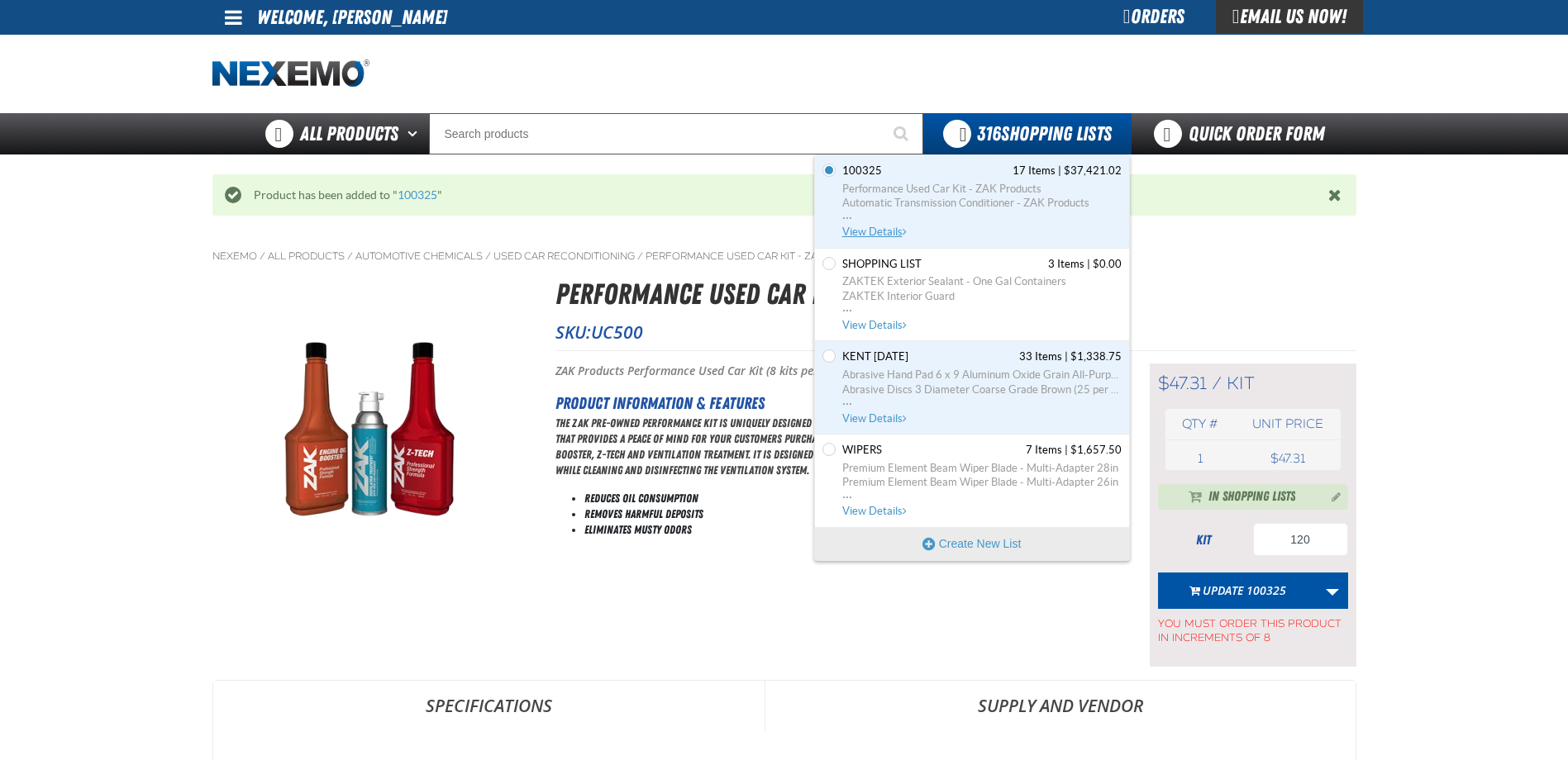
click at [863, 233] on span "View Details" at bounding box center [876, 232] width 67 height 12
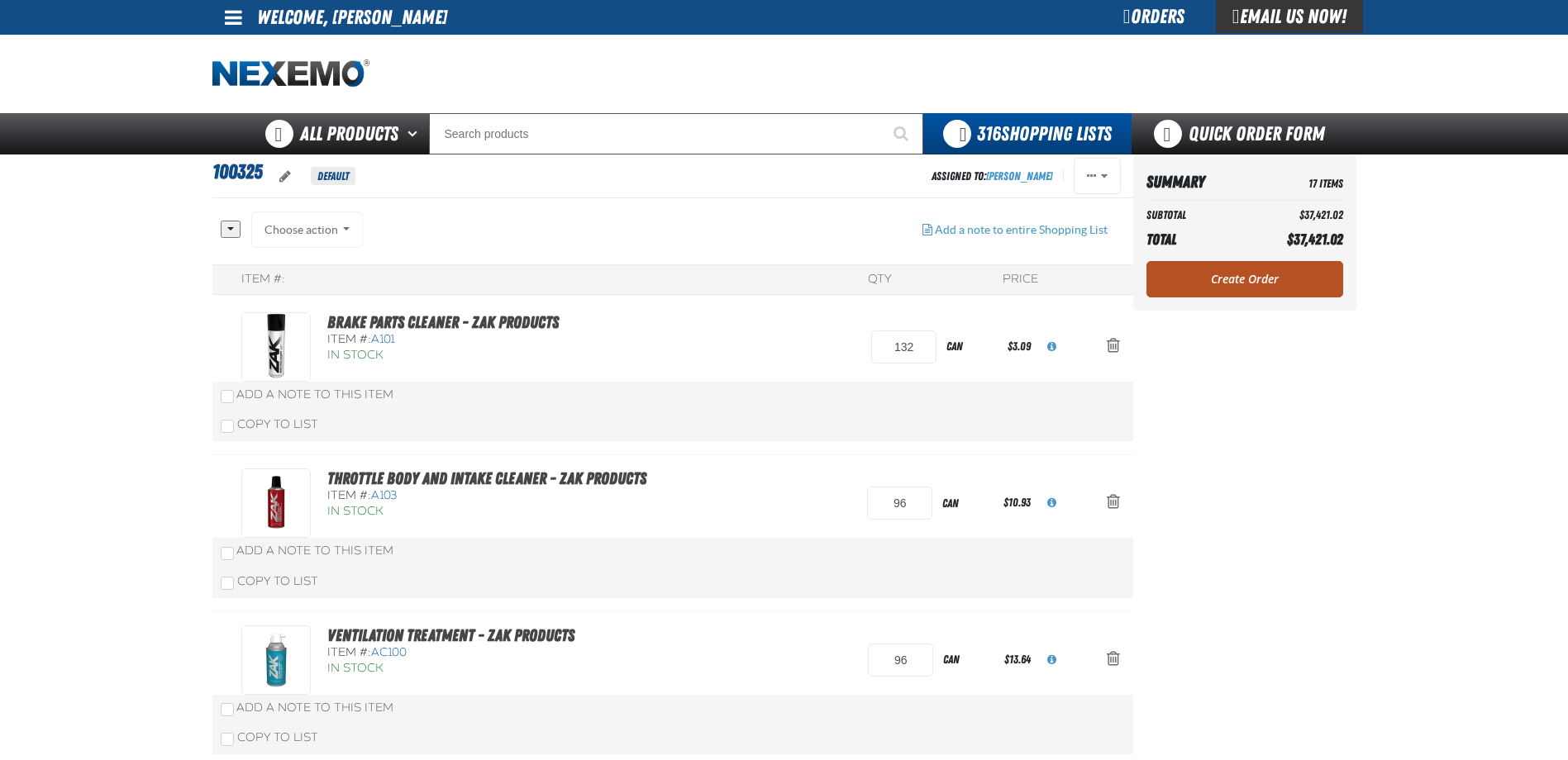
click at [1246, 281] on link "Create Order" at bounding box center [1245, 279] width 196 height 36
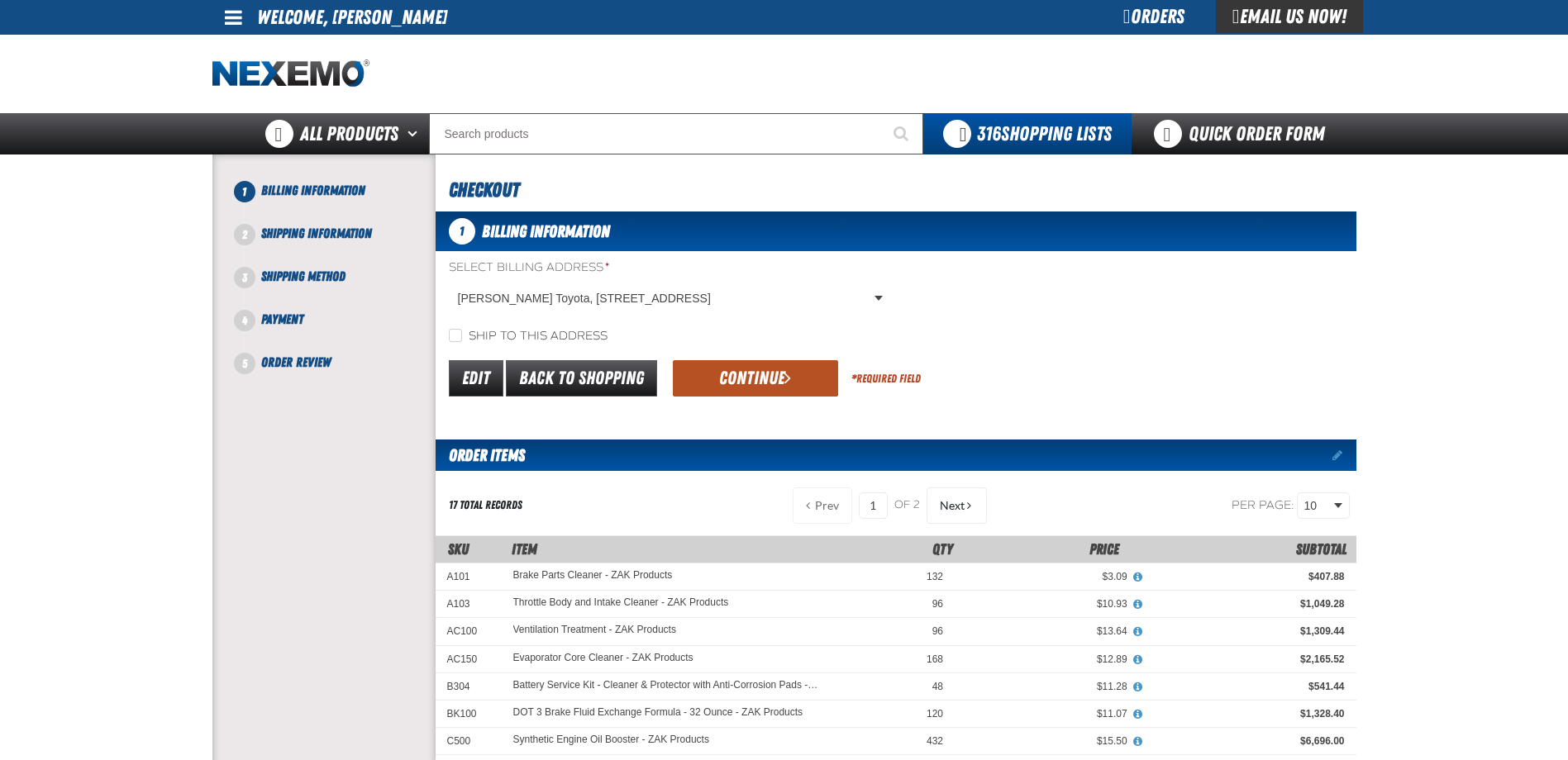
click at [799, 365] on button "Continue" at bounding box center [754, 379] width 165 height 36
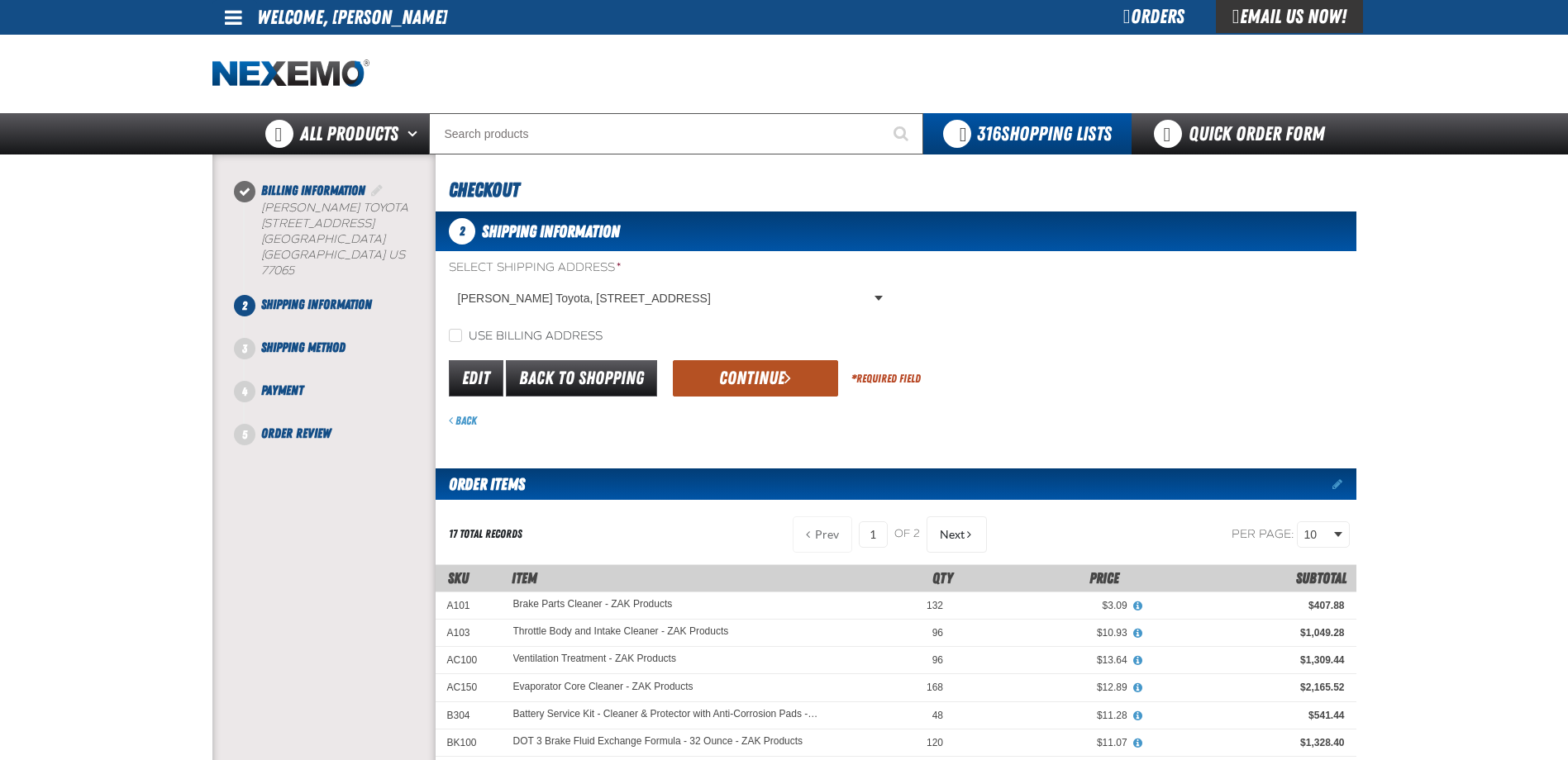
click at [780, 370] on button "Continue" at bounding box center [754, 379] width 165 height 36
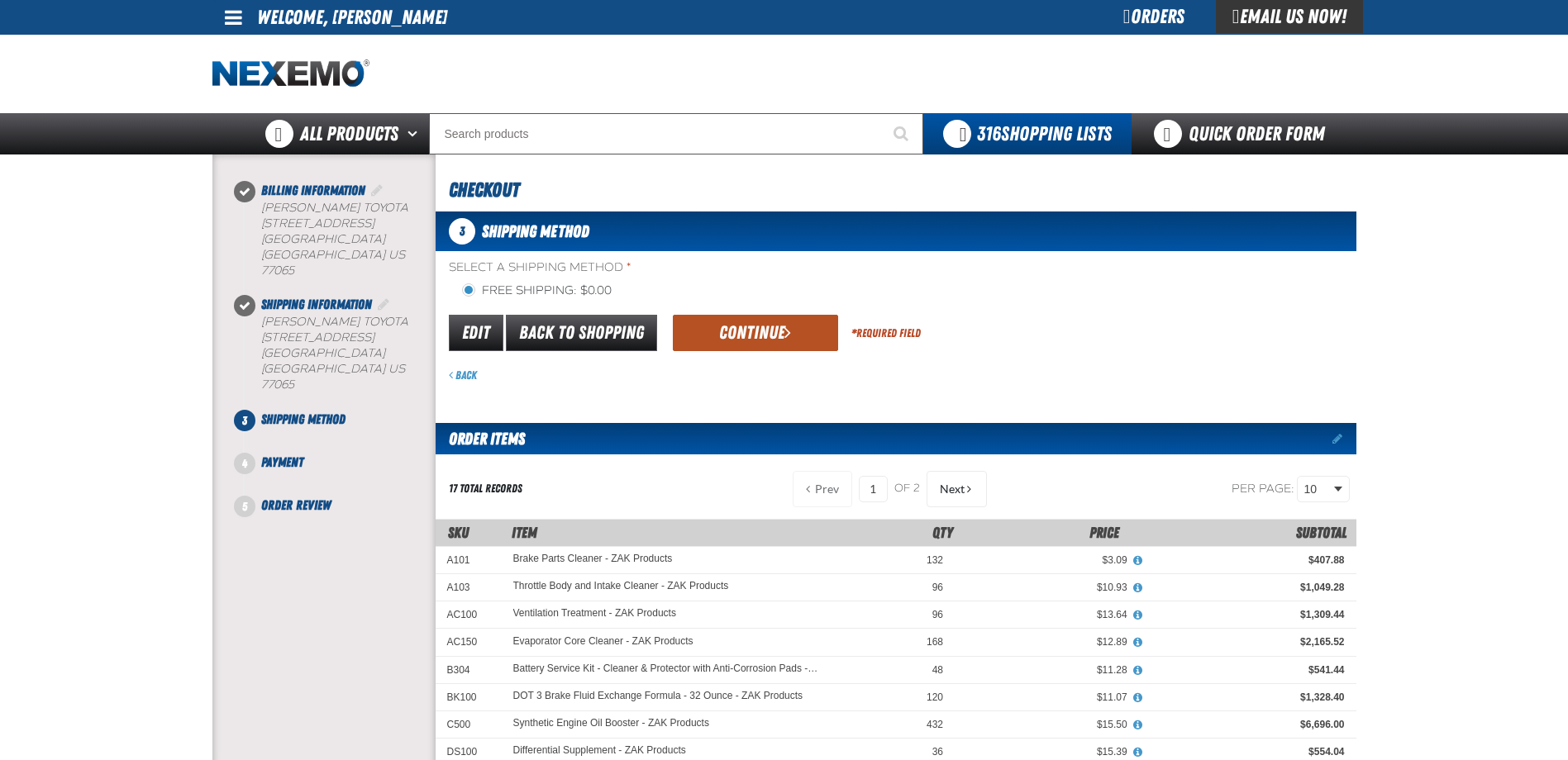
click at [738, 331] on button "Continue" at bounding box center [754, 333] width 165 height 36
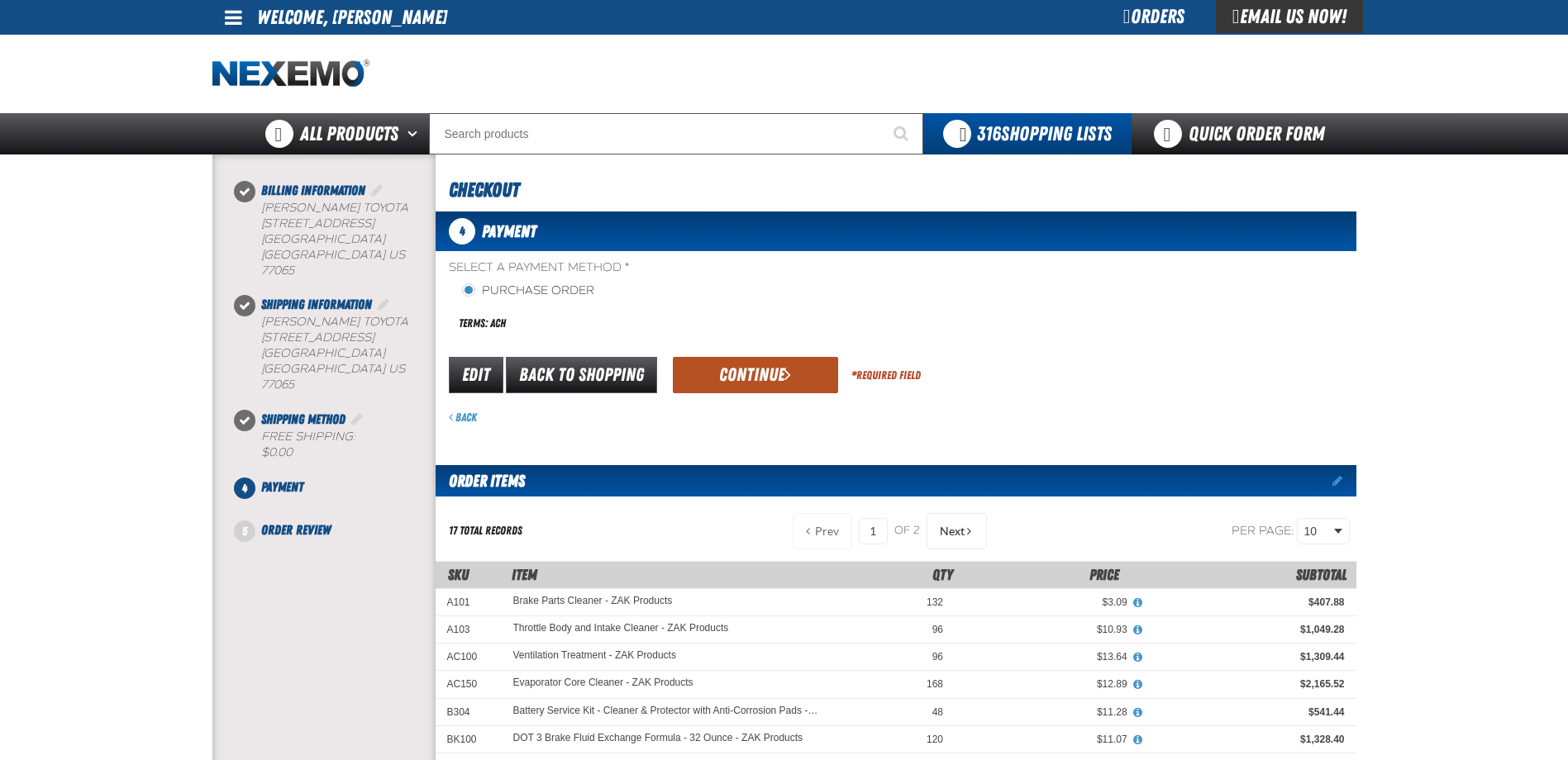
click at [690, 366] on button "Continue" at bounding box center [754, 375] width 165 height 36
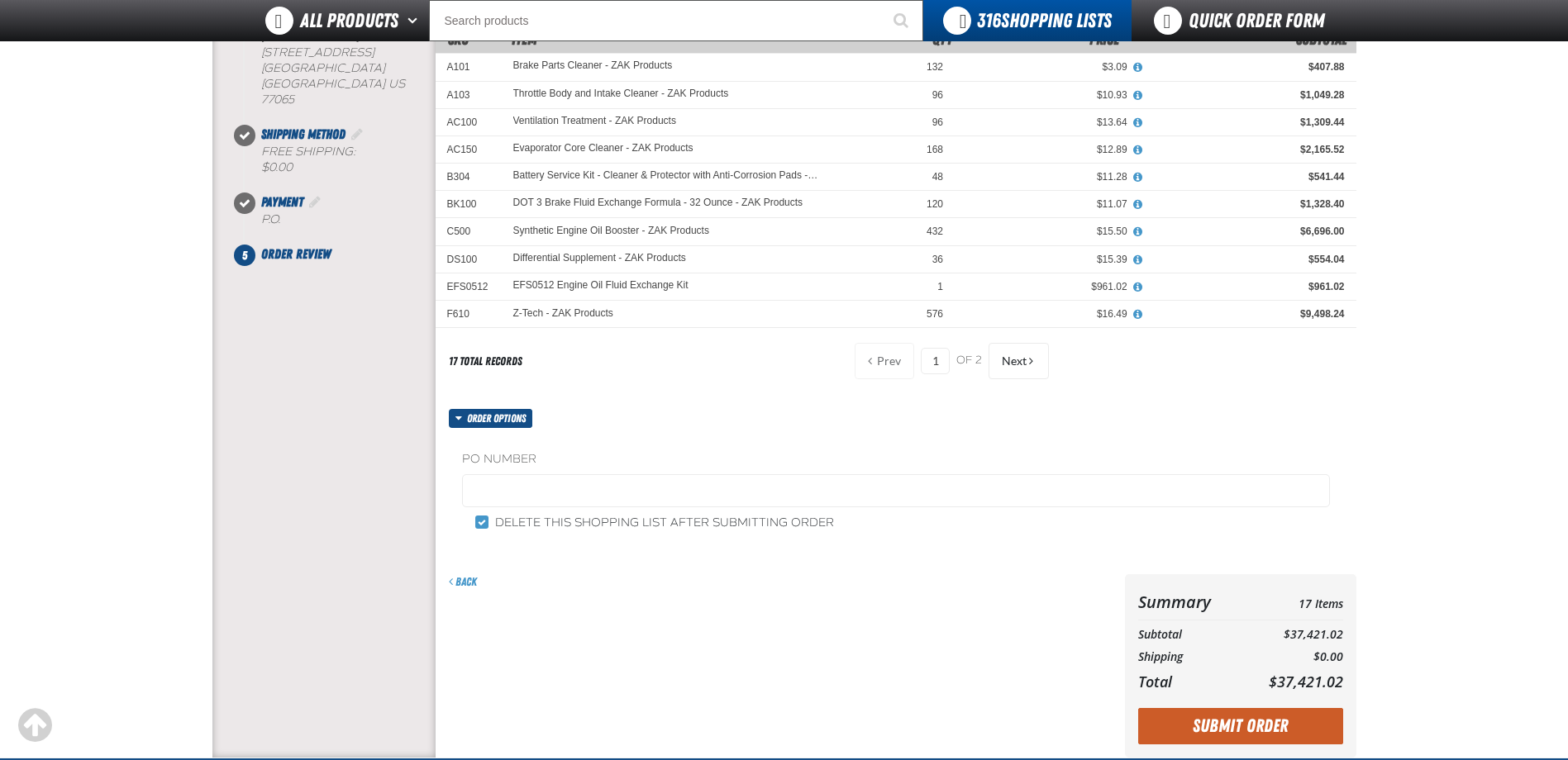
scroll to position [248, 0]
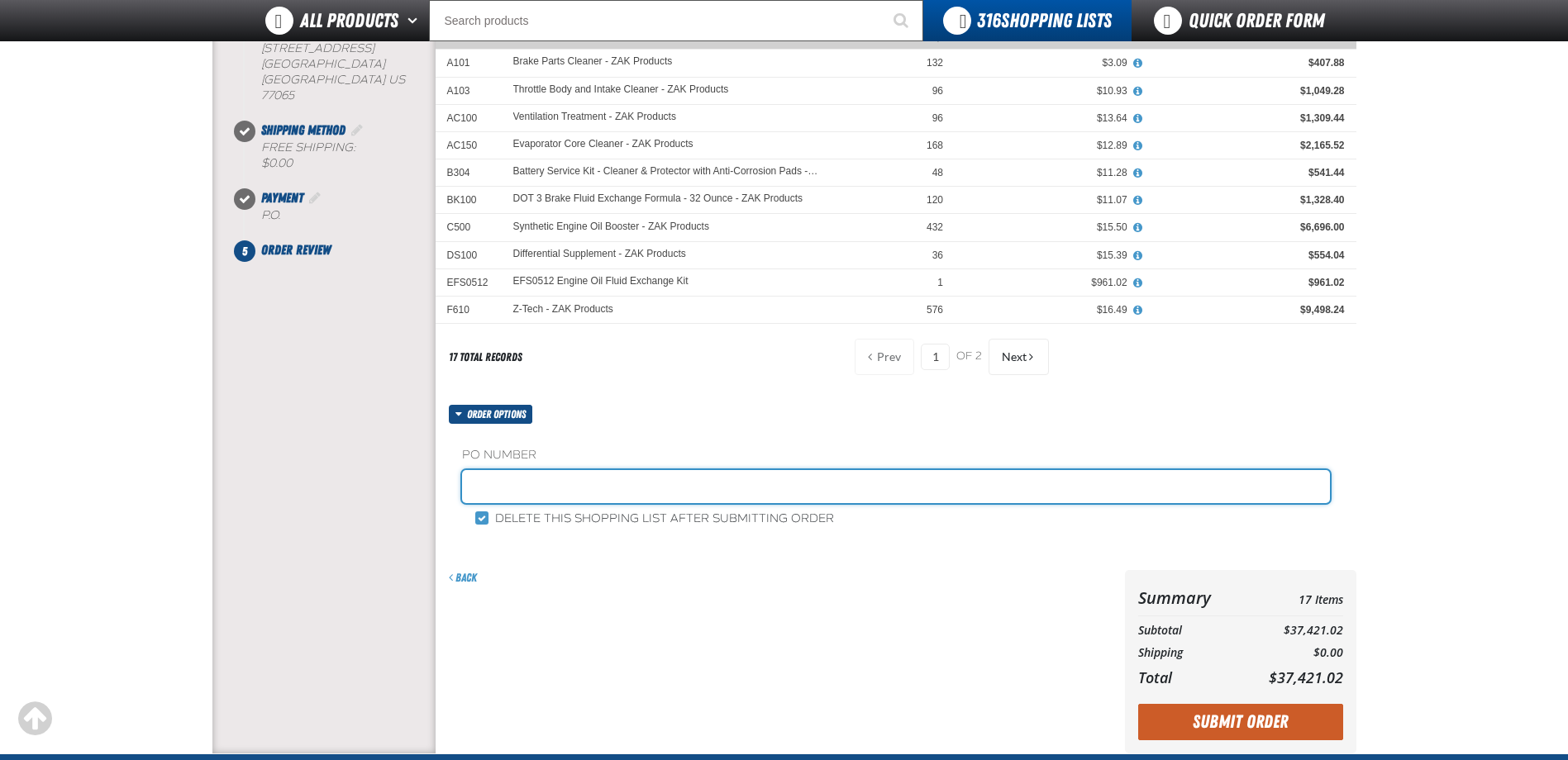
click at [610, 478] on input "text" at bounding box center [896, 486] width 868 height 33
type input "100325AW"
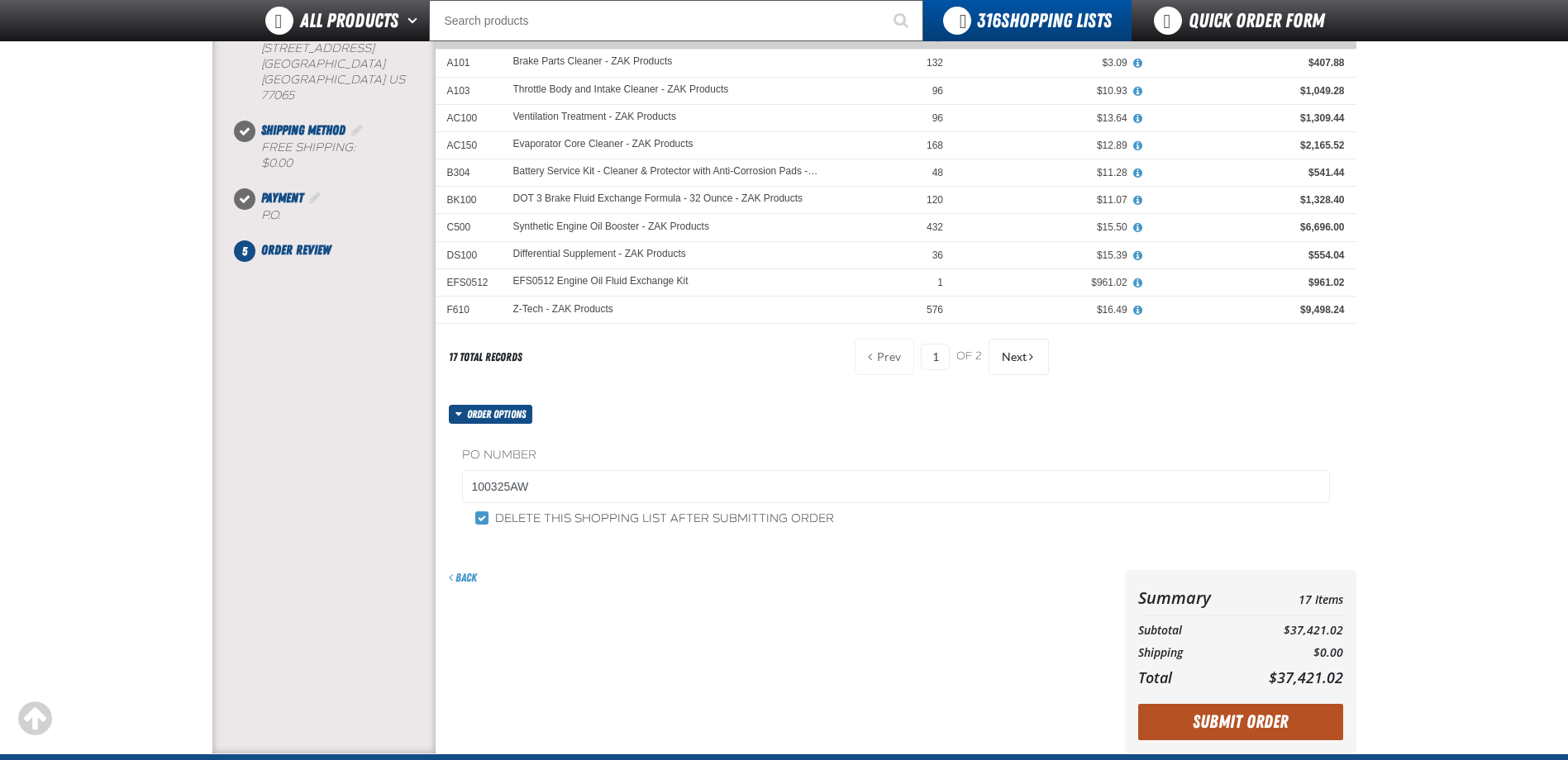
click at [1298, 718] on button "Submit Order" at bounding box center [1240, 722] width 205 height 36
